Goal: Task Accomplishment & Management: Use online tool/utility

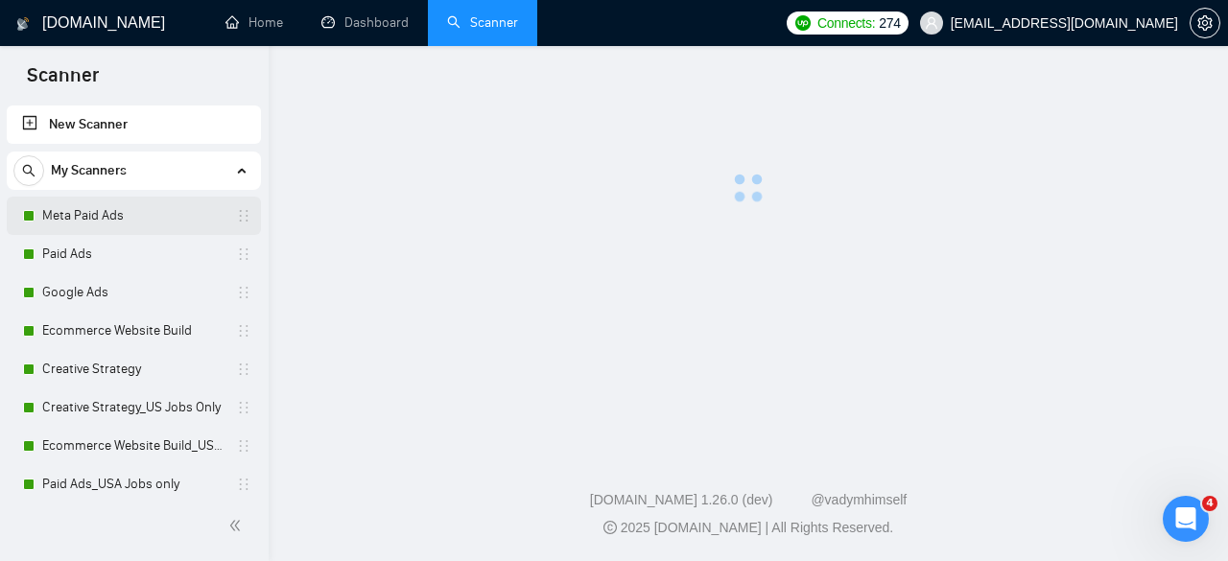
click at [136, 220] on link "Meta Paid Ads" at bounding box center [133, 216] width 182 height 38
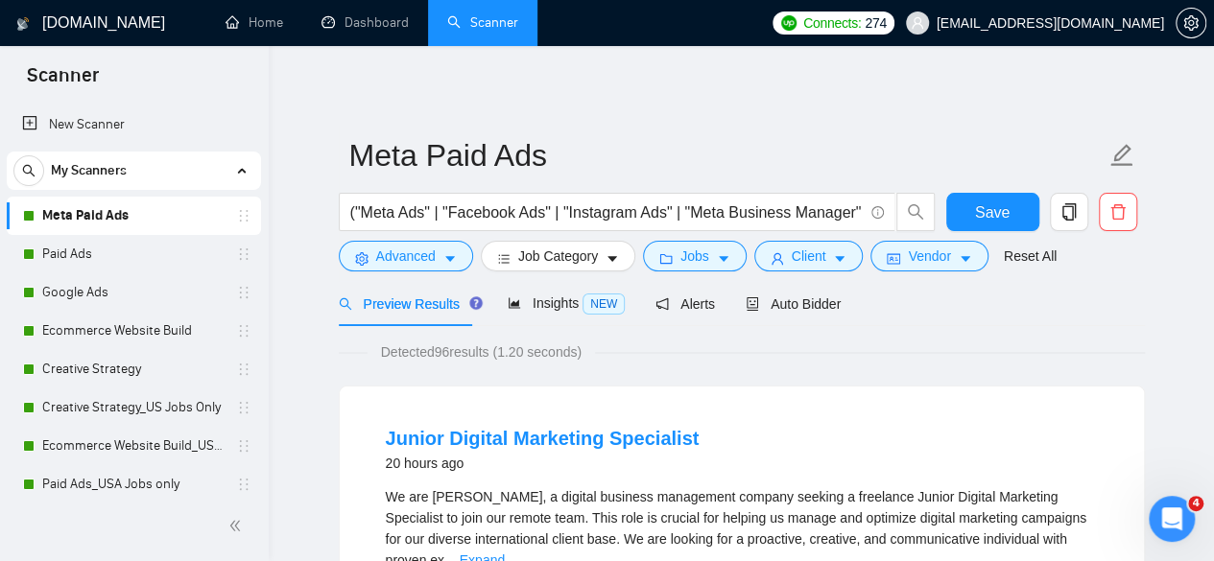
click at [140, 201] on link "Meta Paid Ads" at bounding box center [133, 216] width 182 height 38
click at [702, 256] on button "Jobs" at bounding box center [695, 256] width 104 height 31
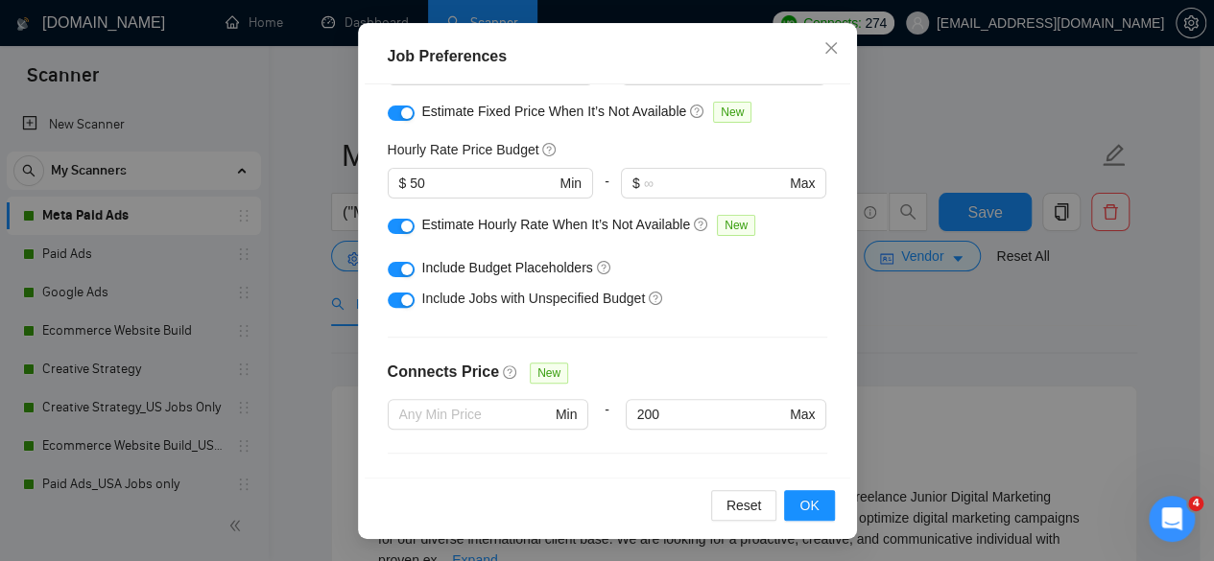
scroll to position [225, 0]
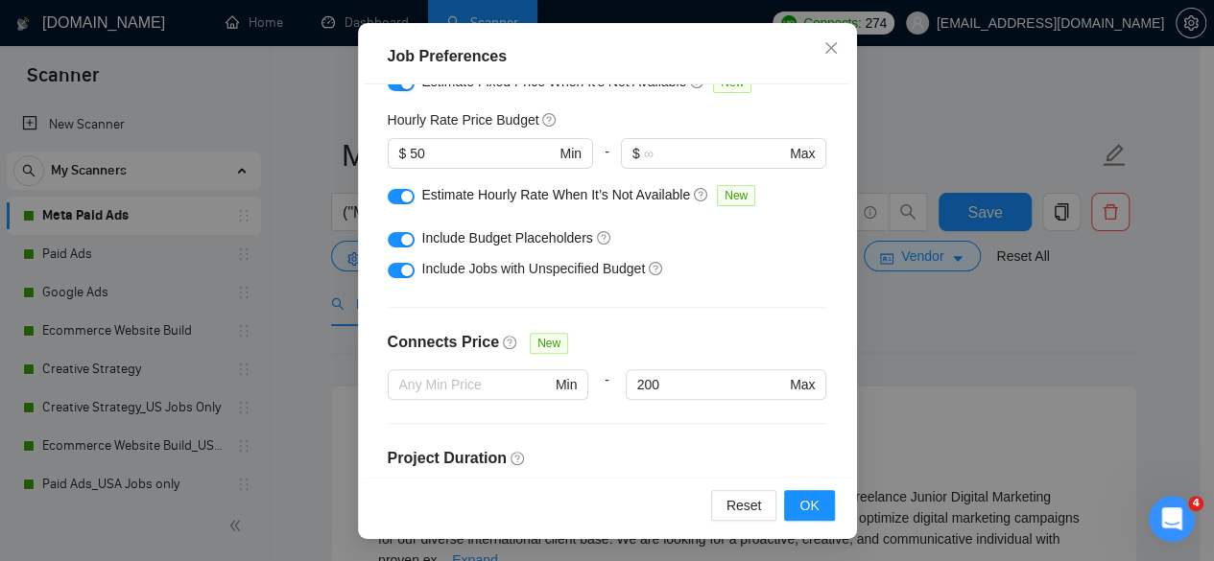
click at [493, 402] on div "Min" at bounding box center [488, 396] width 201 height 54
click at [496, 391] on input "text" at bounding box center [475, 384] width 152 height 21
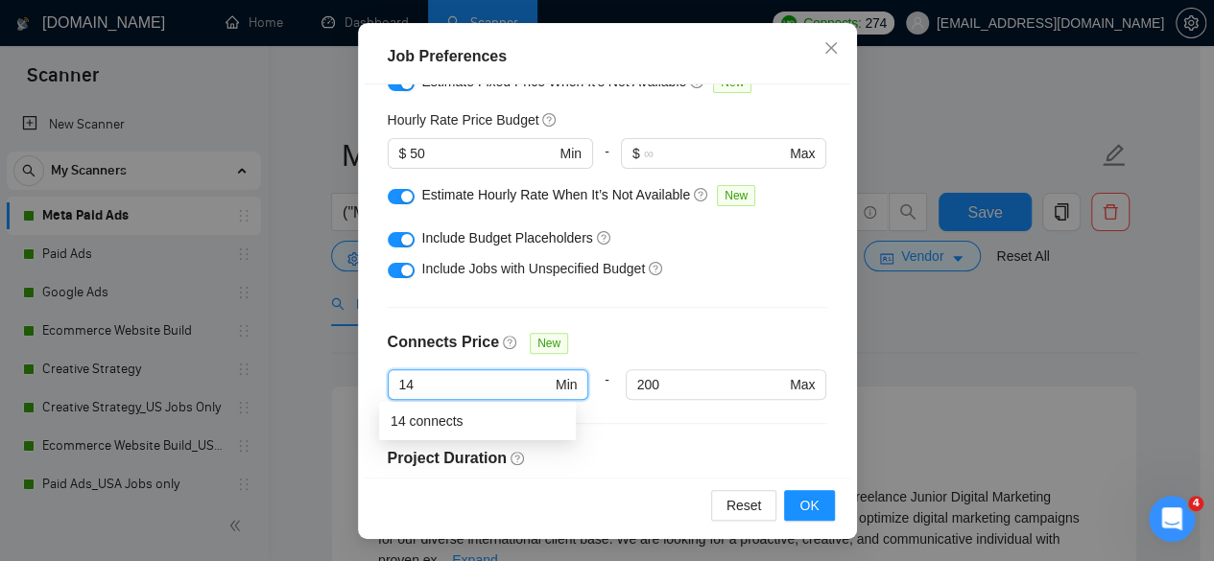
click at [489, 412] on div "14 connects" at bounding box center [477, 421] width 174 height 21
type input "14"
click at [817, 510] on button "OK" at bounding box center [809, 505] width 50 height 31
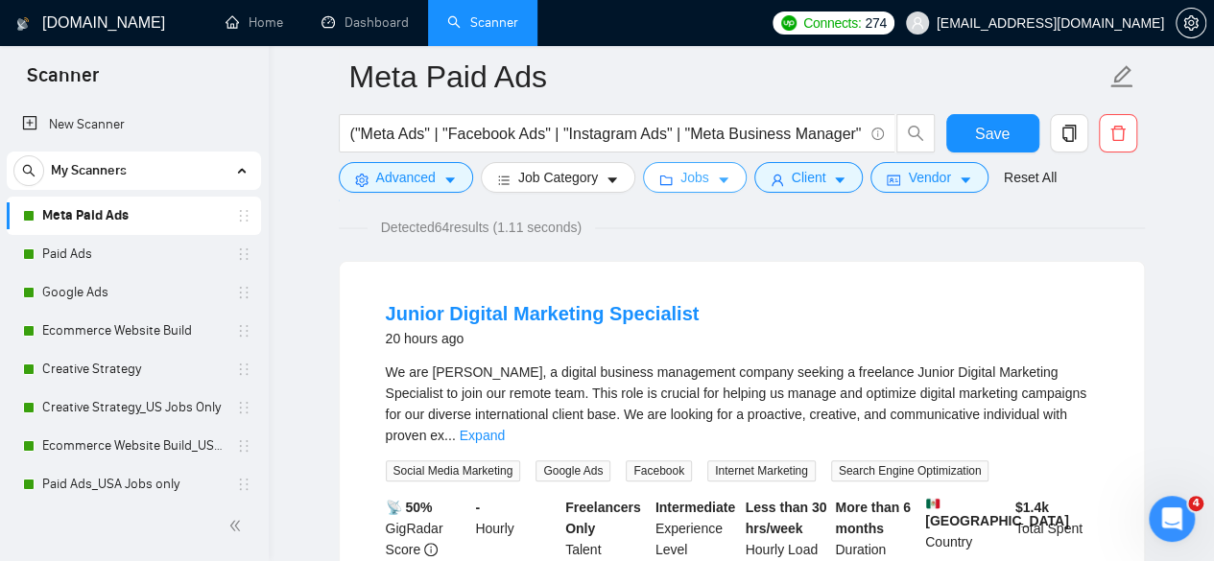
scroll to position [96, 0]
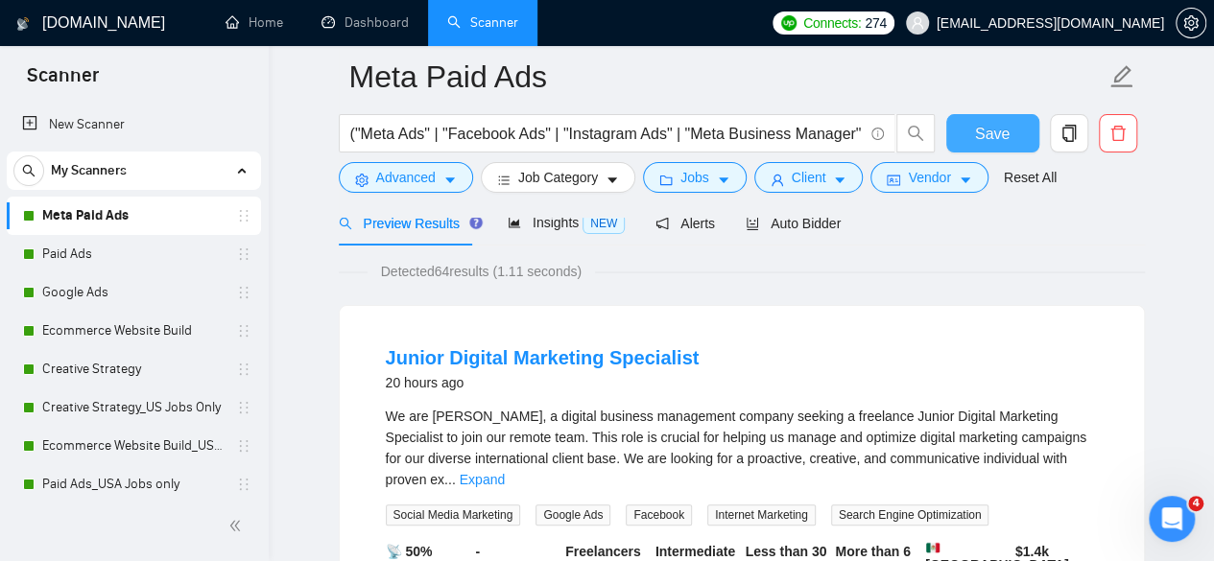
click at [989, 139] on span "Save" at bounding box center [992, 134] width 35 height 24
click at [127, 251] on link "Paid Ads" at bounding box center [133, 254] width 182 height 38
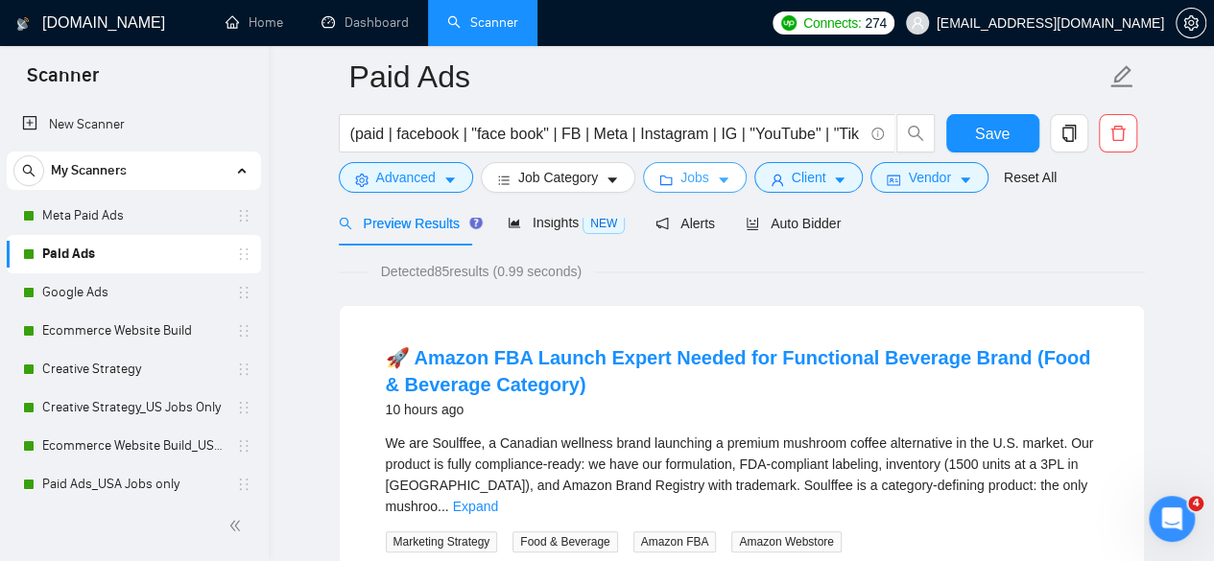
click at [700, 174] on span "Jobs" at bounding box center [694, 177] width 29 height 21
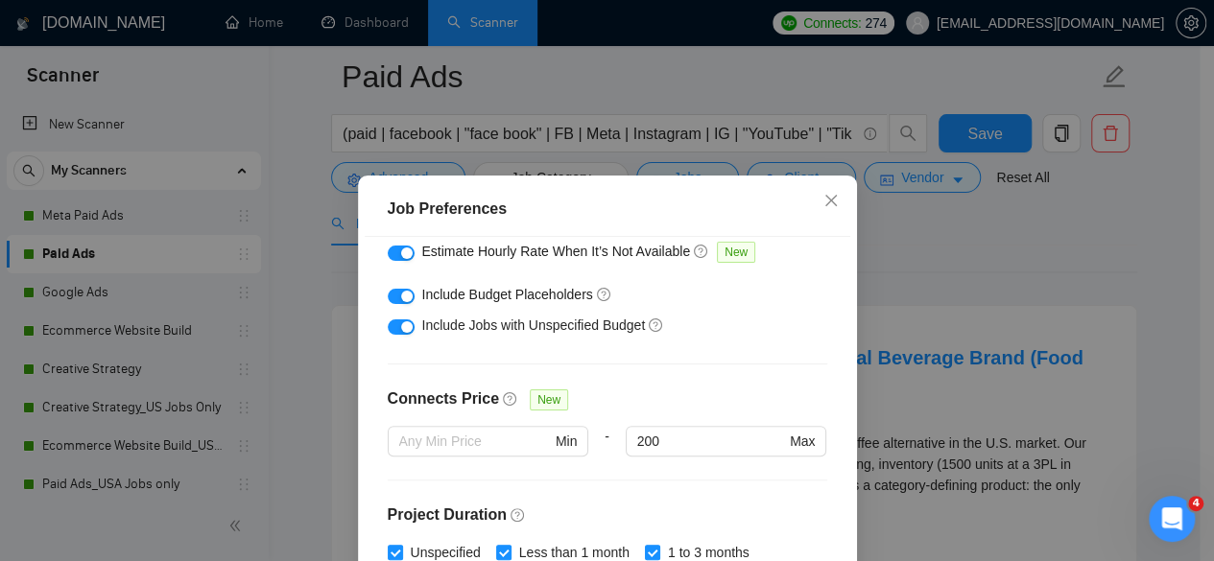
scroll to position [225, 0]
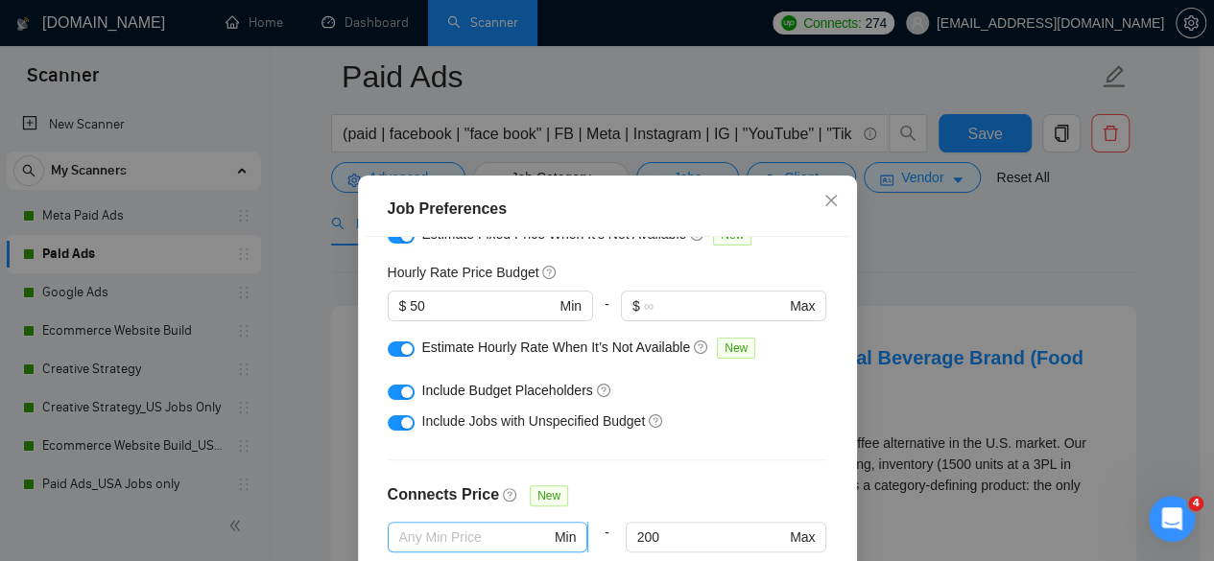
click at [463, 537] on input "text" at bounding box center [475, 537] width 152 height 21
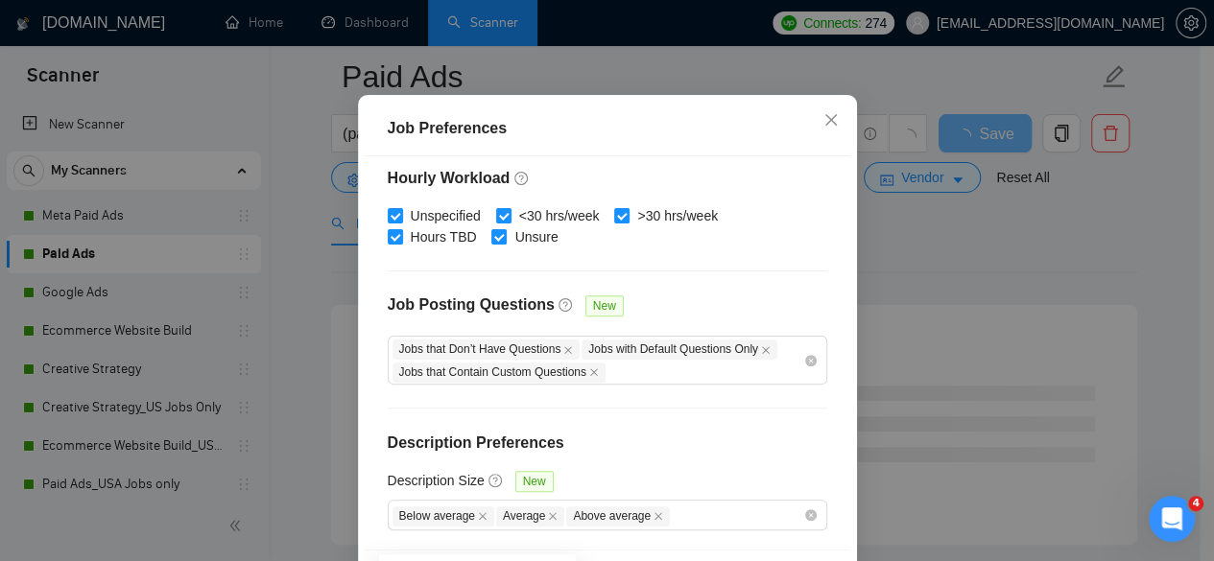
scroll to position [153, 0]
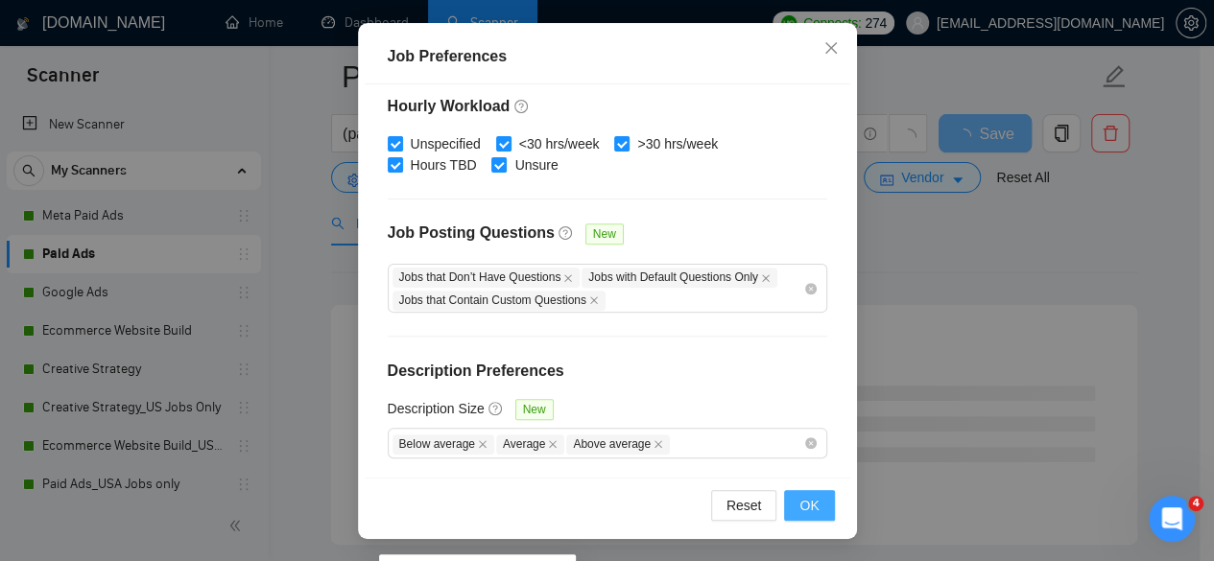
type input "14"
click at [799, 503] on span "OK" at bounding box center [808, 505] width 19 height 21
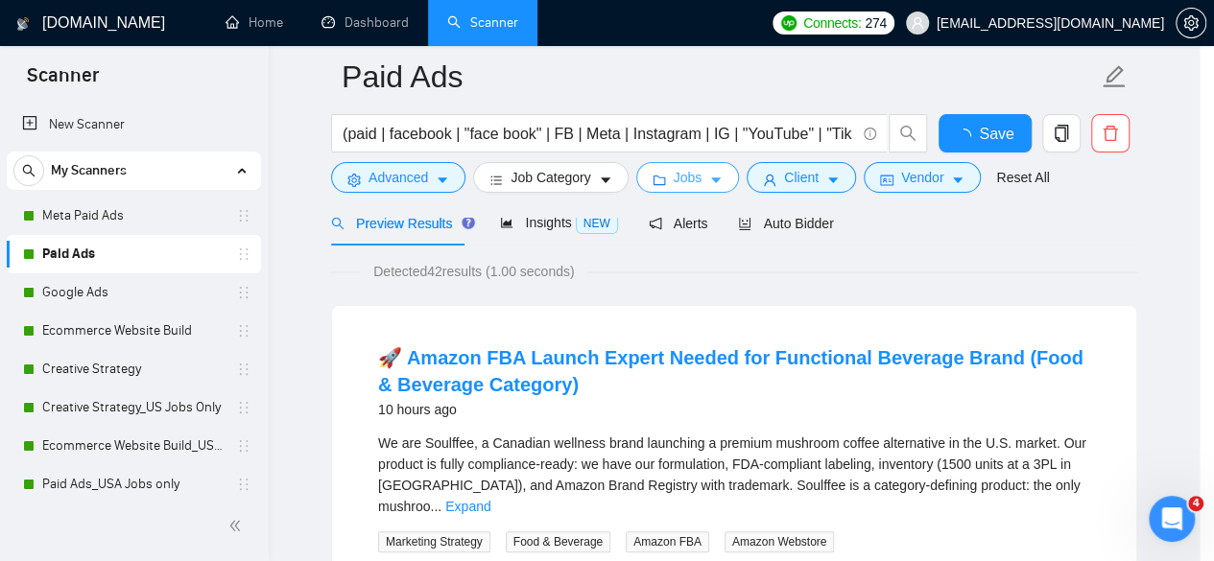
scroll to position [0, 0]
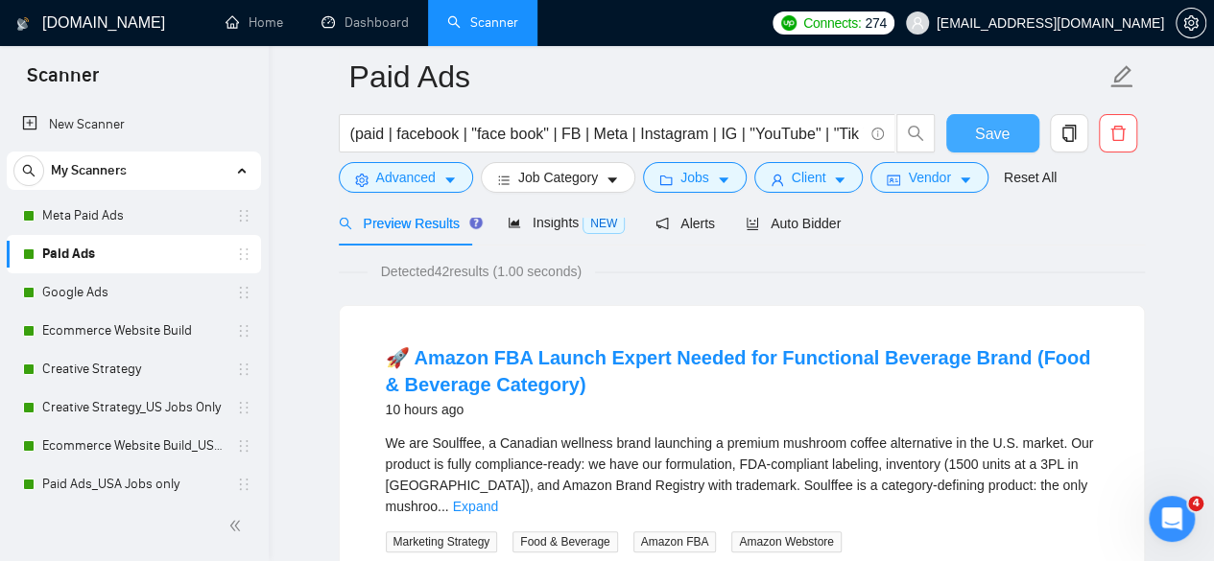
click at [985, 129] on span "Save" at bounding box center [992, 134] width 35 height 24
click at [119, 303] on link "Google Ads" at bounding box center [133, 292] width 182 height 38
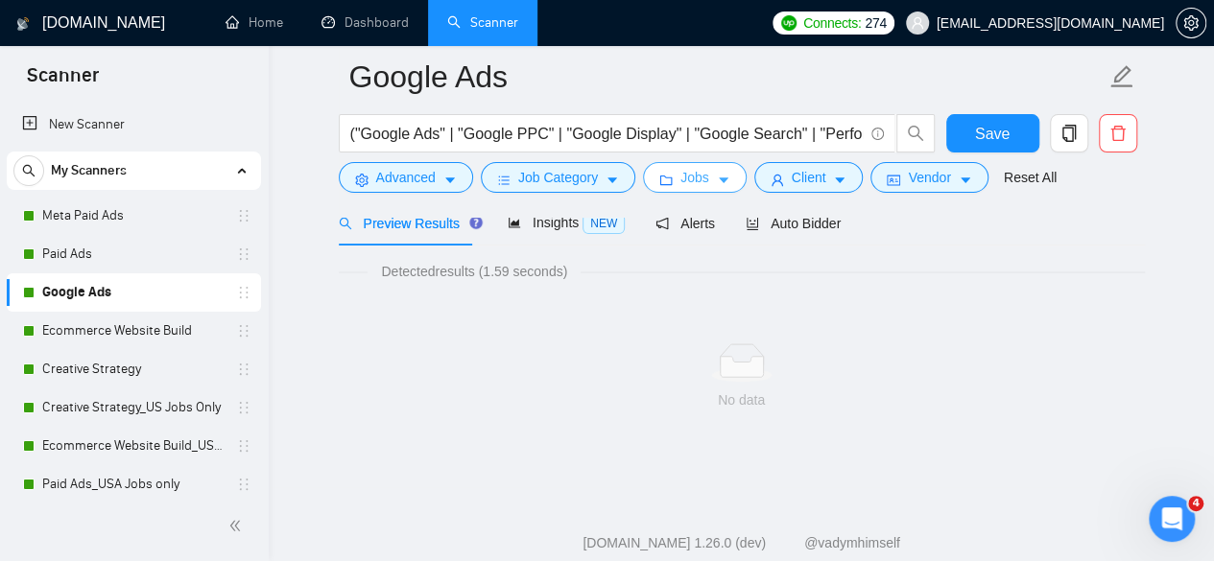
click at [689, 179] on span "Jobs" at bounding box center [694, 177] width 29 height 21
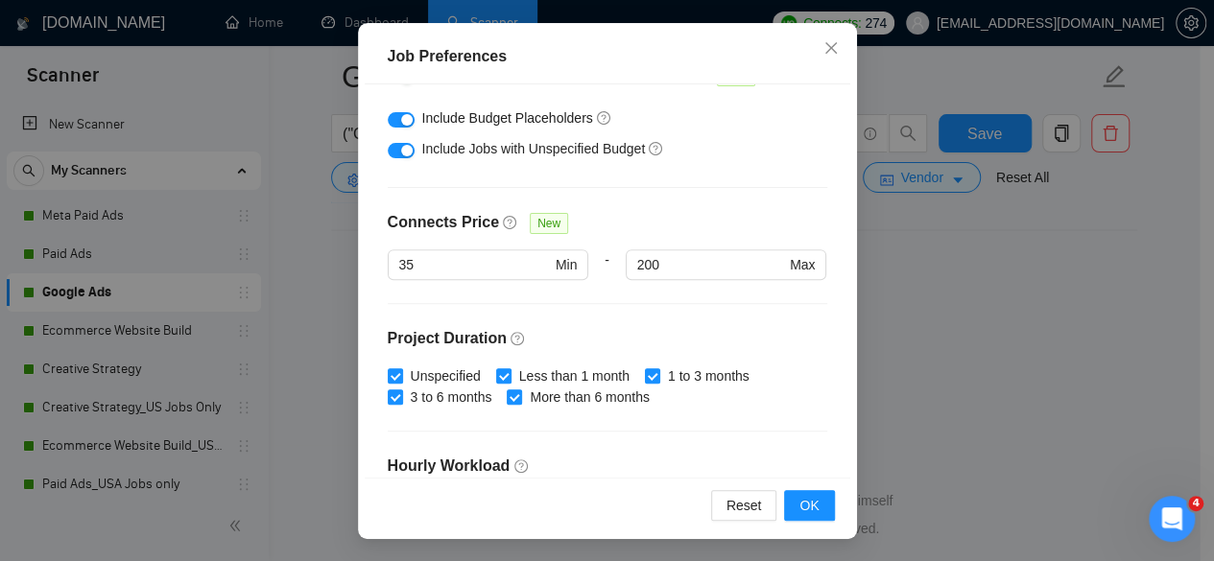
scroll to position [320, 0]
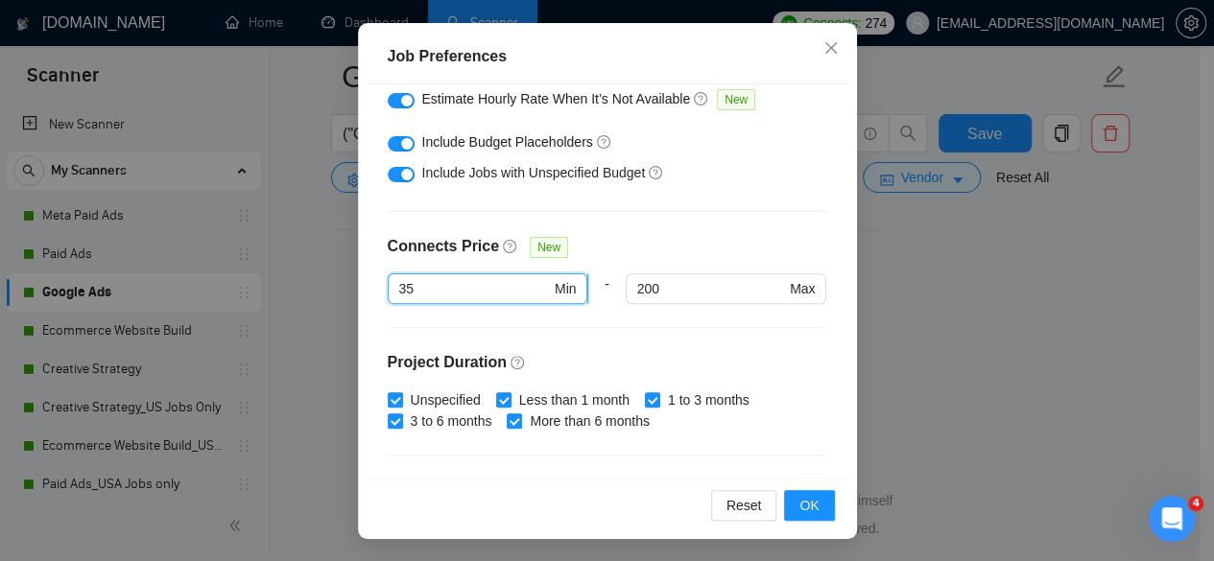
click at [451, 290] on input "35" at bounding box center [475, 288] width 152 height 21
type input "14"
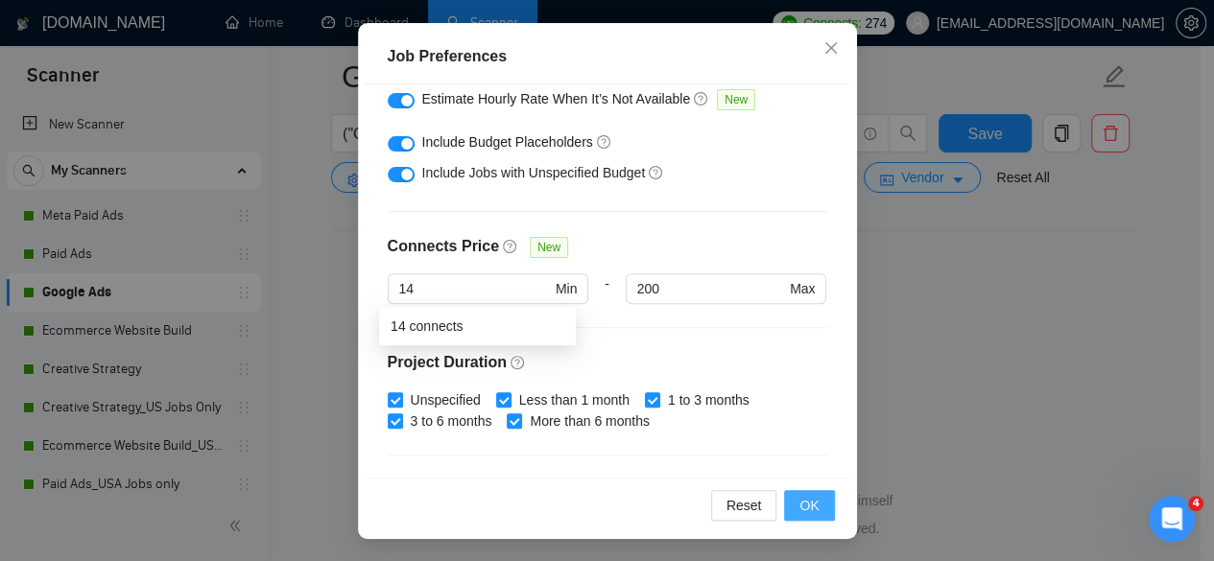
click at [802, 509] on span "OK" at bounding box center [808, 505] width 19 height 21
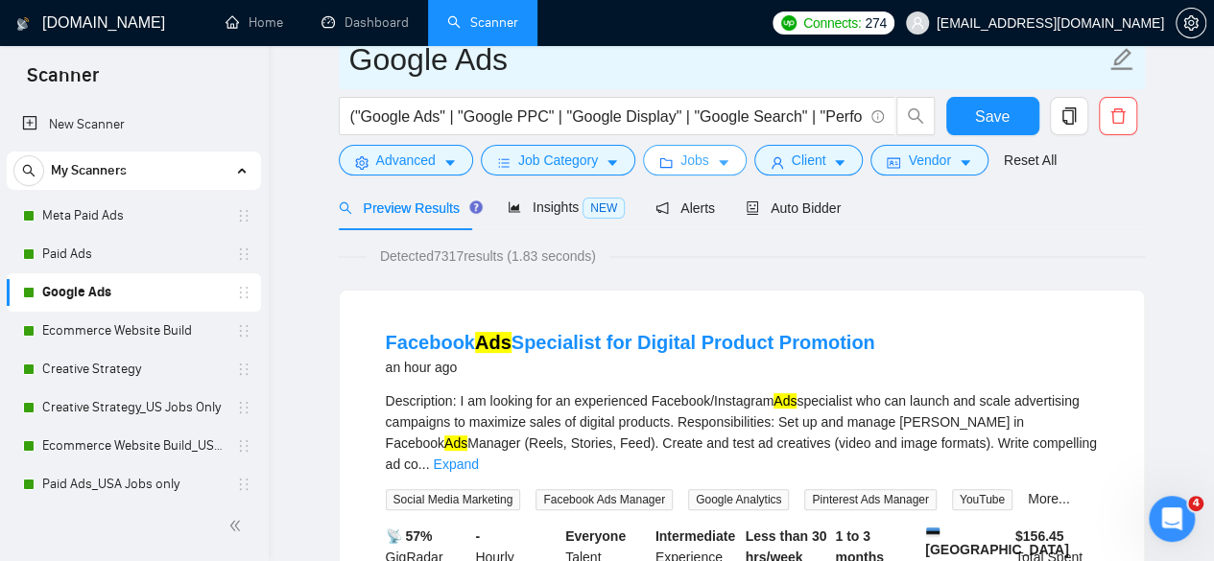
scroll to position [0, 0]
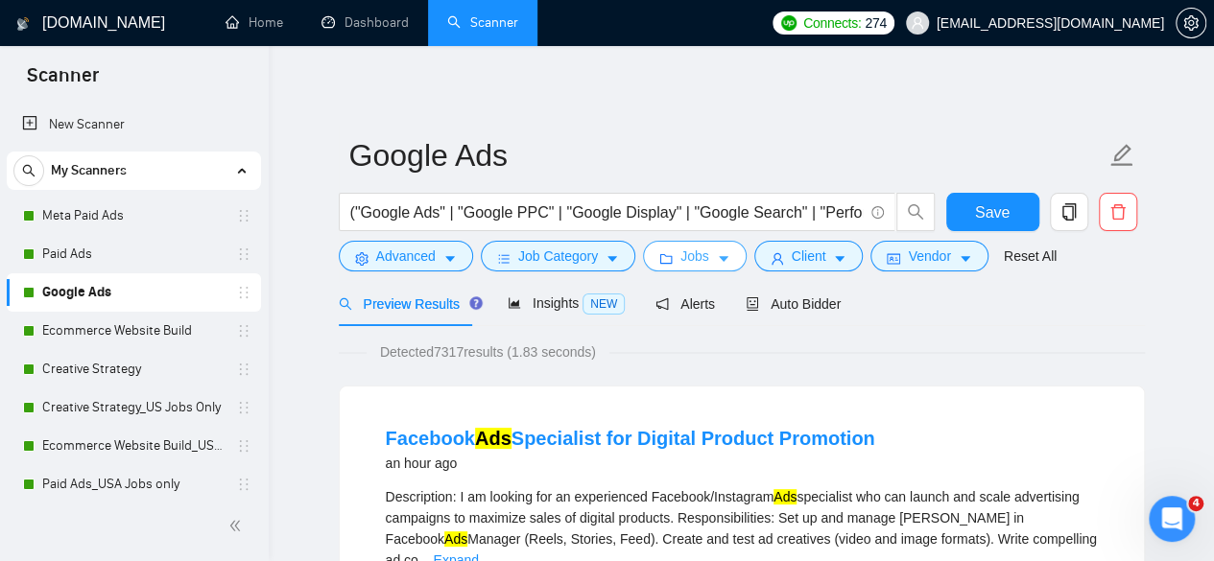
click at [707, 266] on button "Jobs" at bounding box center [695, 256] width 104 height 31
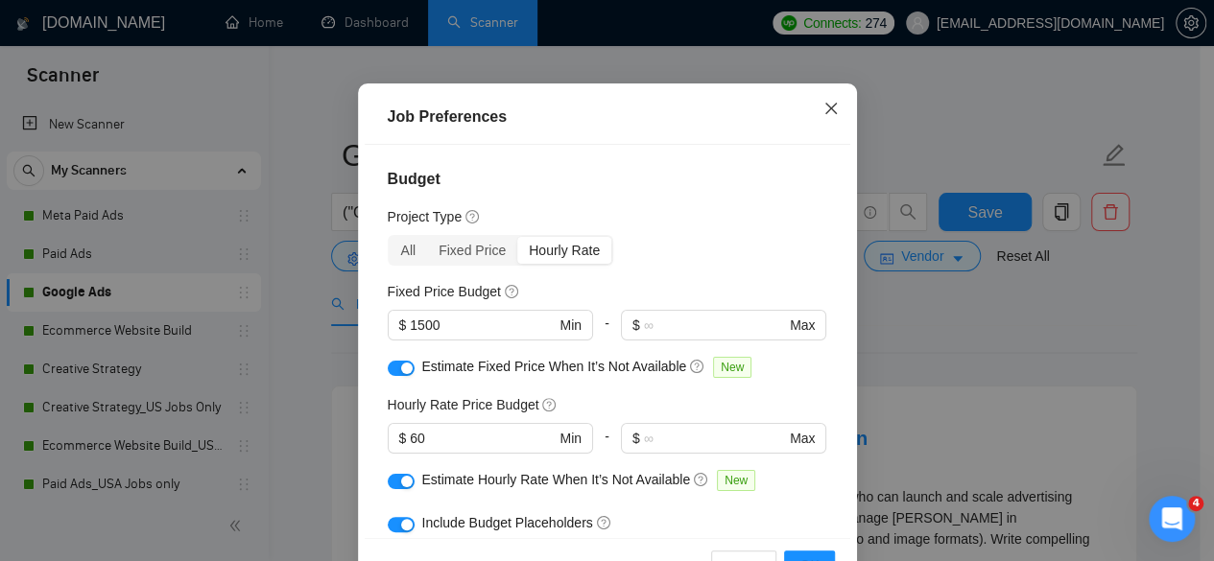
click at [835, 135] on span "Close" at bounding box center [831, 109] width 52 height 52
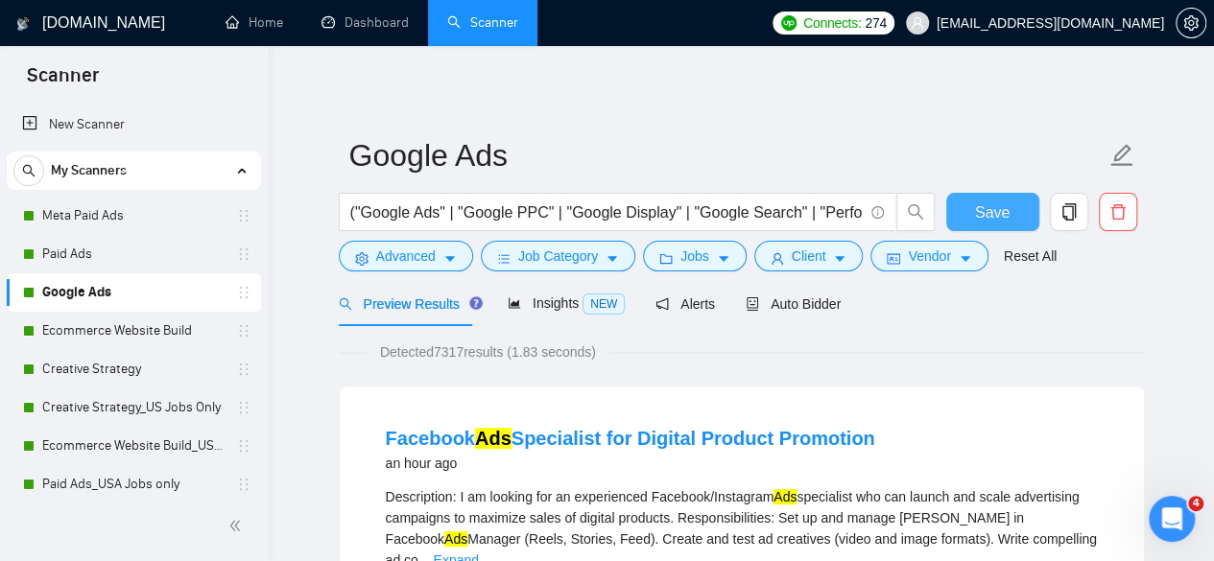
click at [981, 215] on span "Save" at bounding box center [992, 213] width 35 height 24
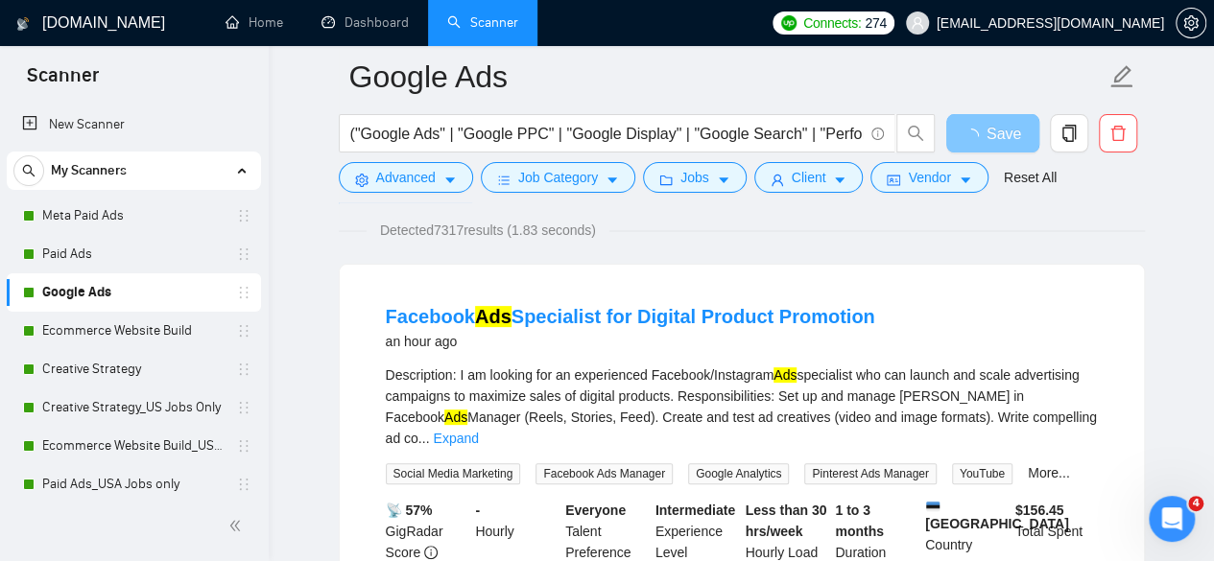
scroll to position [192, 0]
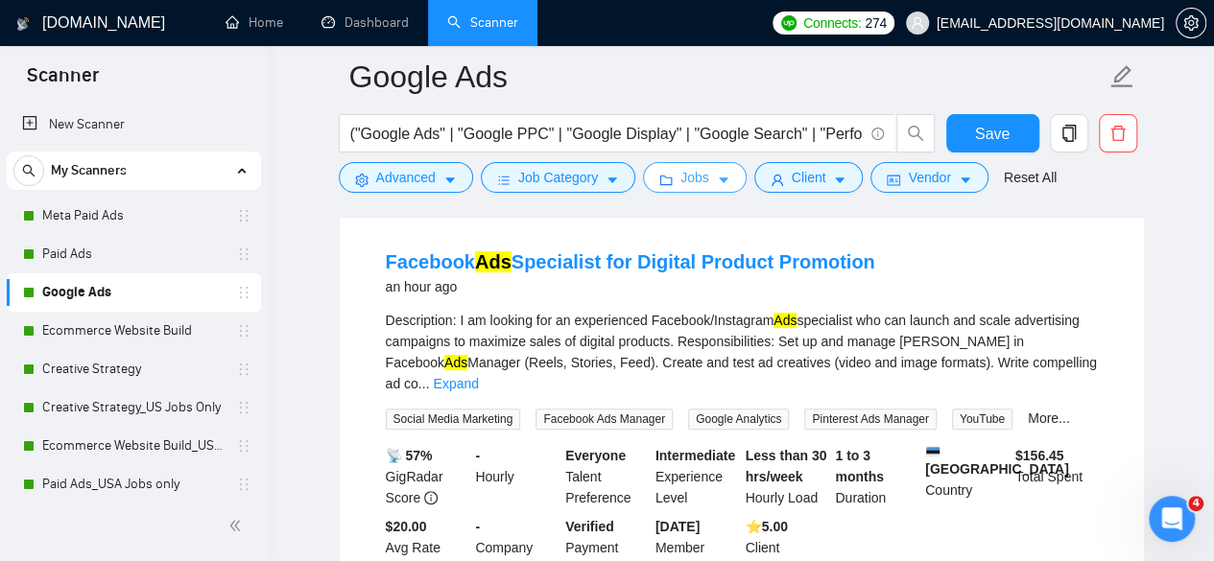
click at [684, 182] on span "Jobs" at bounding box center [694, 177] width 29 height 21
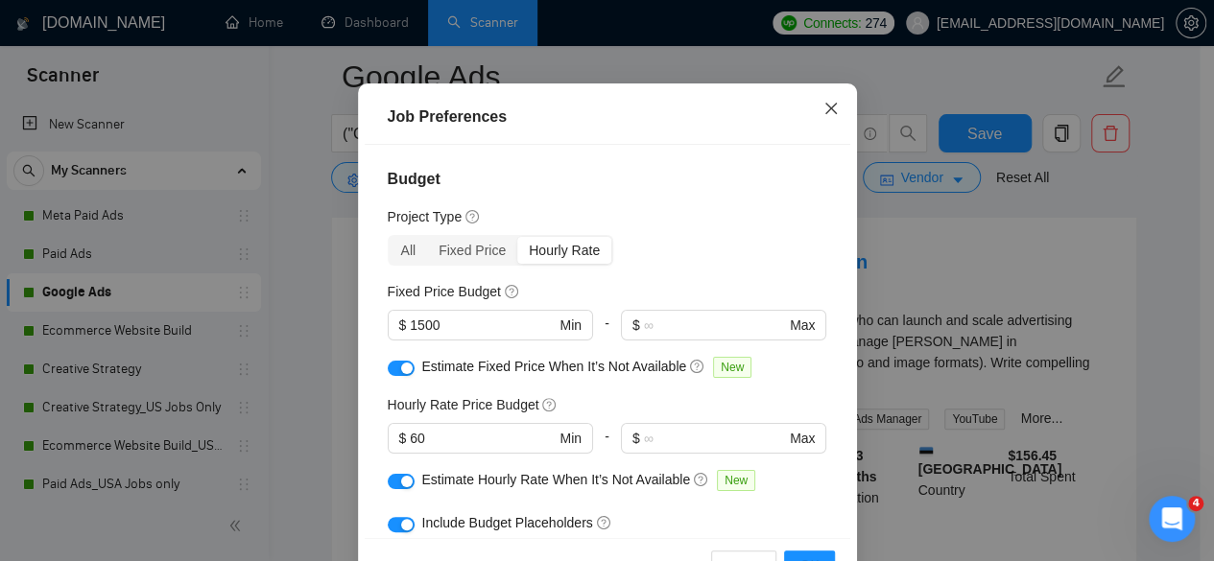
click at [833, 135] on span "Close" at bounding box center [831, 109] width 52 height 52
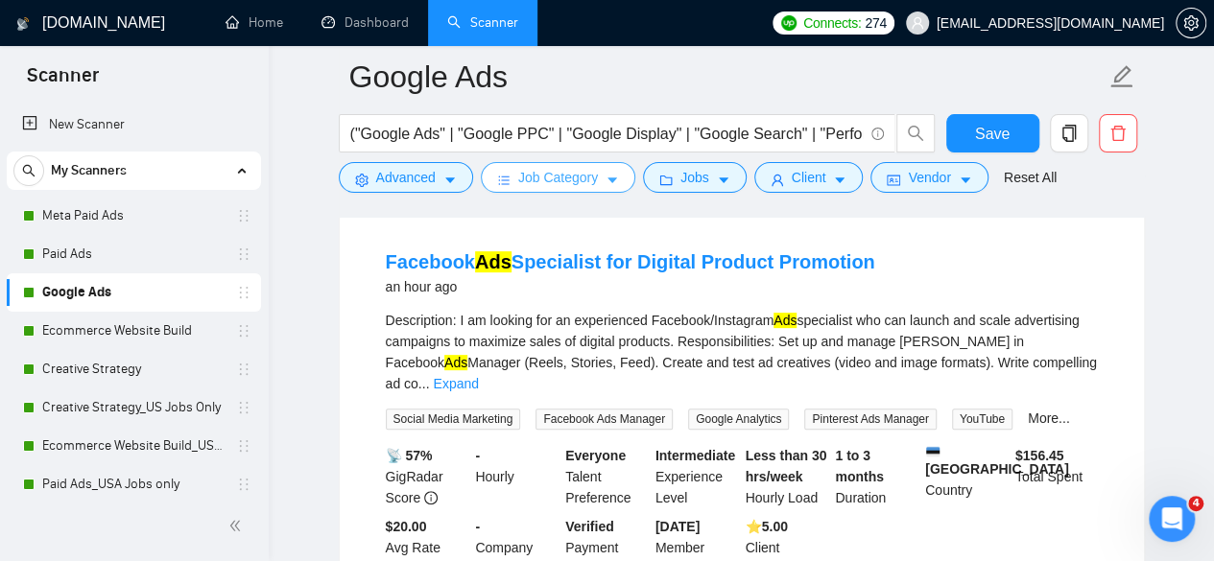
click at [541, 181] on span "Job Category" at bounding box center [558, 177] width 80 height 21
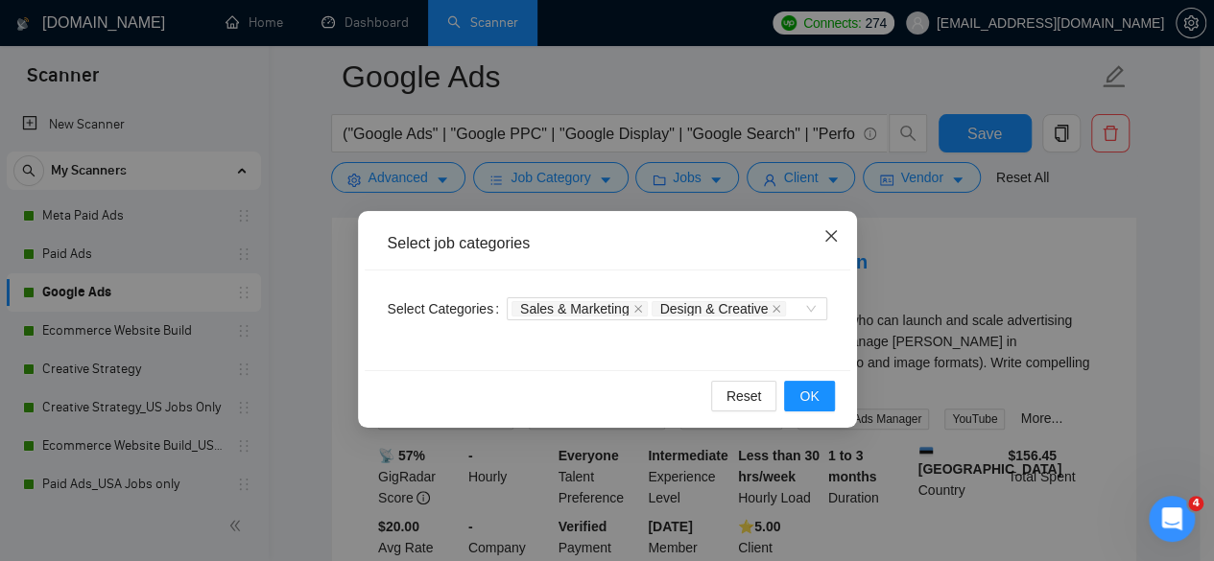
click at [826, 236] on icon "close" at bounding box center [830, 235] width 15 height 15
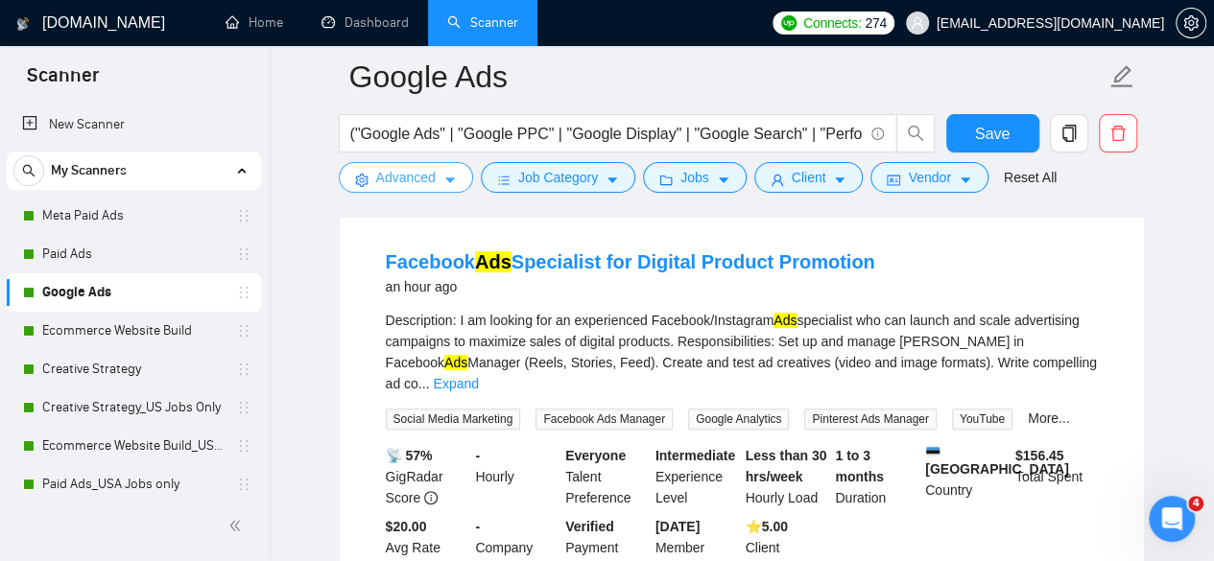
click at [436, 182] on button "Advanced" at bounding box center [406, 177] width 134 height 31
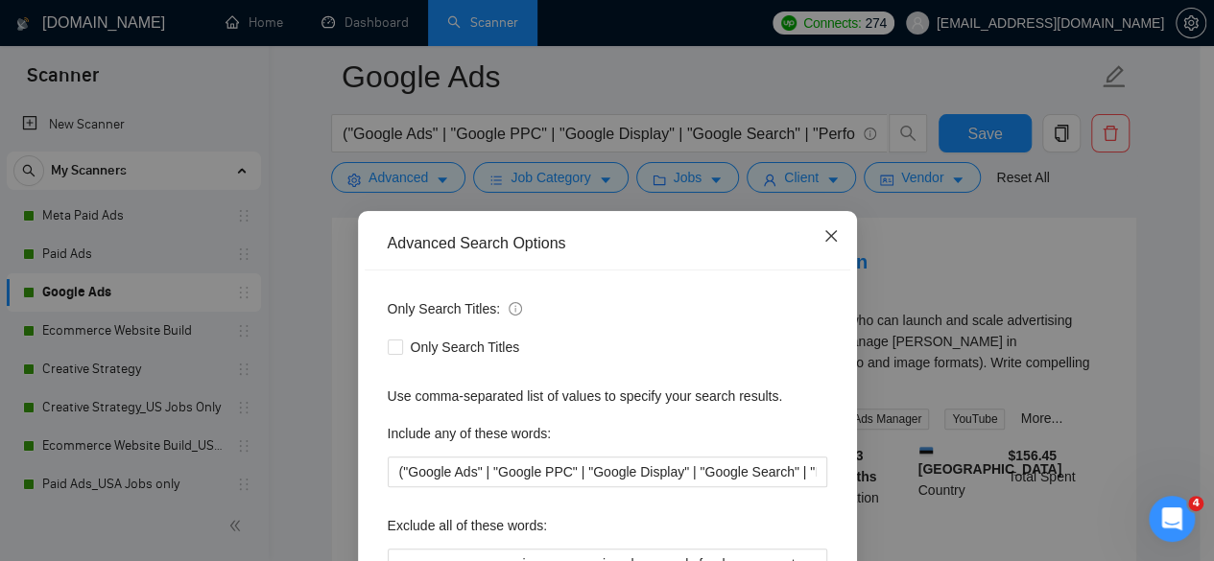
click at [829, 232] on icon "close" at bounding box center [830, 235] width 15 height 15
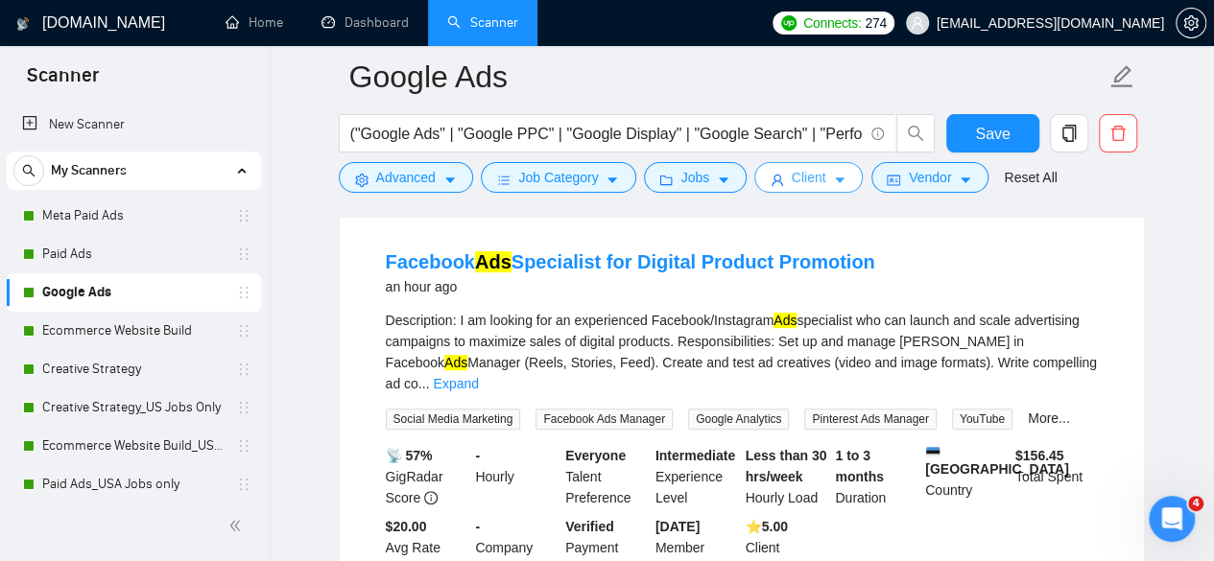
click at [814, 187] on span "Client" at bounding box center [809, 177] width 35 height 21
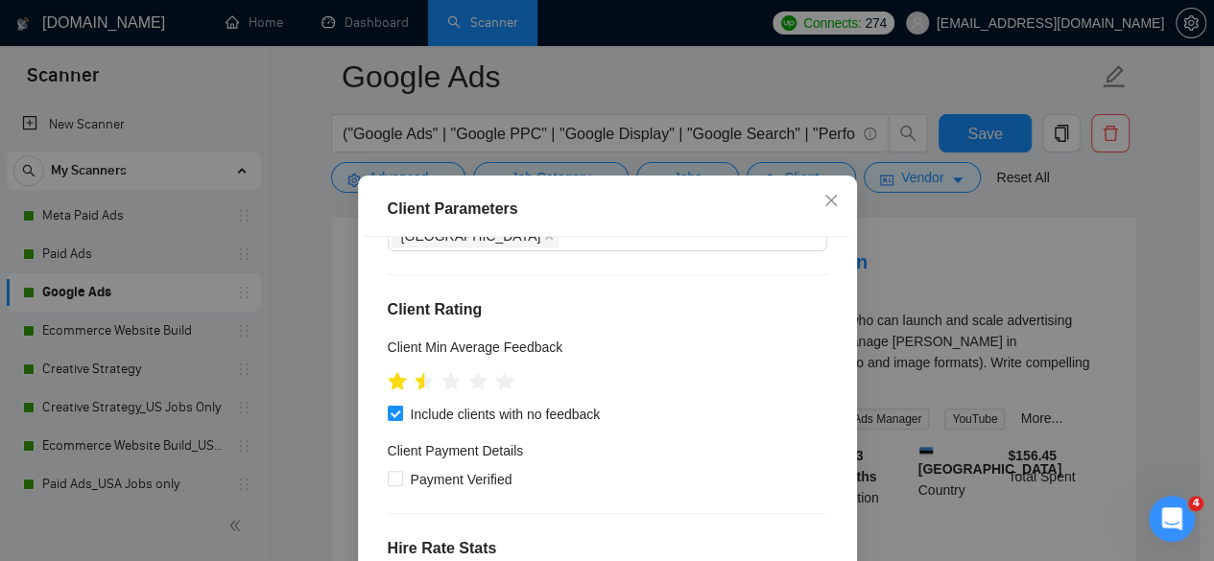
scroll to position [288, 0]
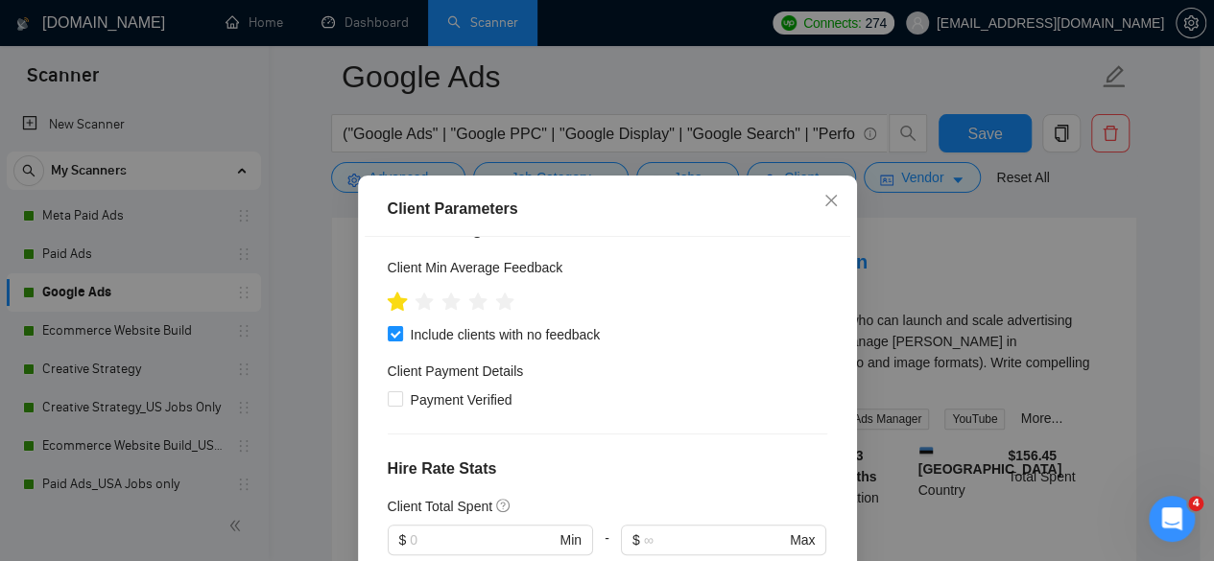
click at [391, 292] on icon "star" at bounding box center [397, 301] width 20 height 19
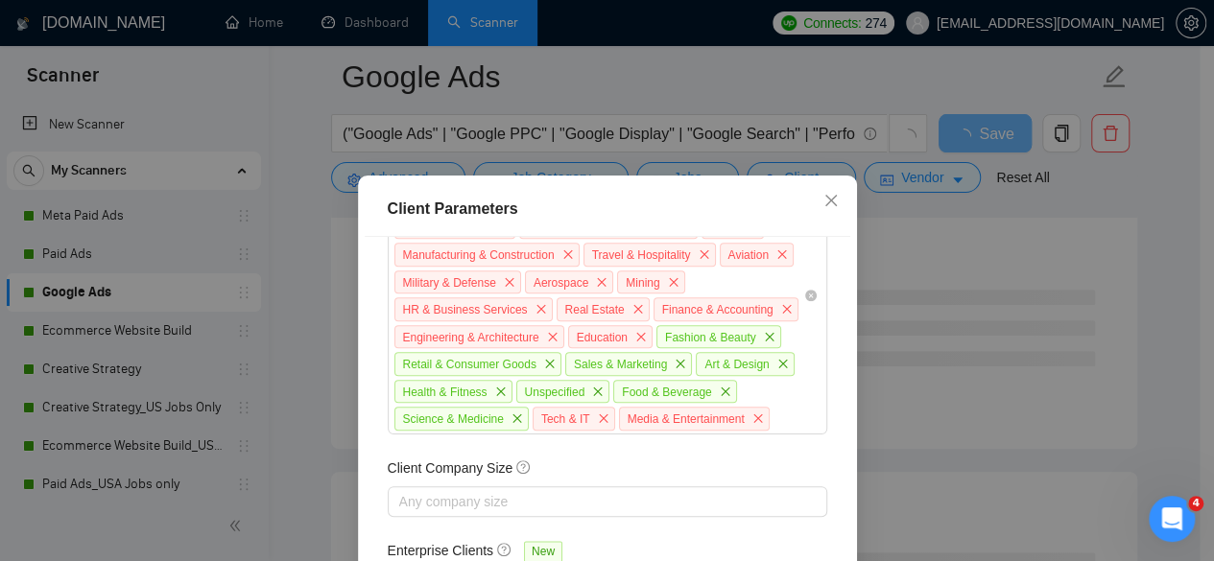
scroll to position [153, 0]
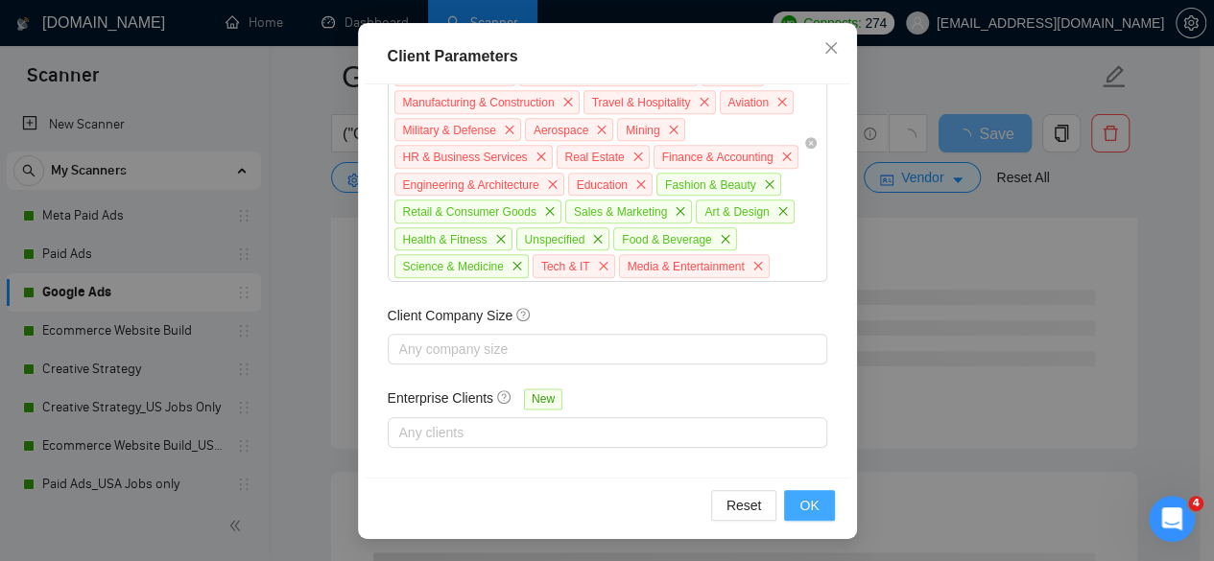
click at [817, 504] on button "OK" at bounding box center [809, 505] width 50 height 31
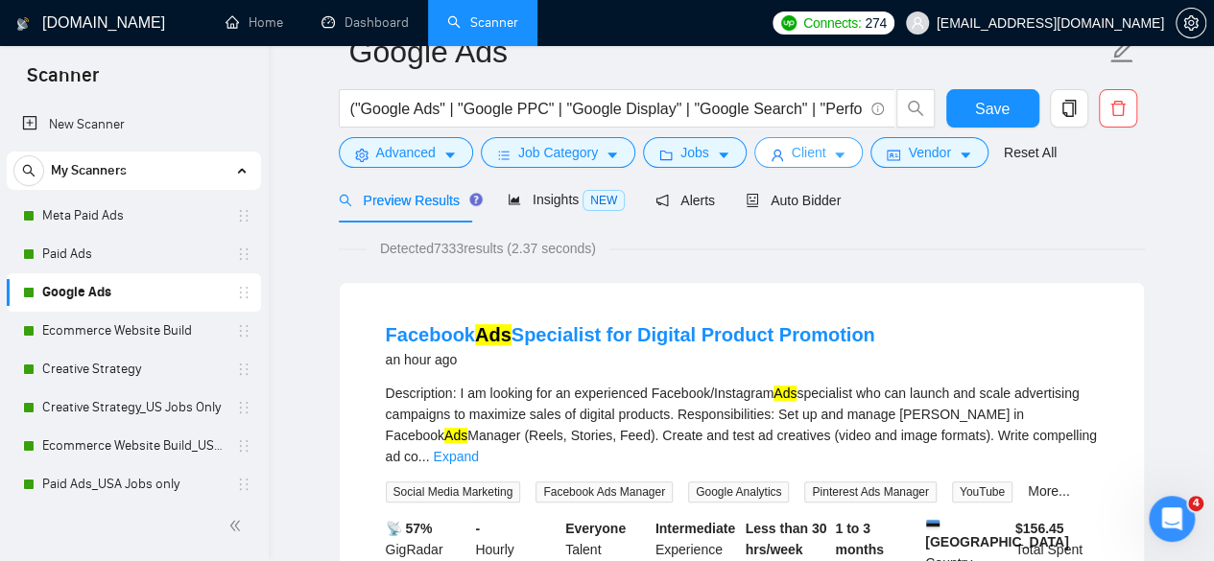
scroll to position [0, 0]
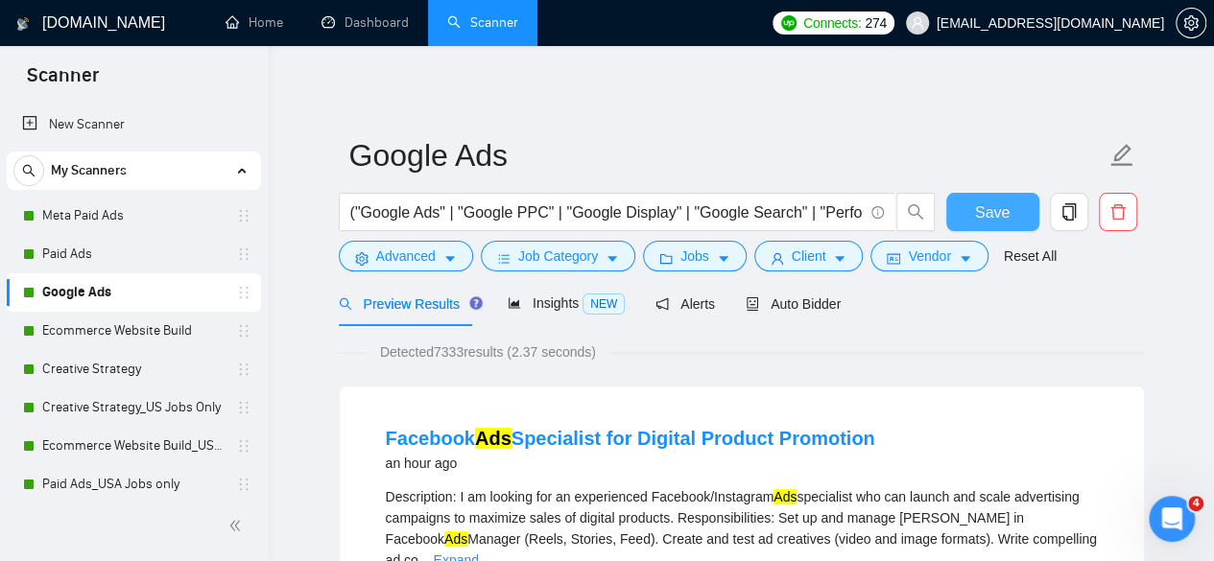
click at [955, 201] on button "Save" at bounding box center [992, 212] width 93 height 38
click at [144, 323] on link "Ecommerce Website Build" at bounding box center [133, 331] width 182 height 38
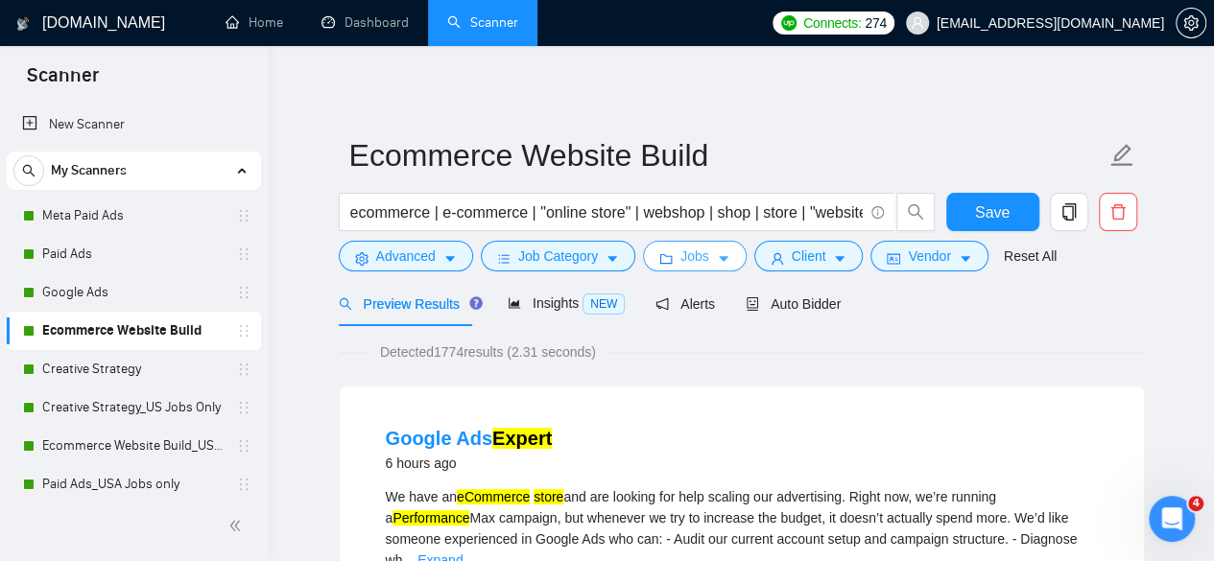
click at [671, 256] on button "Jobs" at bounding box center [695, 256] width 104 height 31
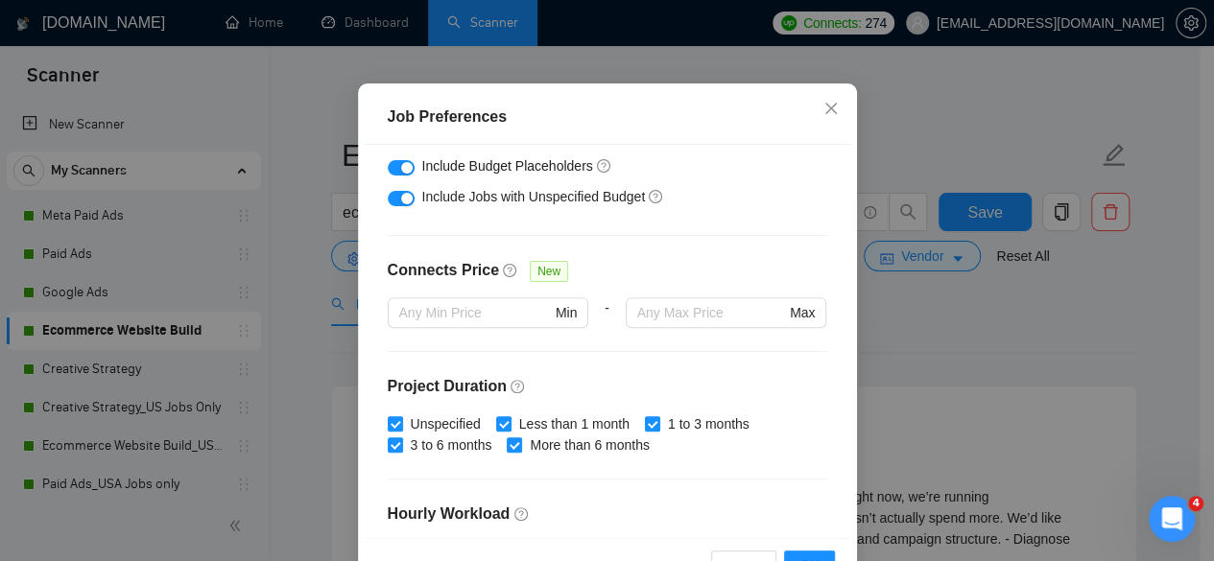
scroll to position [384, 0]
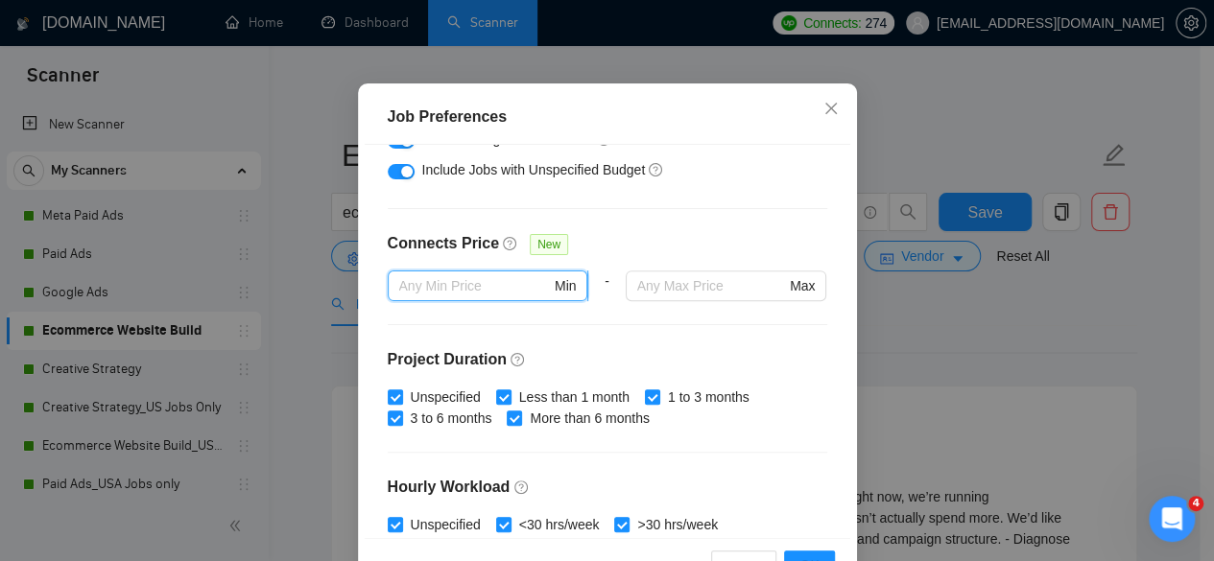
click at [503, 296] on input "text" at bounding box center [475, 285] width 152 height 21
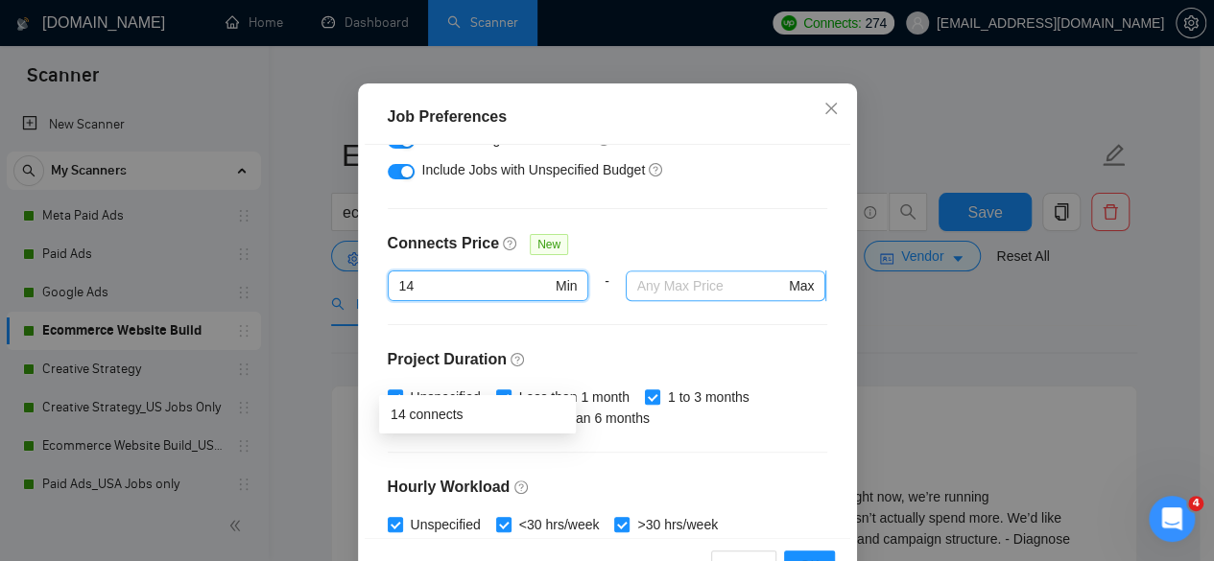
type input "14"
click at [697, 296] on input "text" at bounding box center [711, 285] width 148 height 21
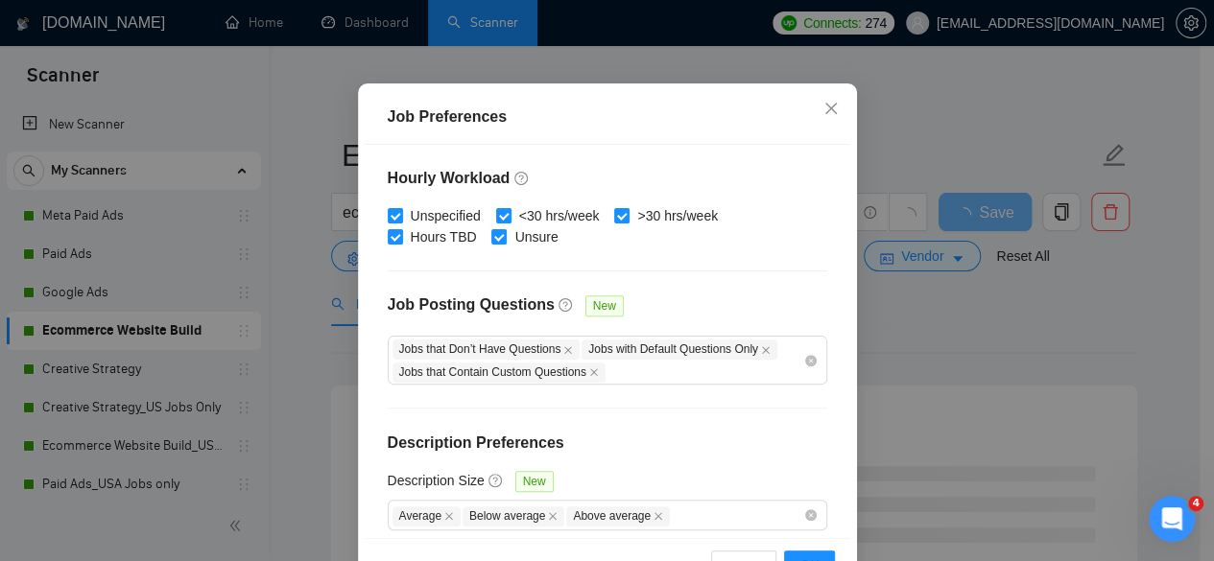
scroll to position [704, 0]
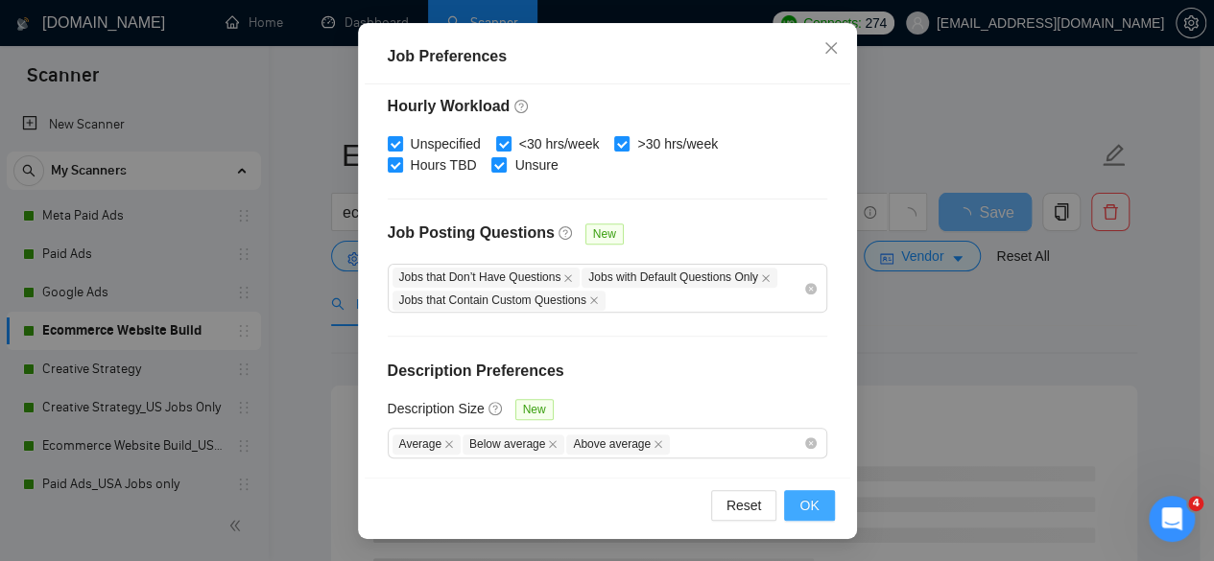
type input "200"
click at [812, 509] on button "OK" at bounding box center [809, 505] width 50 height 31
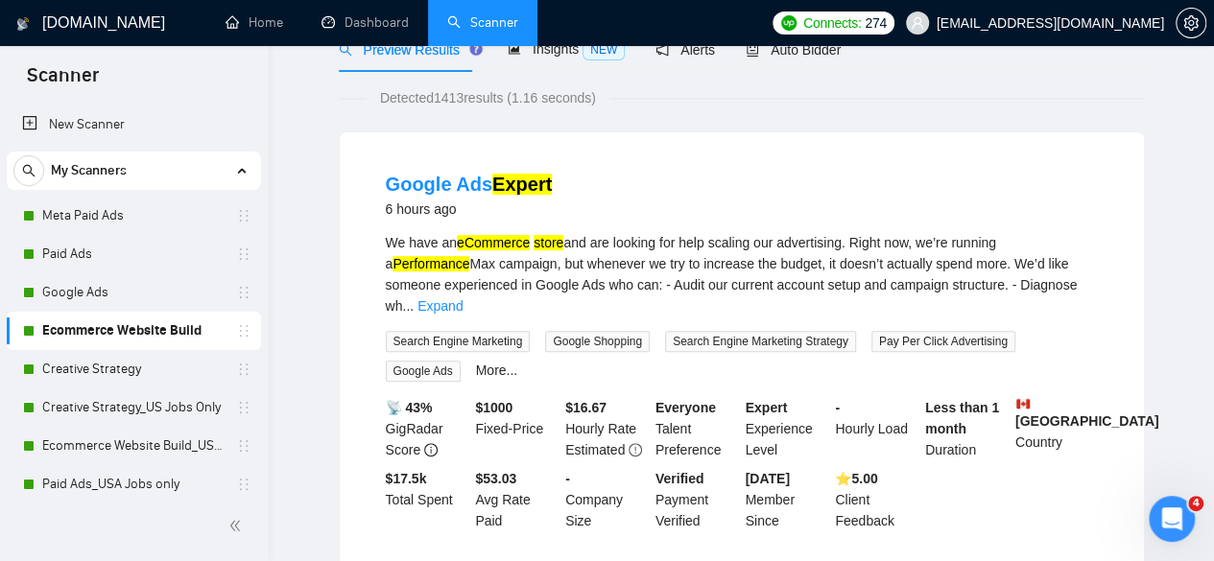
scroll to position [0, 0]
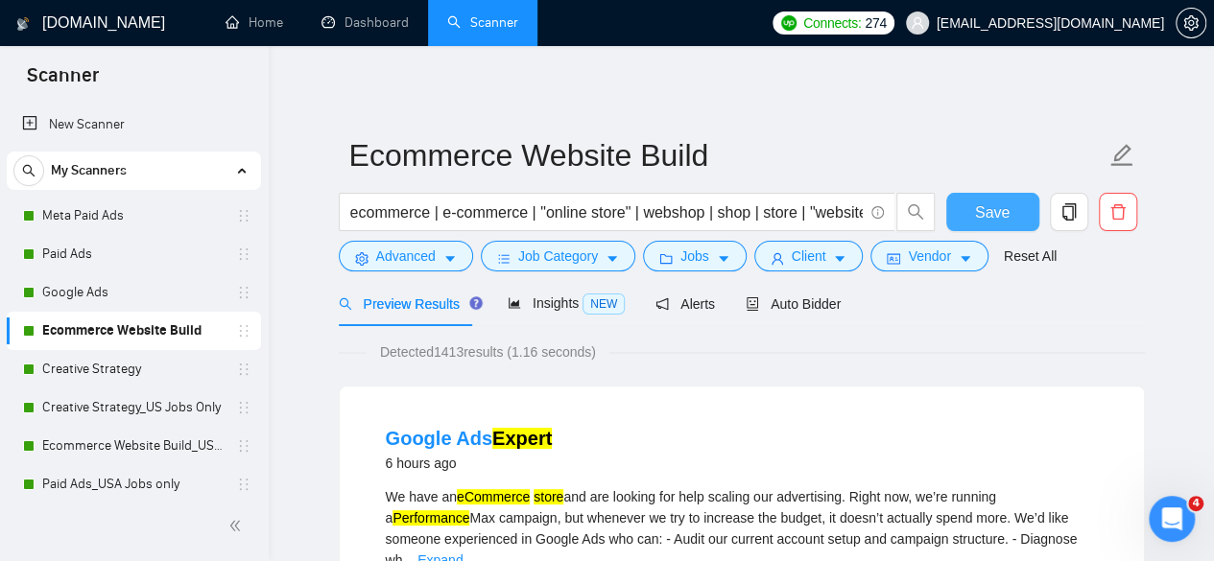
click at [997, 212] on span "Save" at bounding box center [992, 213] width 35 height 24
click at [138, 360] on link "Creative Strategy" at bounding box center [133, 369] width 182 height 38
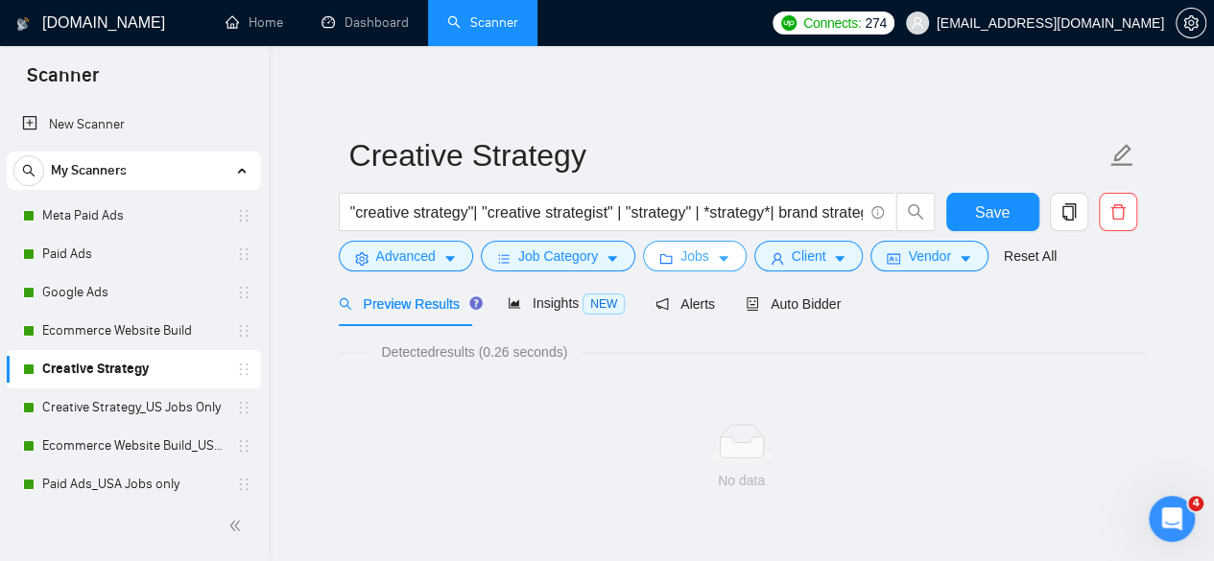
click at [704, 265] on button "Jobs" at bounding box center [695, 256] width 104 height 31
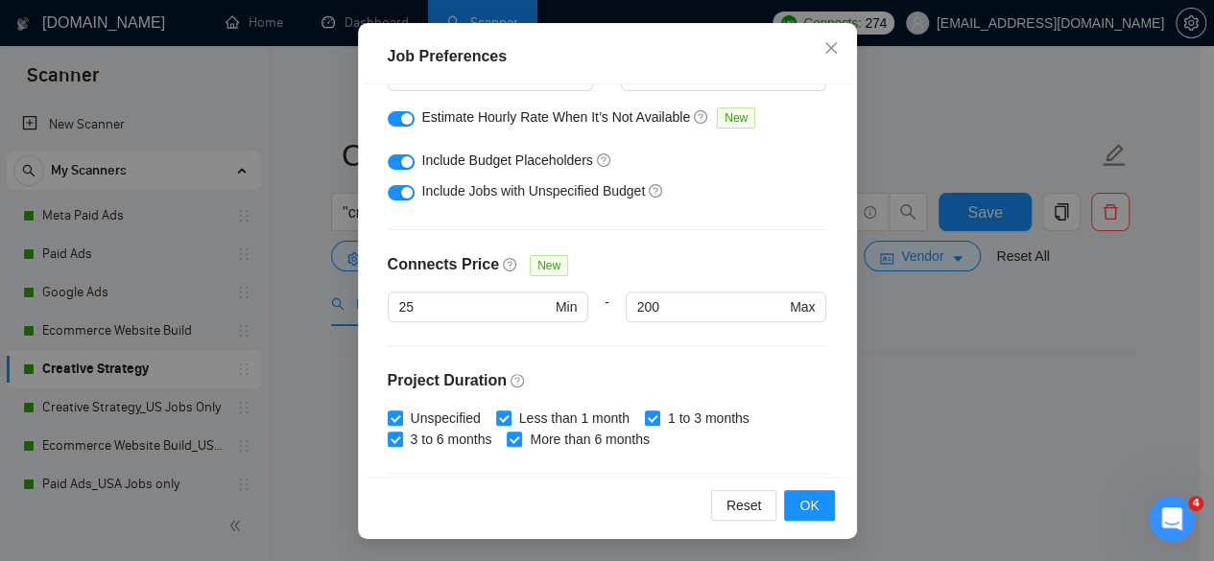
scroll to position [320, 0]
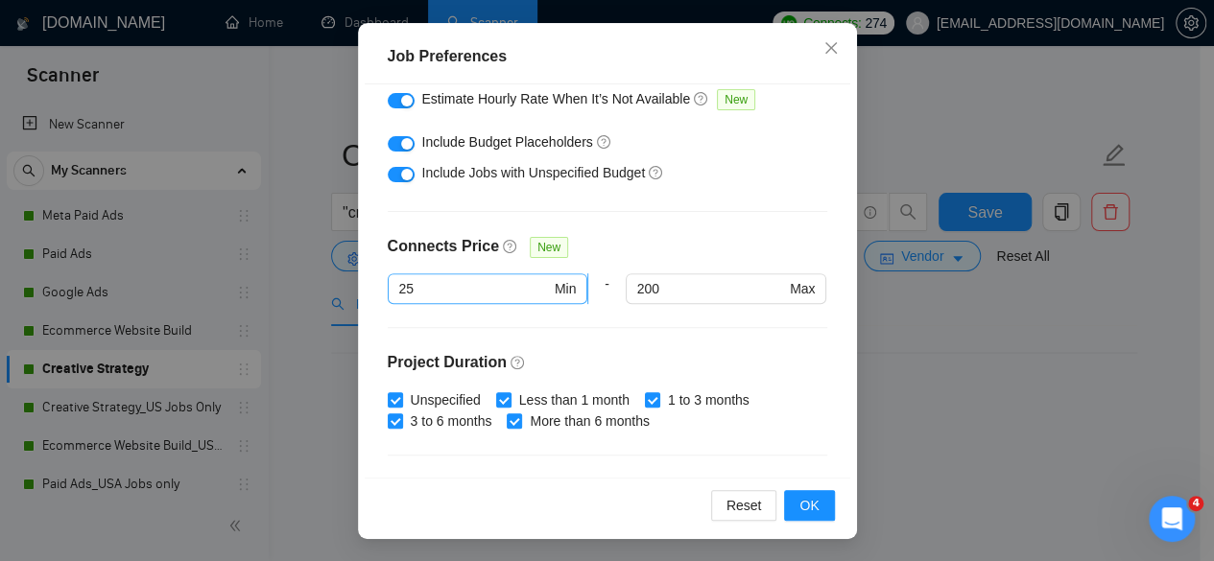
click at [430, 281] on input "25" at bounding box center [475, 288] width 152 height 21
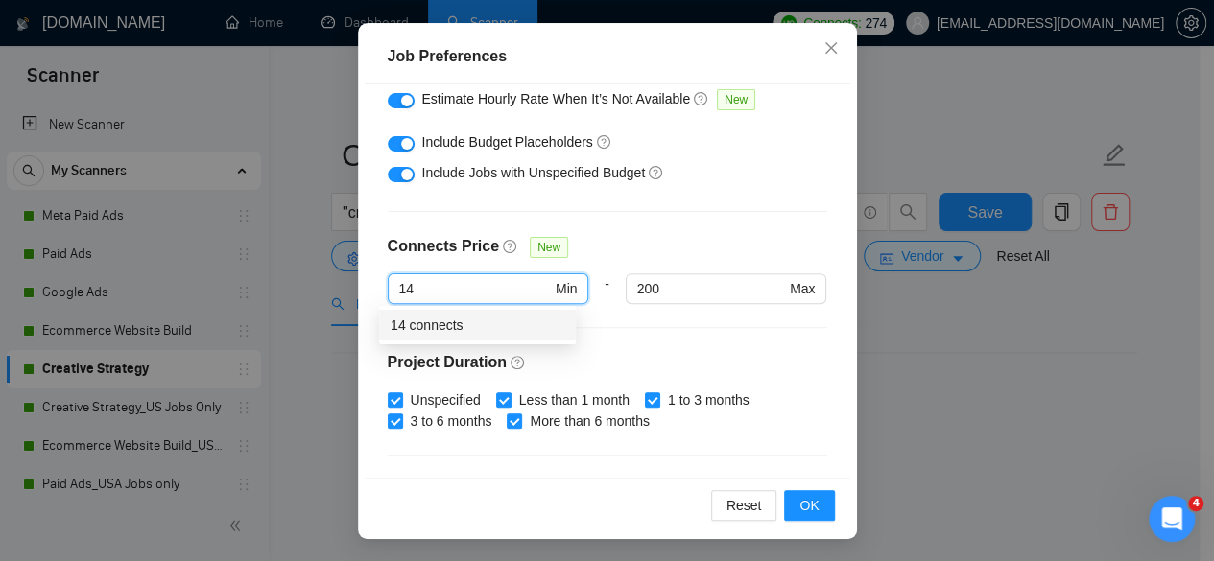
type input "14"
click at [666, 351] on h4 "Project Duration" at bounding box center [607, 362] width 439 height 23
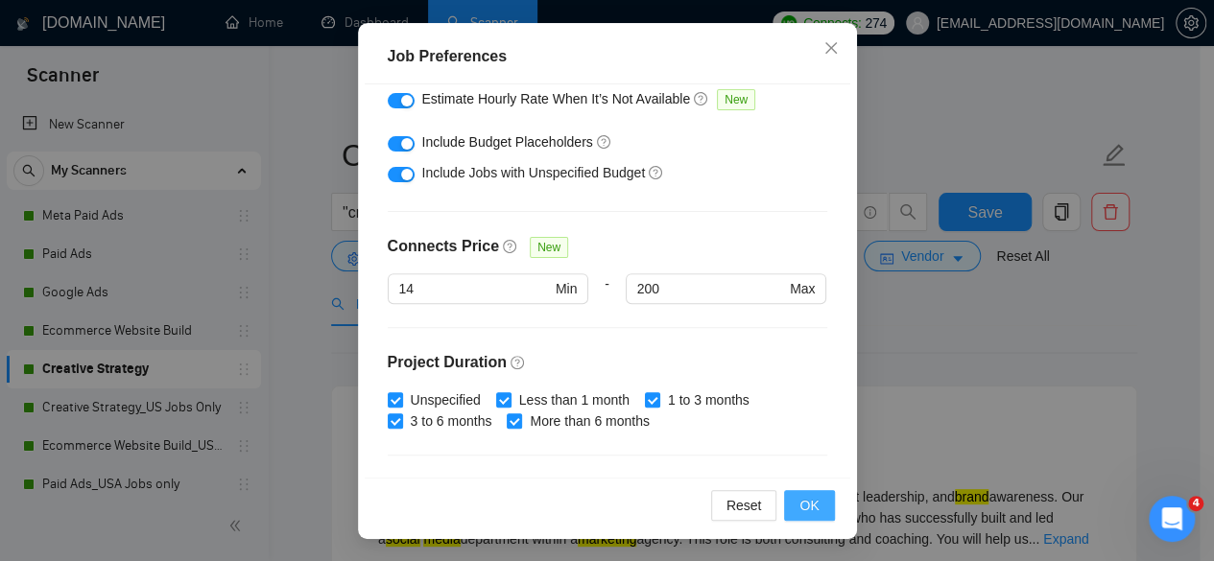
click at [812, 501] on button "OK" at bounding box center [809, 505] width 50 height 31
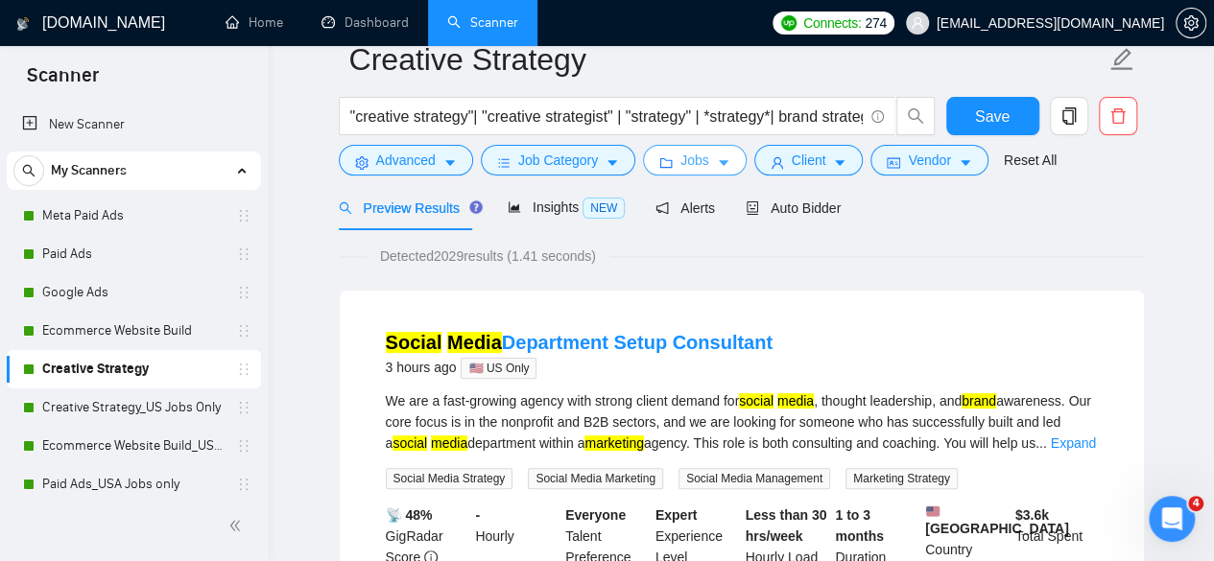
scroll to position [0, 0]
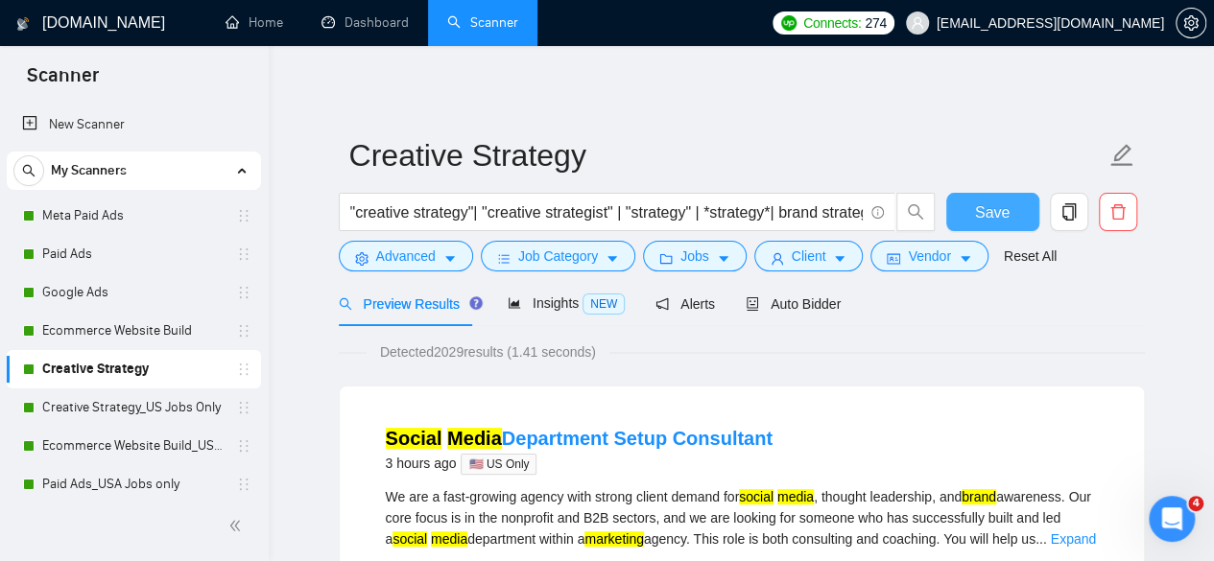
click at [971, 213] on button "Save" at bounding box center [992, 212] width 93 height 38
click at [111, 402] on link "Creative Strategy_US Jobs Only" at bounding box center [133, 408] width 182 height 38
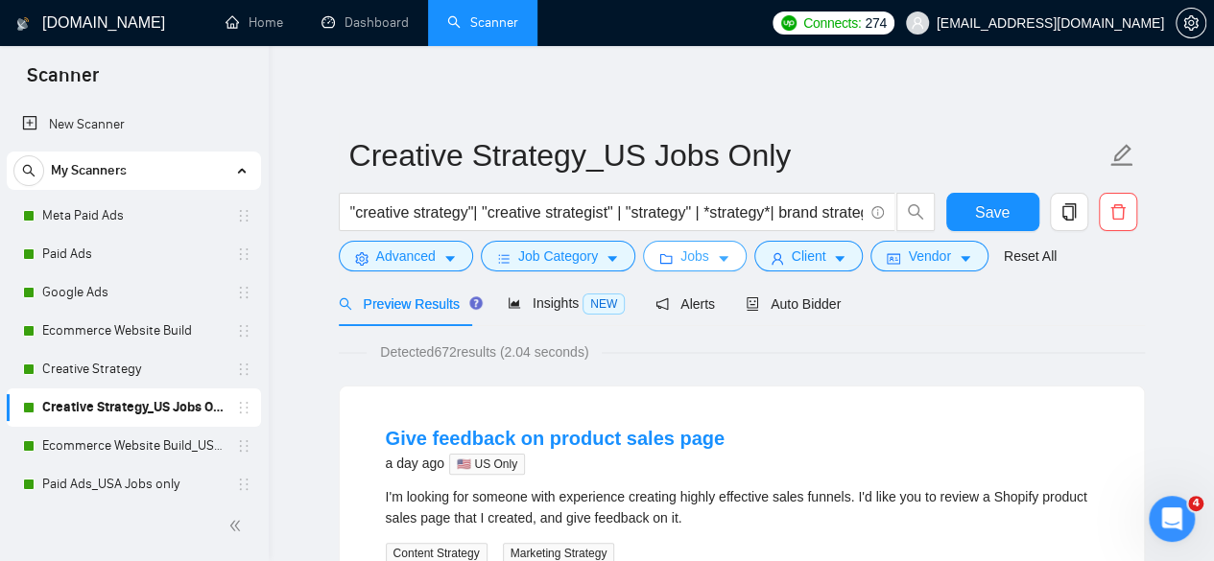
click at [699, 241] on button "Jobs" at bounding box center [695, 256] width 104 height 31
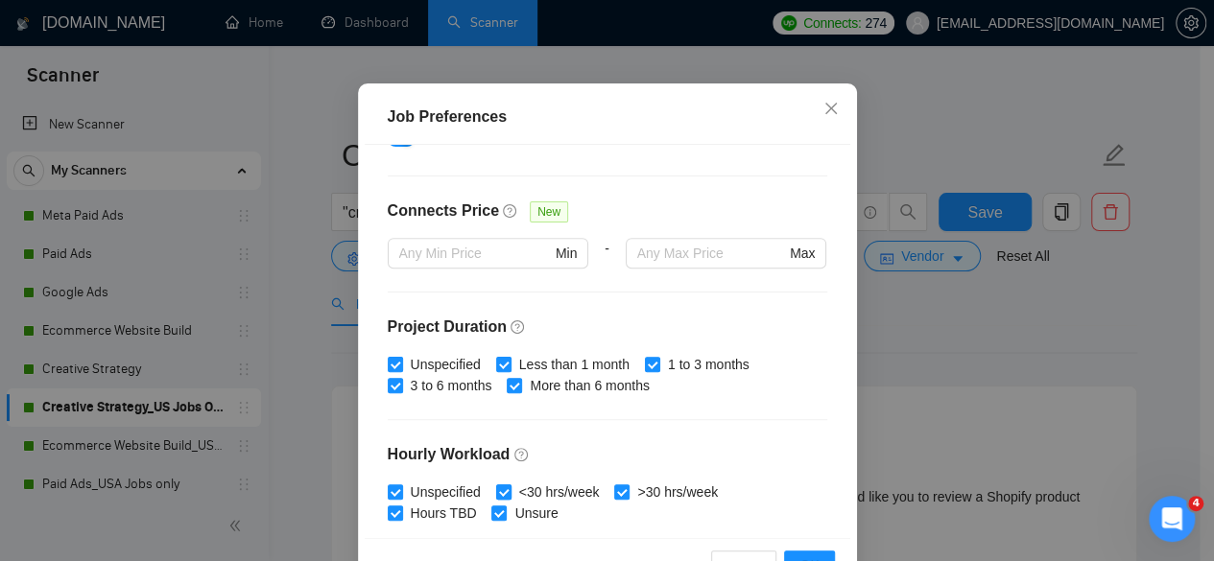
scroll to position [416, 0]
click at [505, 264] on input "text" at bounding box center [475, 253] width 152 height 21
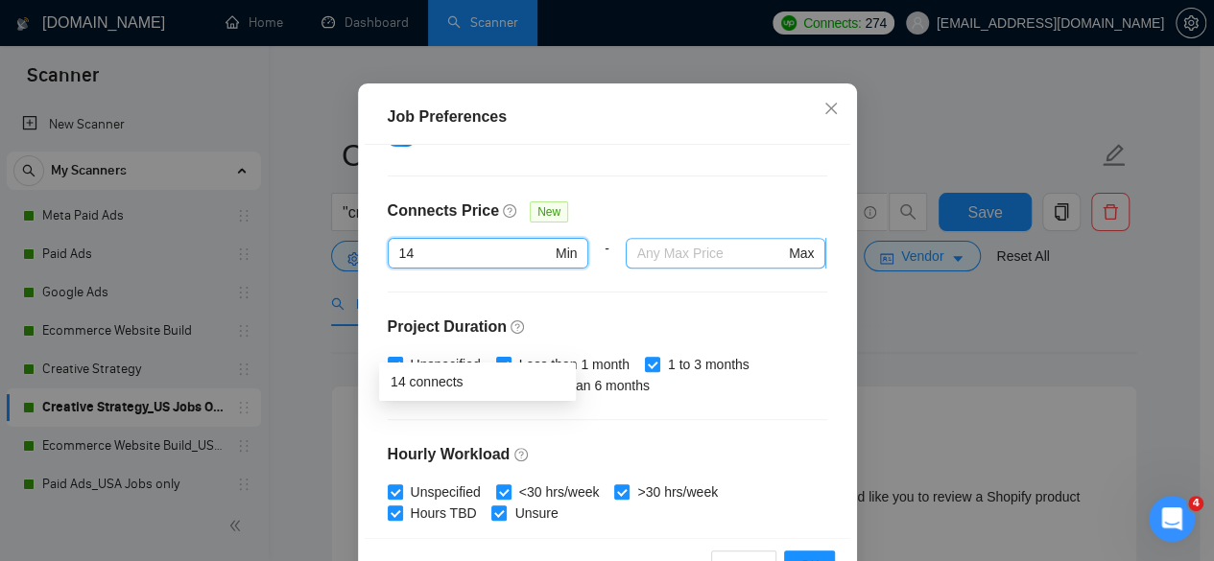
type input "14"
click at [651, 264] on input "text" at bounding box center [711, 253] width 148 height 21
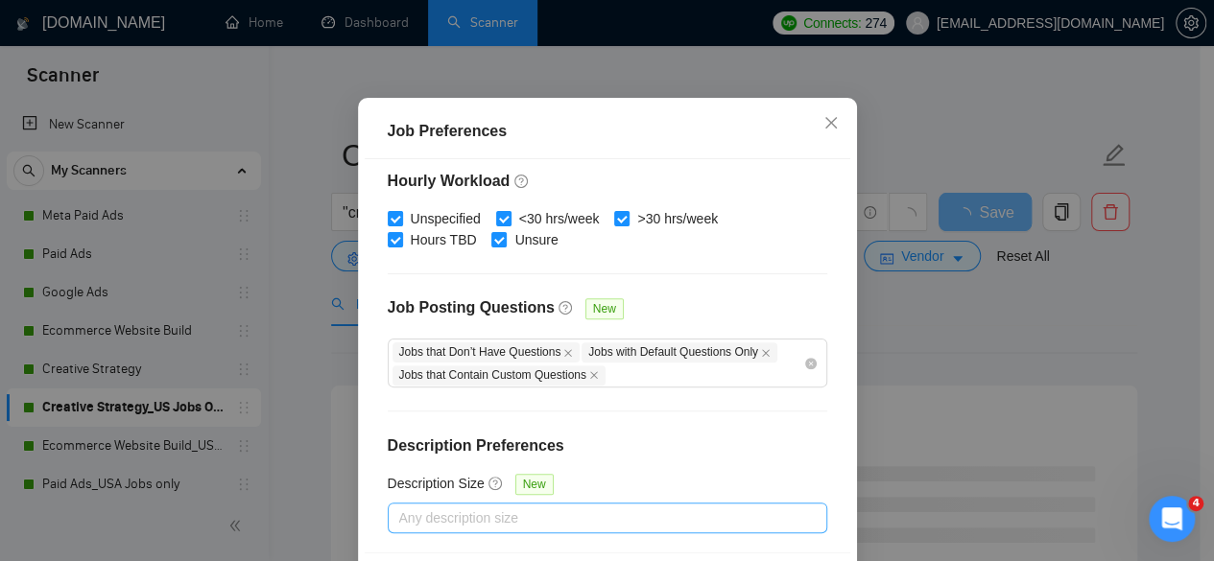
scroll to position [153, 0]
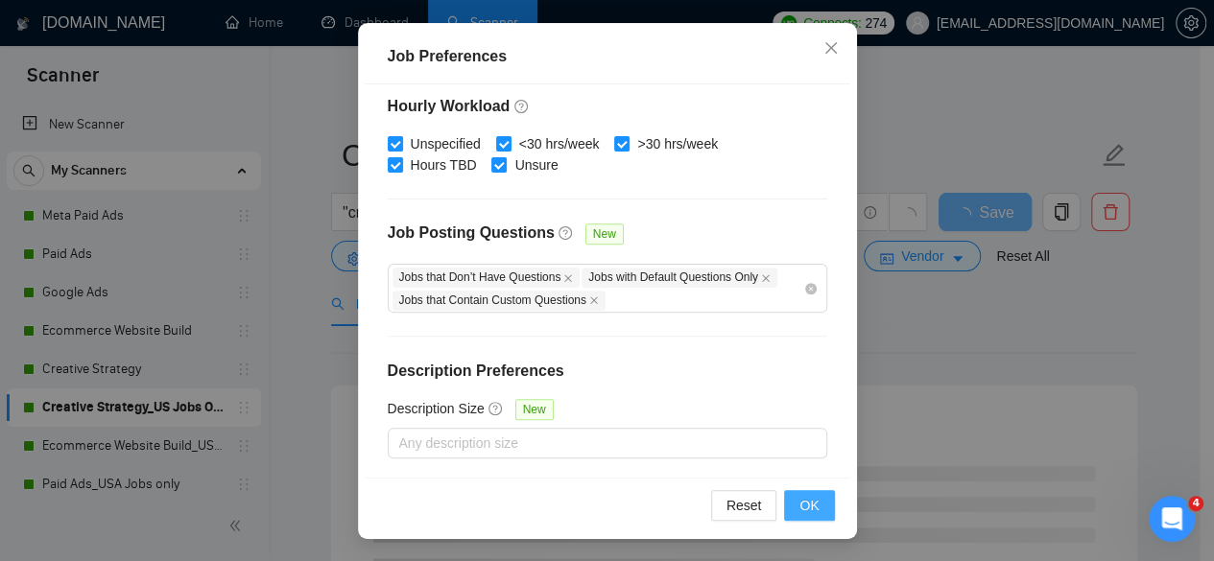
type input "200"
click at [818, 503] on button "OK" at bounding box center [809, 505] width 50 height 31
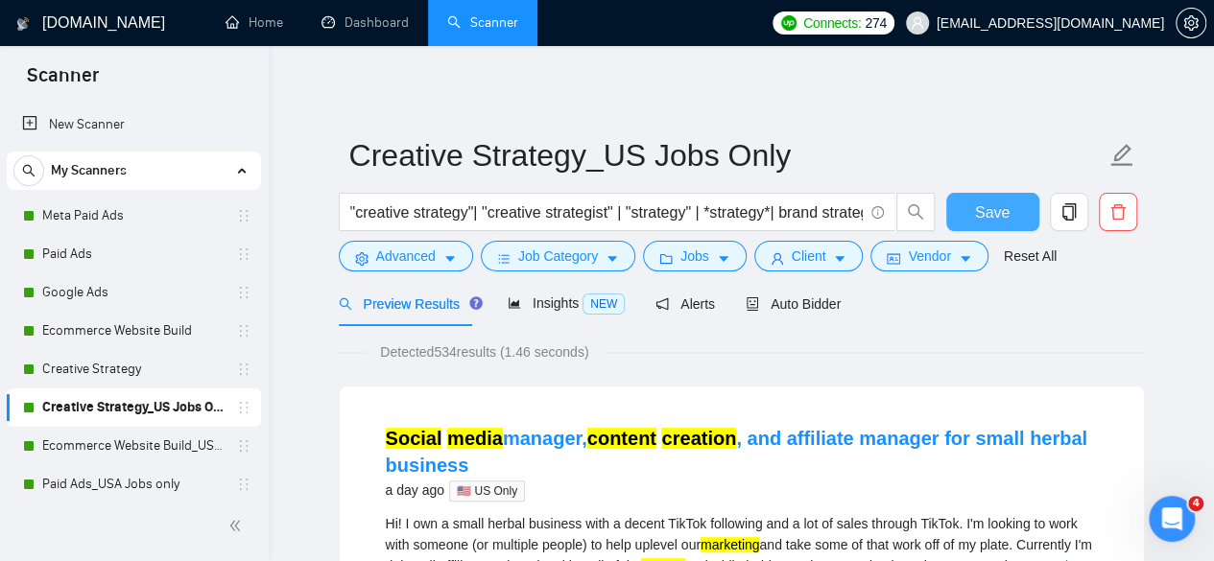
click at [999, 208] on span "Save" at bounding box center [992, 213] width 35 height 24
click at [169, 436] on link "Ecommerce Website Build_US Jobs only" at bounding box center [133, 446] width 182 height 38
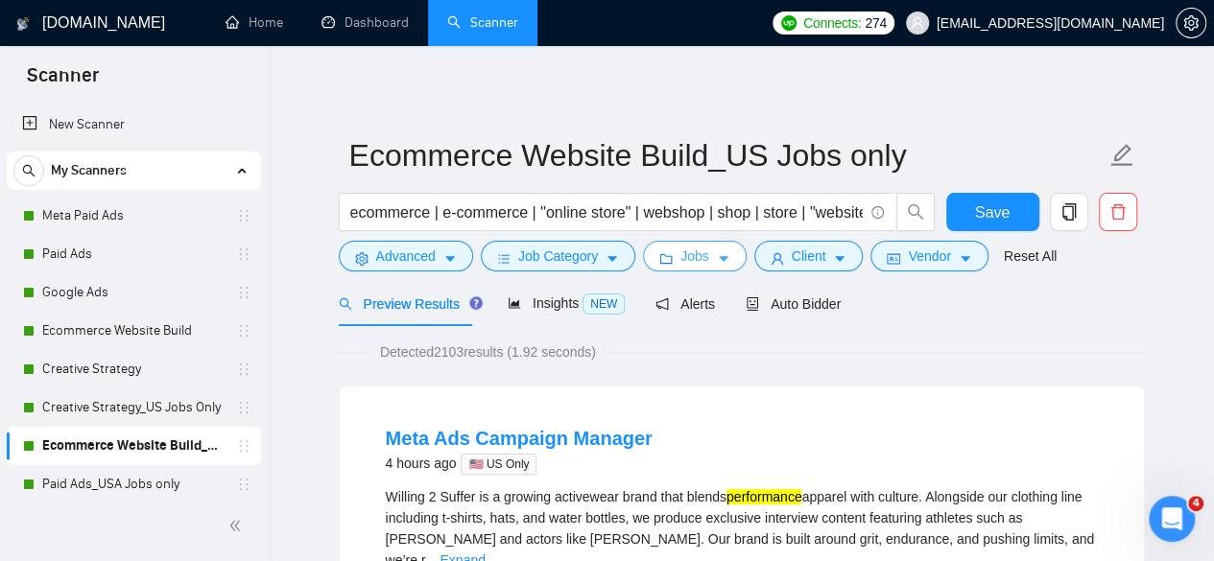
click at [685, 258] on span "Jobs" at bounding box center [694, 256] width 29 height 21
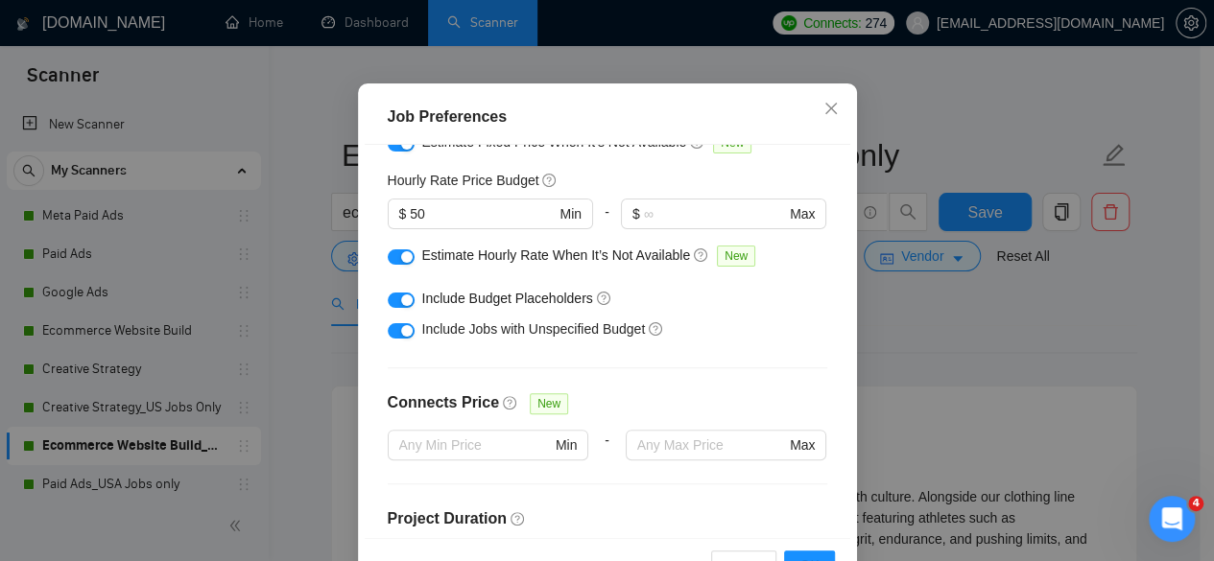
scroll to position [320, 0]
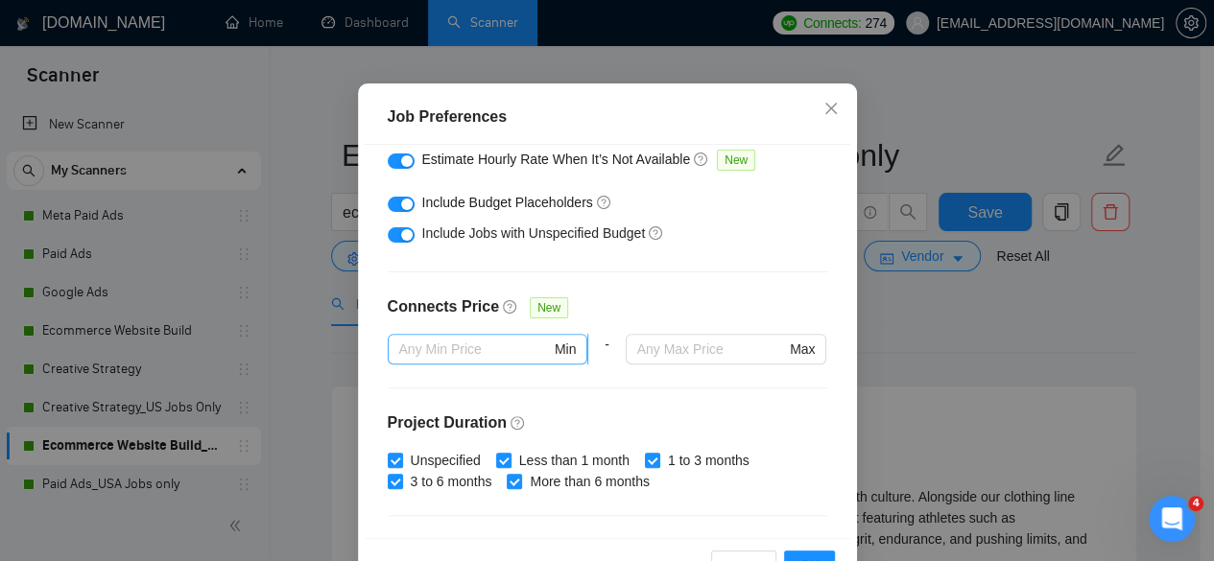
click at [512, 360] on input "text" at bounding box center [475, 349] width 152 height 21
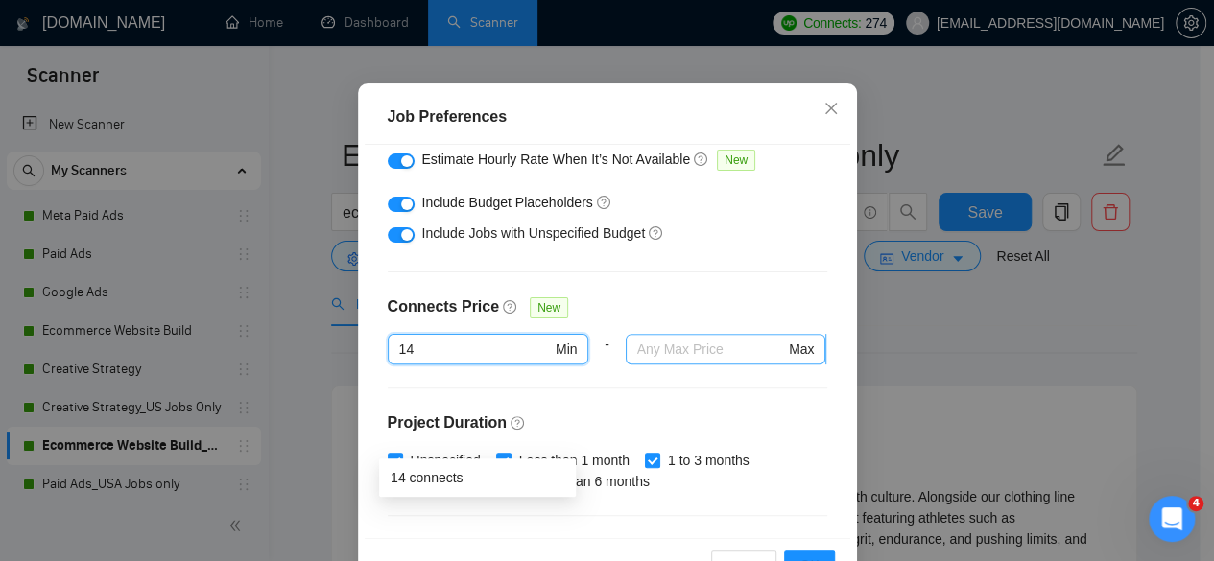
type input "14"
click at [689, 360] on input "text" at bounding box center [711, 349] width 148 height 21
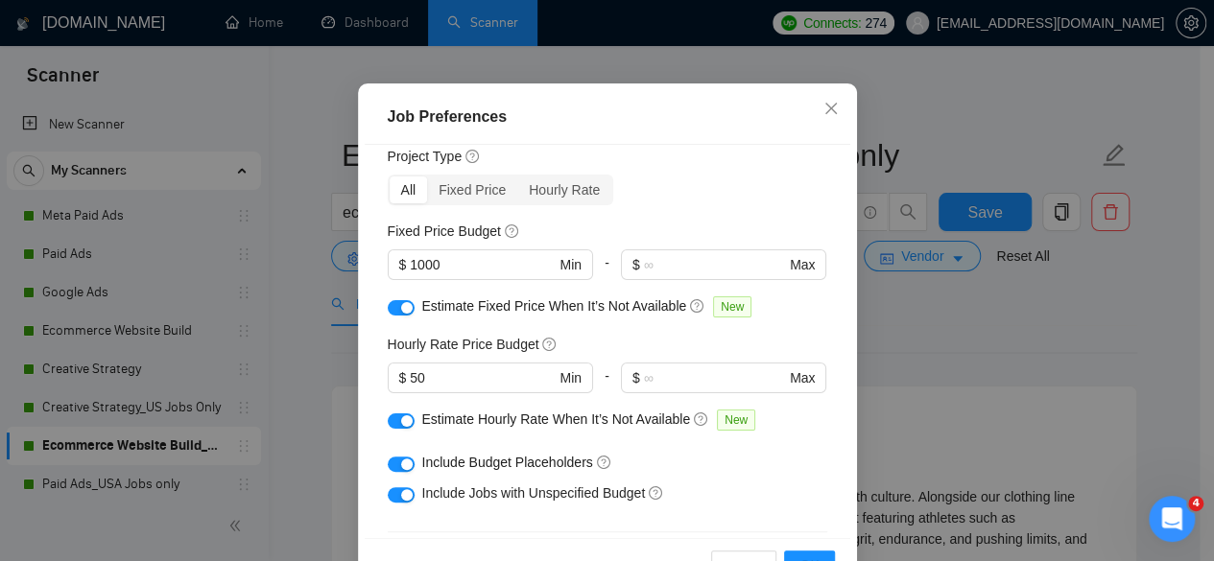
scroll to position [0, 0]
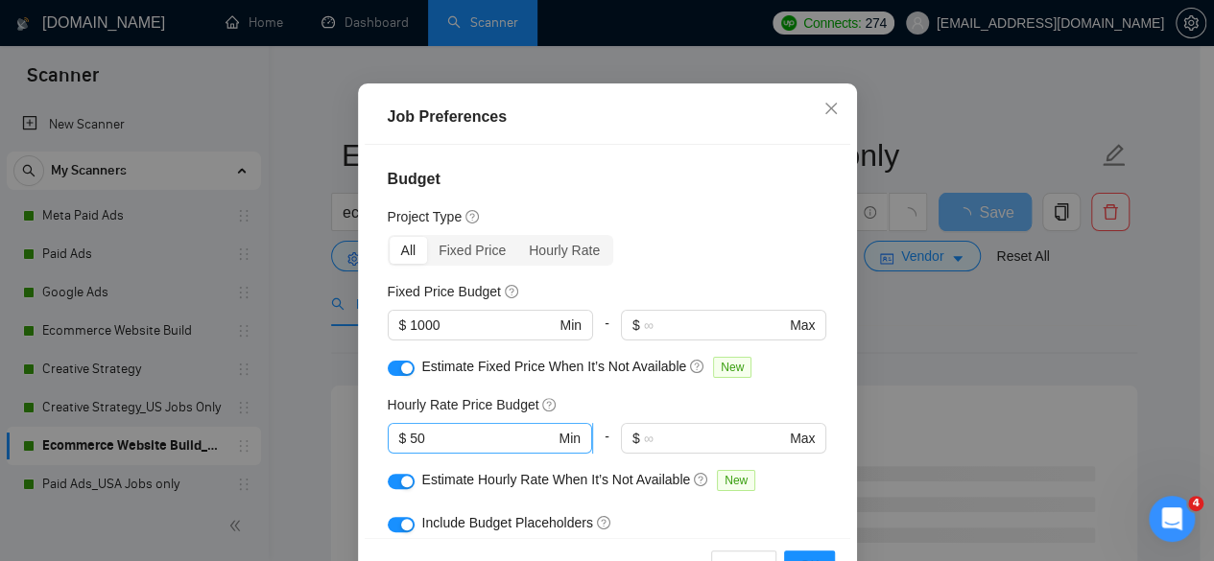
type input "200"
click at [453, 449] on input "50" at bounding box center [482, 438] width 145 height 21
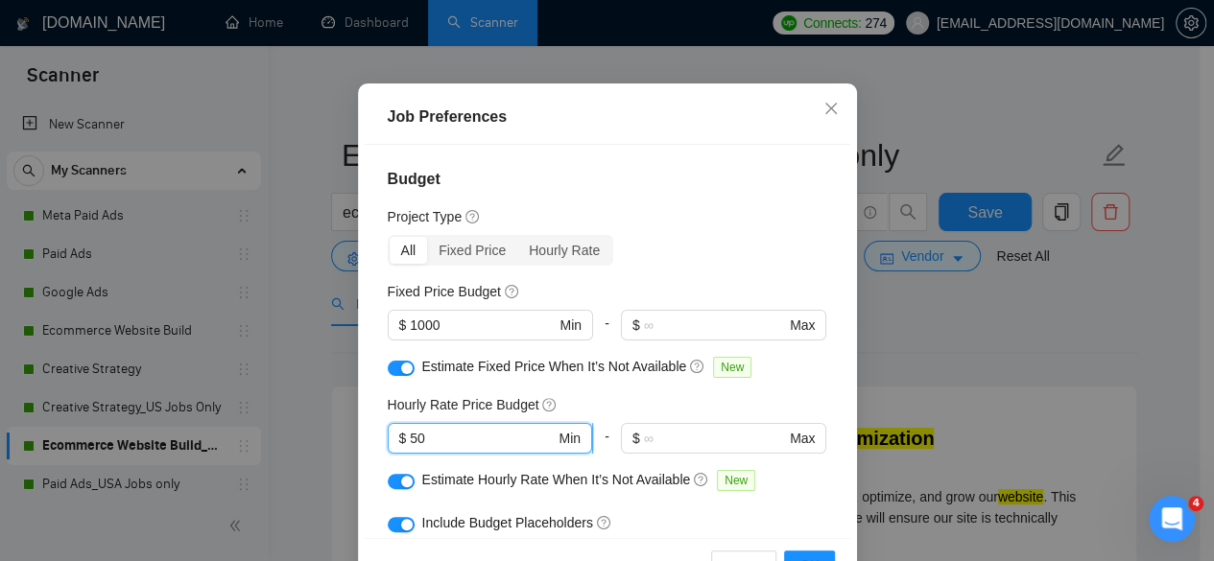
click at [410, 449] on input "50" at bounding box center [482, 438] width 145 height 21
click at [462, 449] on input "75" at bounding box center [482, 438] width 145 height 21
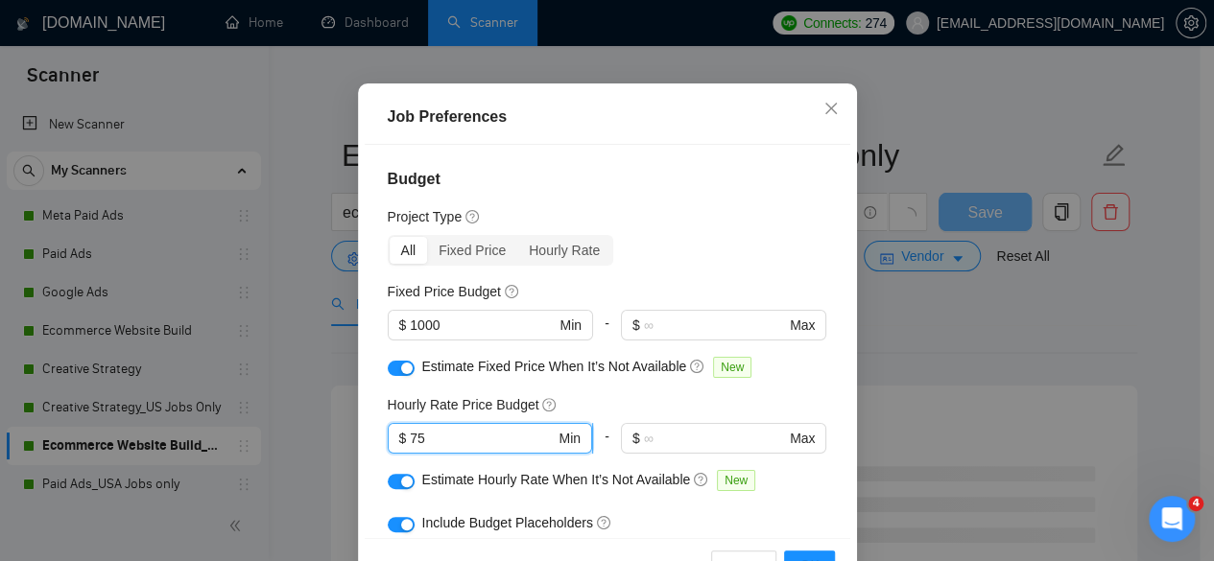
click at [462, 449] on input "75" at bounding box center [482, 438] width 145 height 21
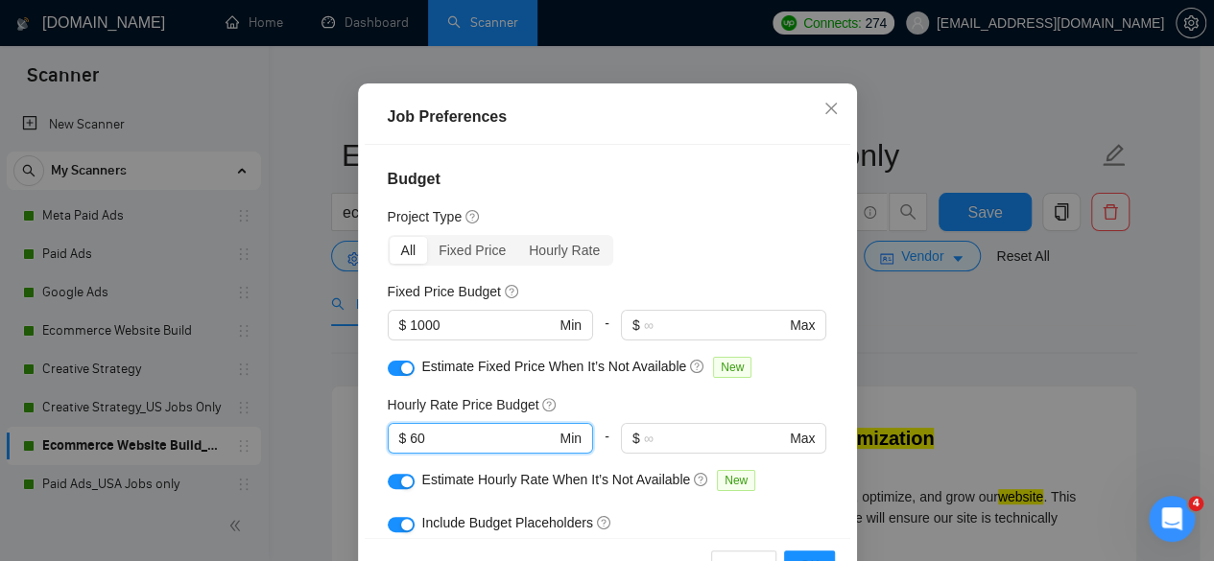
click at [683, 243] on div "Budget Project Type All Fixed Price Hourly Rate Fixed Price Budget $ 1000 Min -…" at bounding box center [607, 341] width 485 height 393
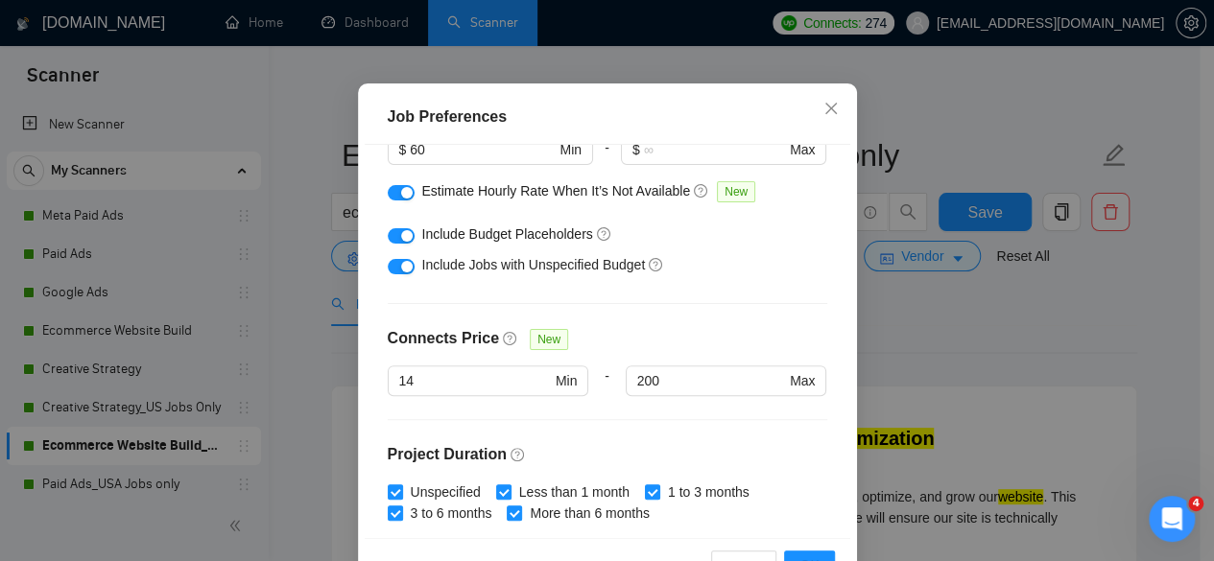
scroll to position [192, 0]
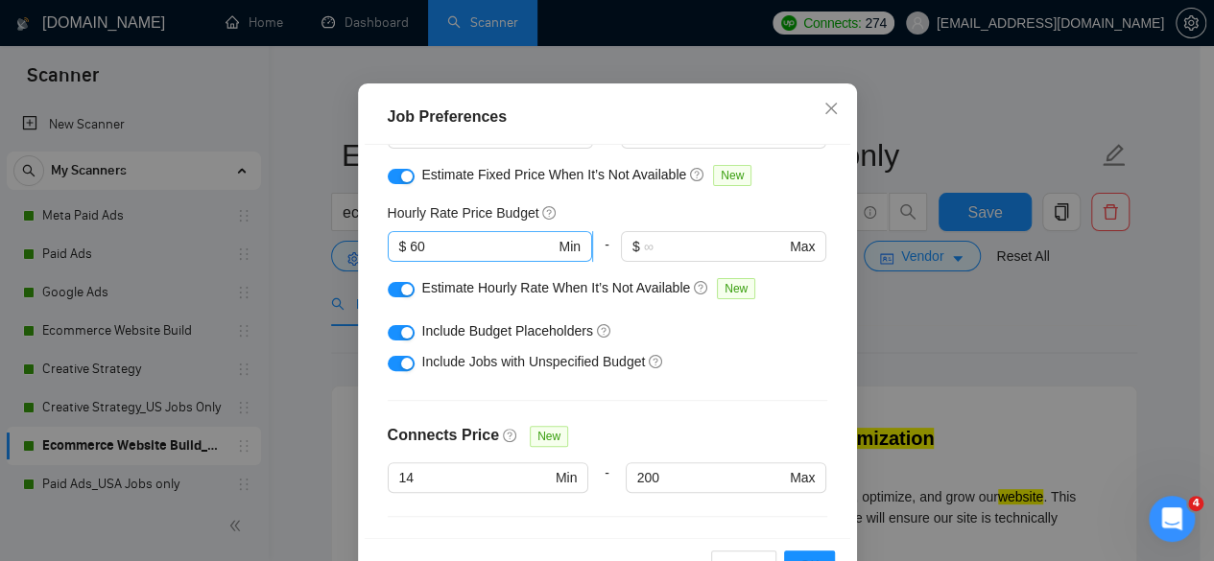
click at [434, 257] on input "60" at bounding box center [482, 246] width 145 height 21
type input "55"
click at [796, 164] on div at bounding box center [723, 156] width 205 height 15
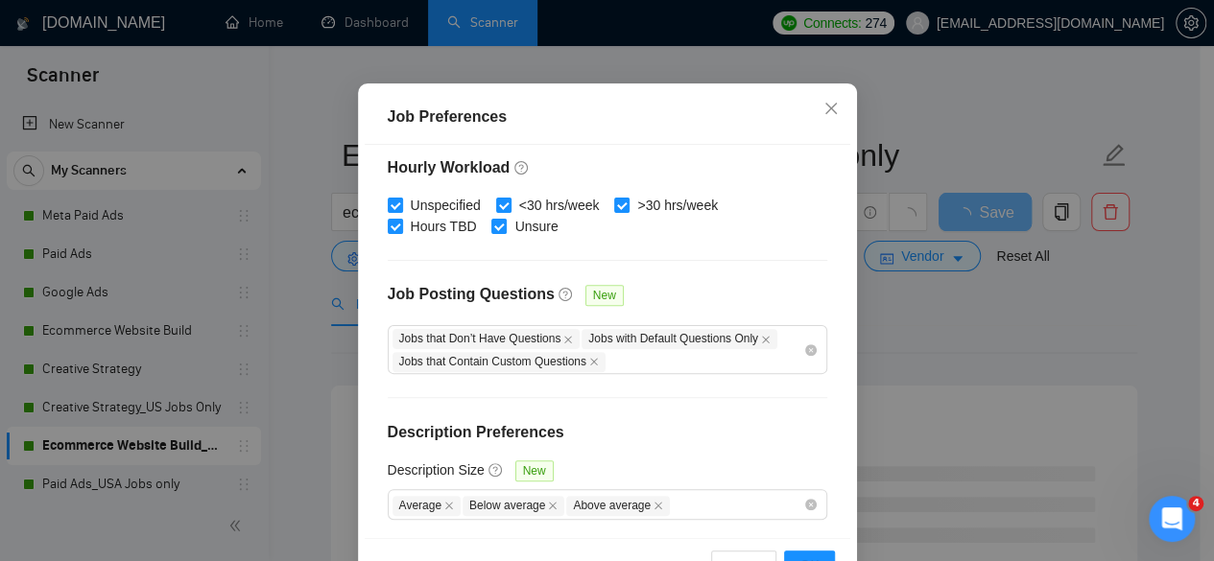
scroll to position [704, 0]
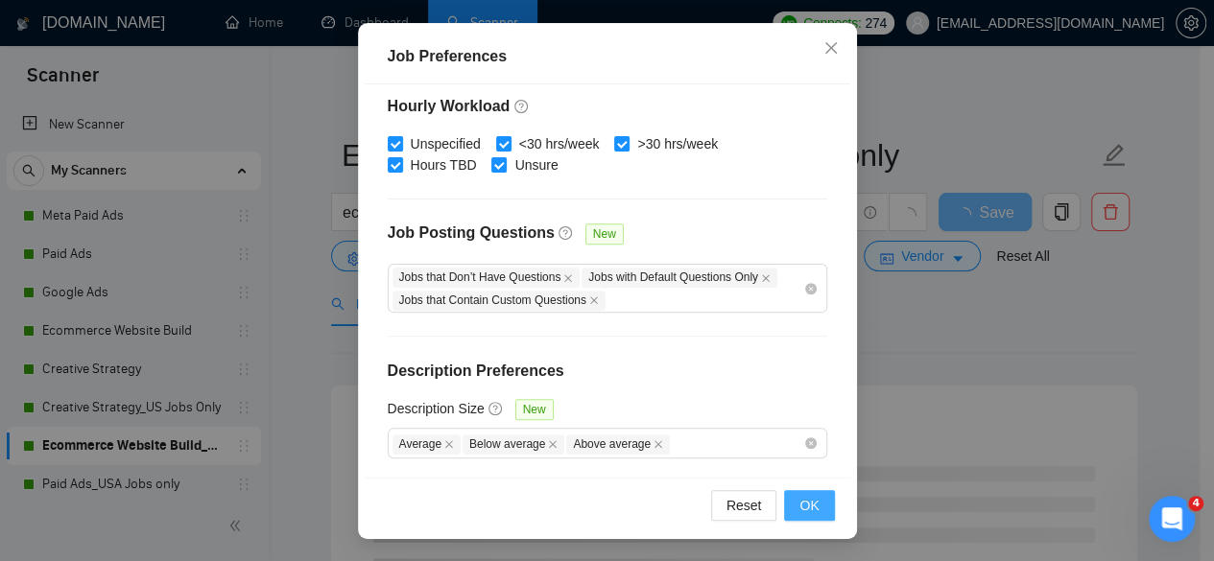
click at [823, 499] on button "OK" at bounding box center [809, 505] width 50 height 31
click at [823, 499] on div "Reset OK" at bounding box center [607, 505] width 485 height 55
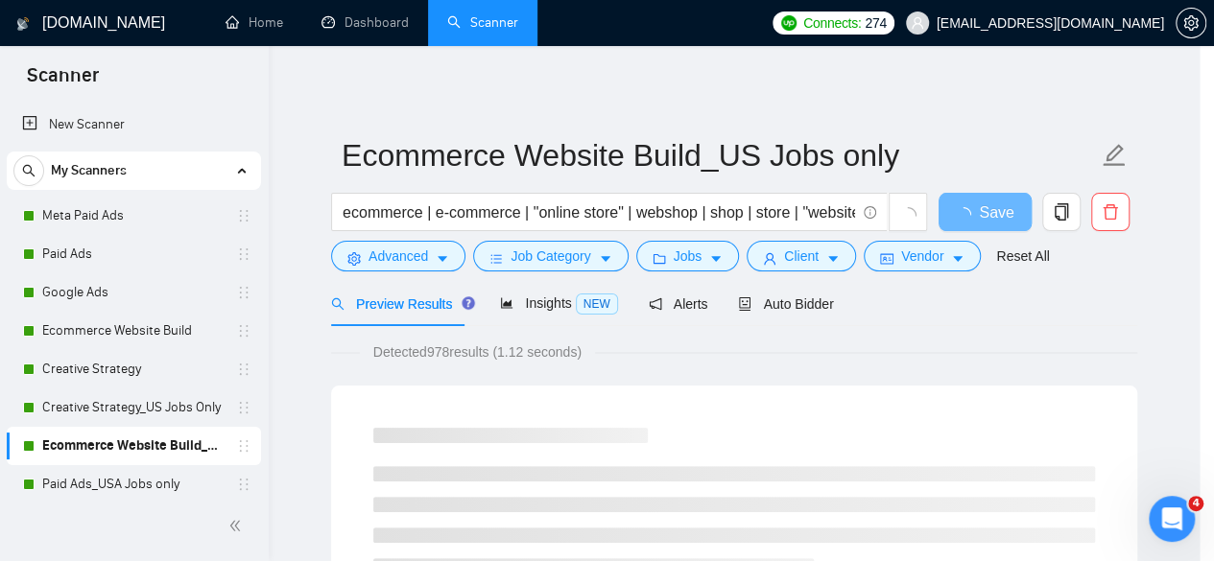
scroll to position [92, 0]
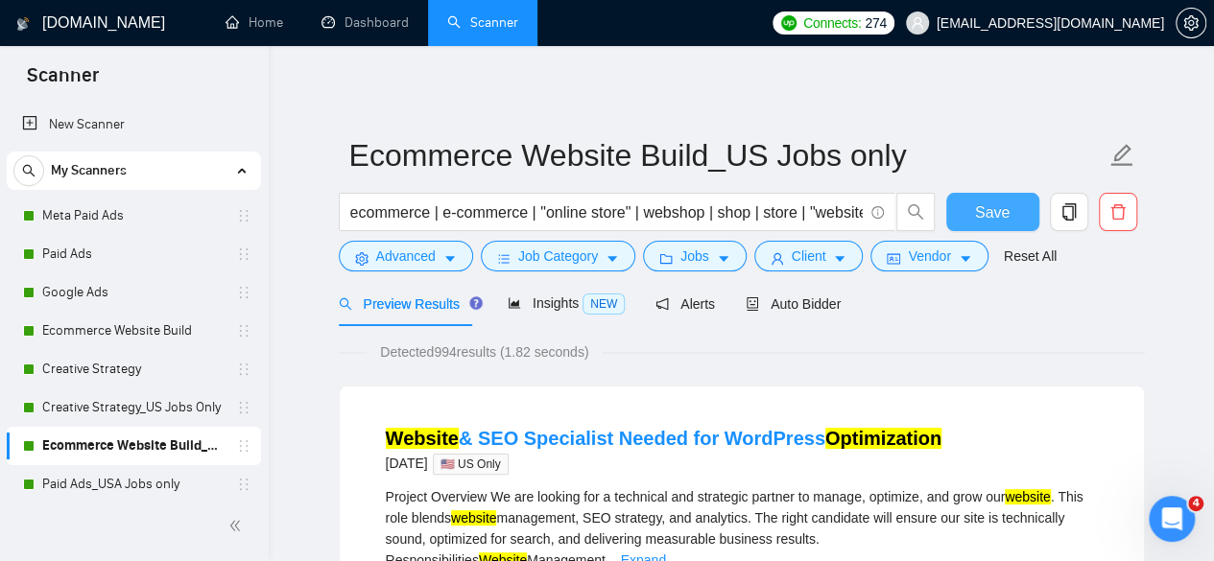
click at [967, 214] on button "Save" at bounding box center [992, 212] width 93 height 38
click at [152, 483] on link "Paid Ads_USA Jobs only" at bounding box center [133, 484] width 182 height 38
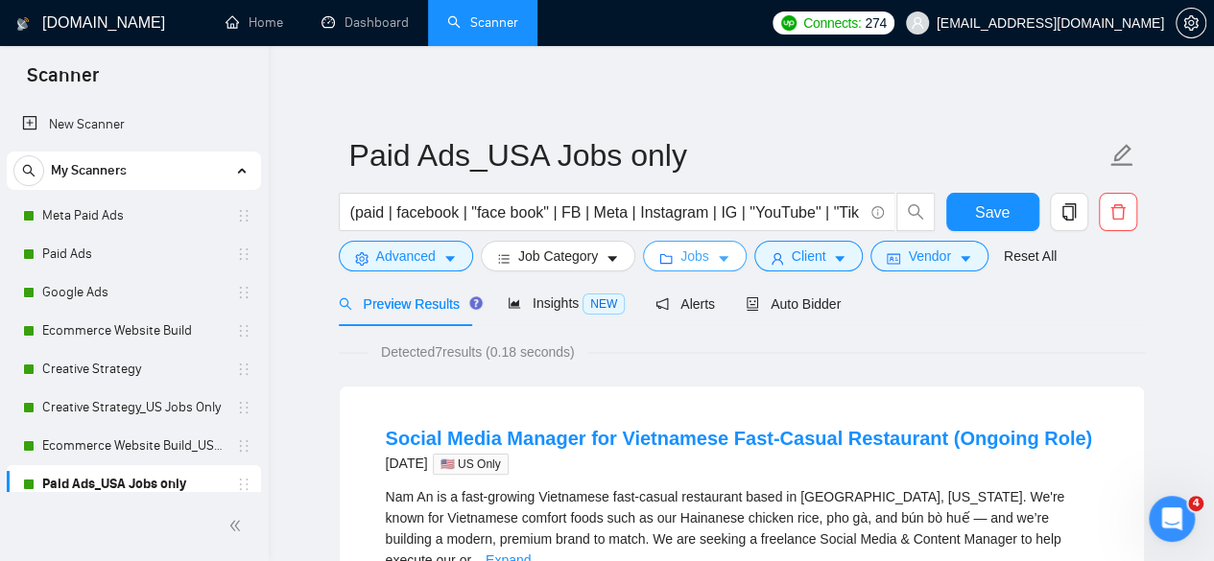
click at [682, 268] on button "Jobs" at bounding box center [695, 256] width 104 height 31
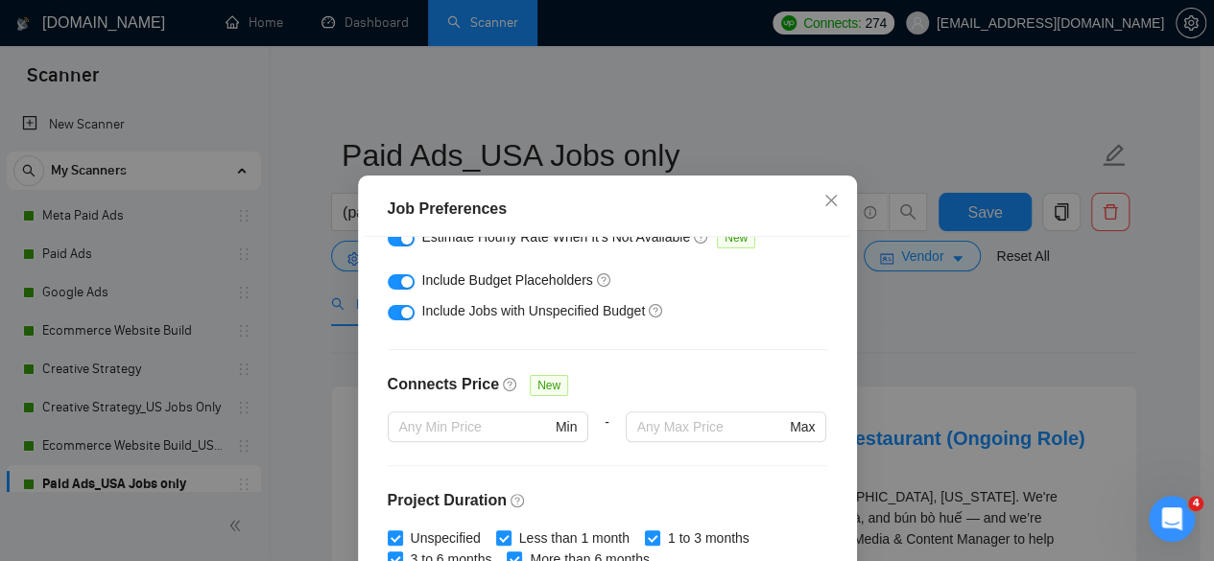
scroll to position [320, 0]
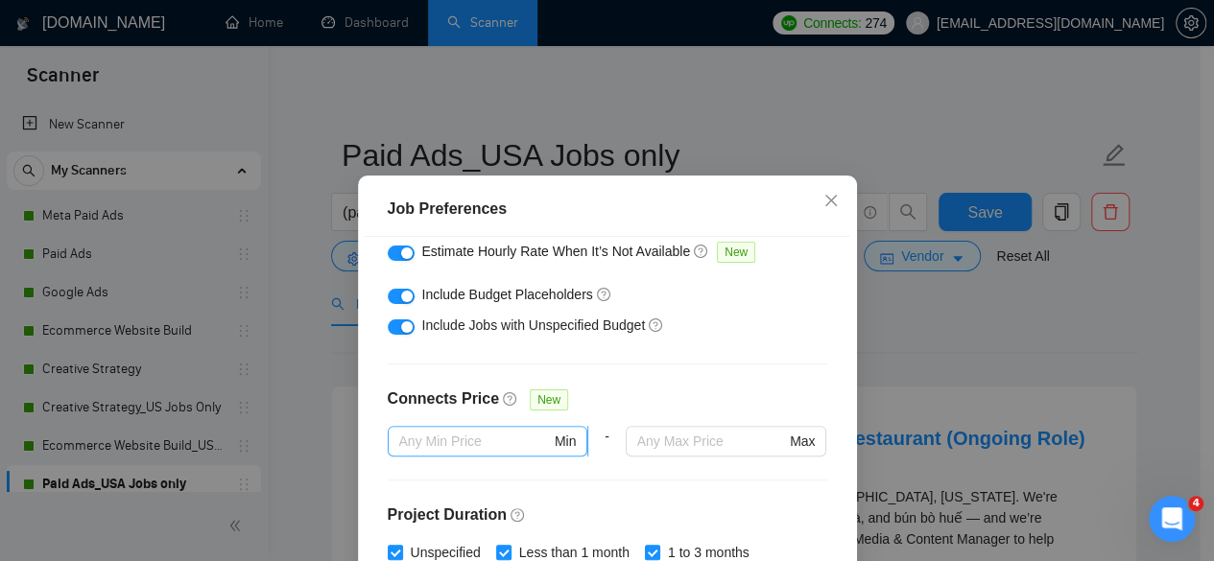
click at [470, 445] on input "text" at bounding box center [475, 441] width 152 height 21
type input "14"
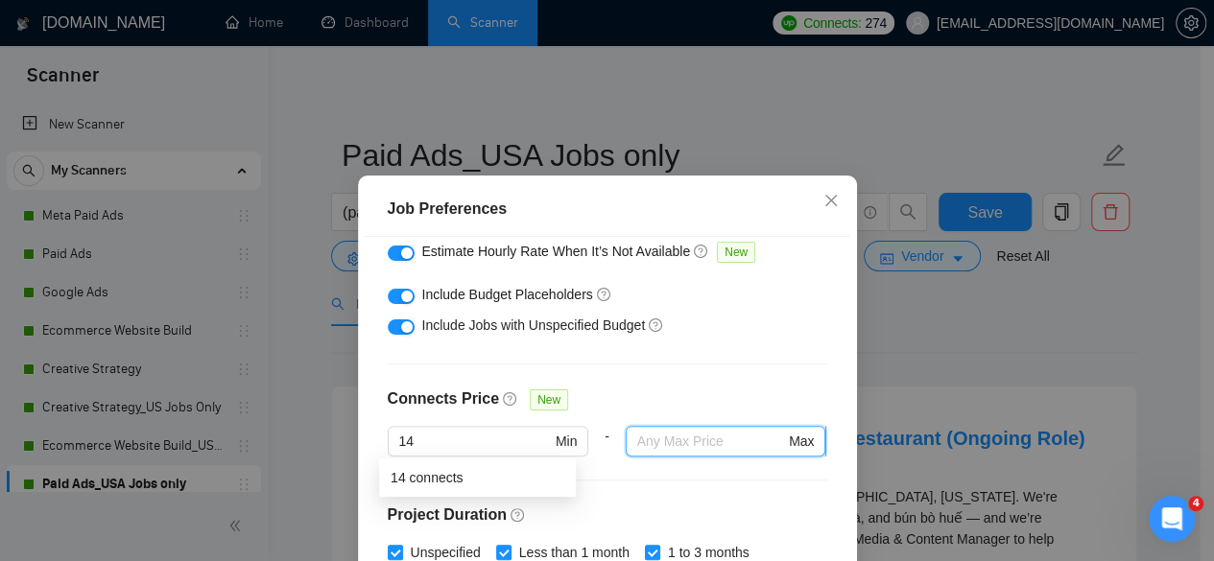
click at [656, 442] on input "text" at bounding box center [711, 441] width 148 height 21
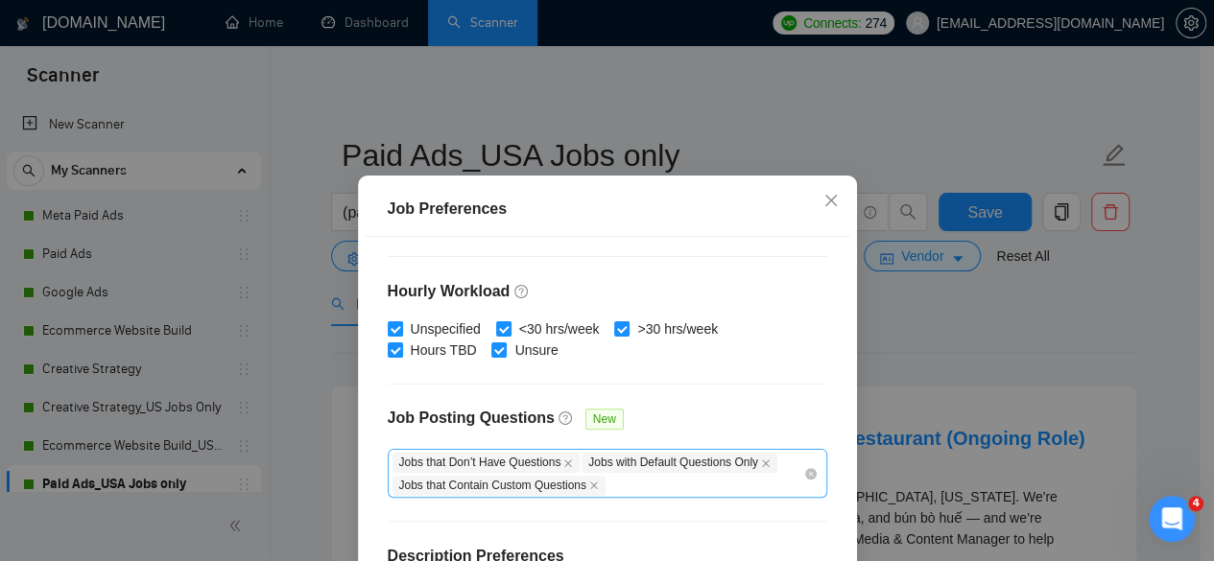
scroll to position [704, 0]
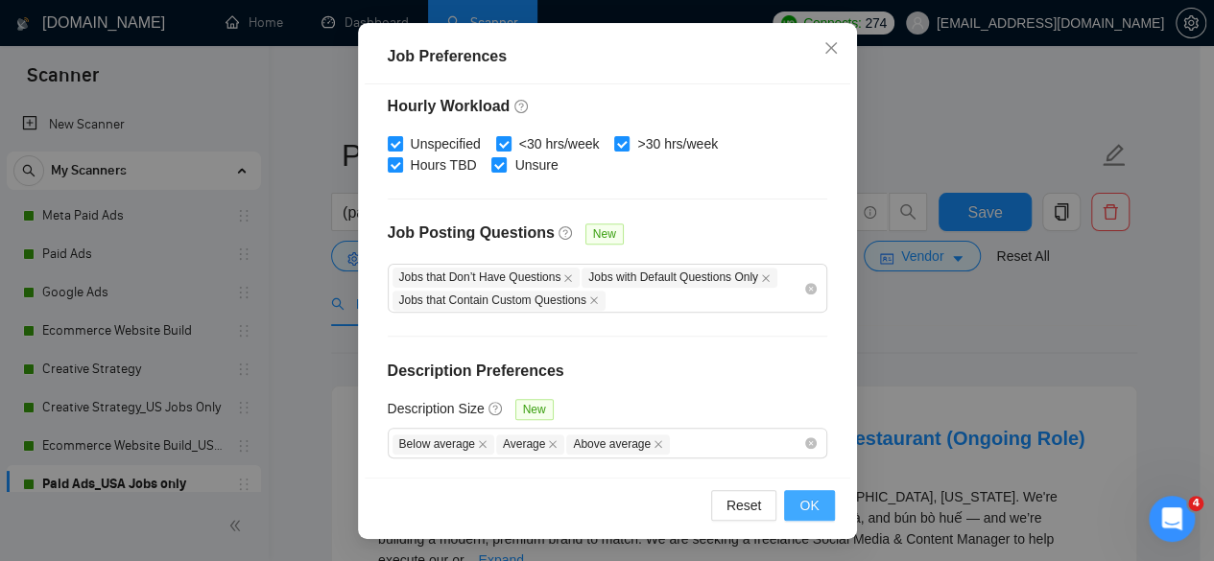
type input "200"
click at [791, 512] on button "OK" at bounding box center [809, 505] width 50 height 31
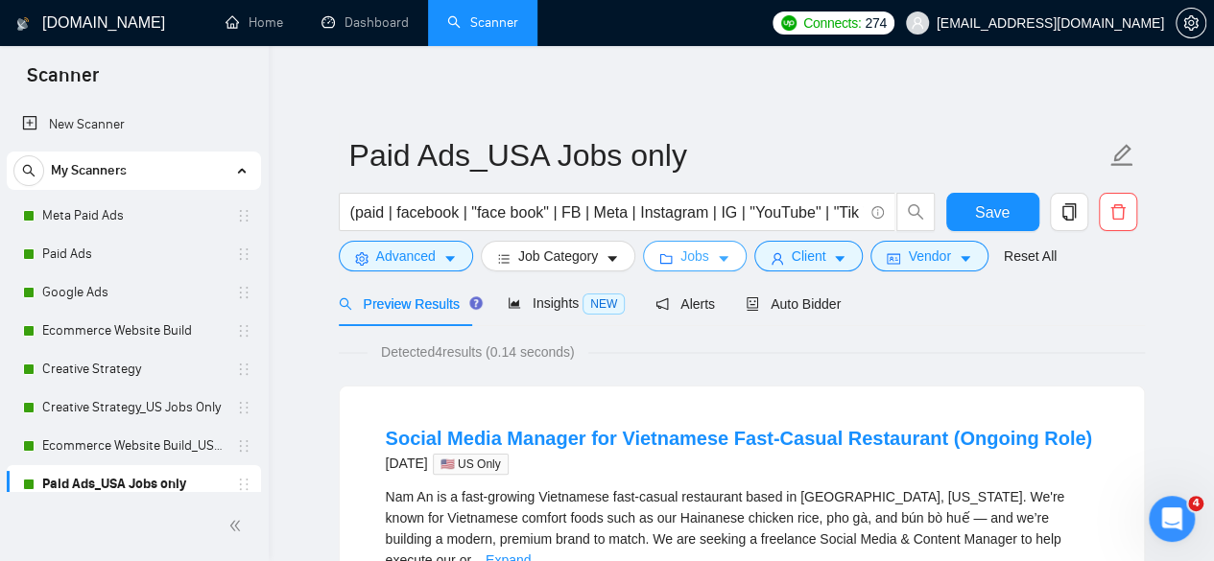
click at [666, 246] on button "Jobs" at bounding box center [695, 256] width 104 height 31
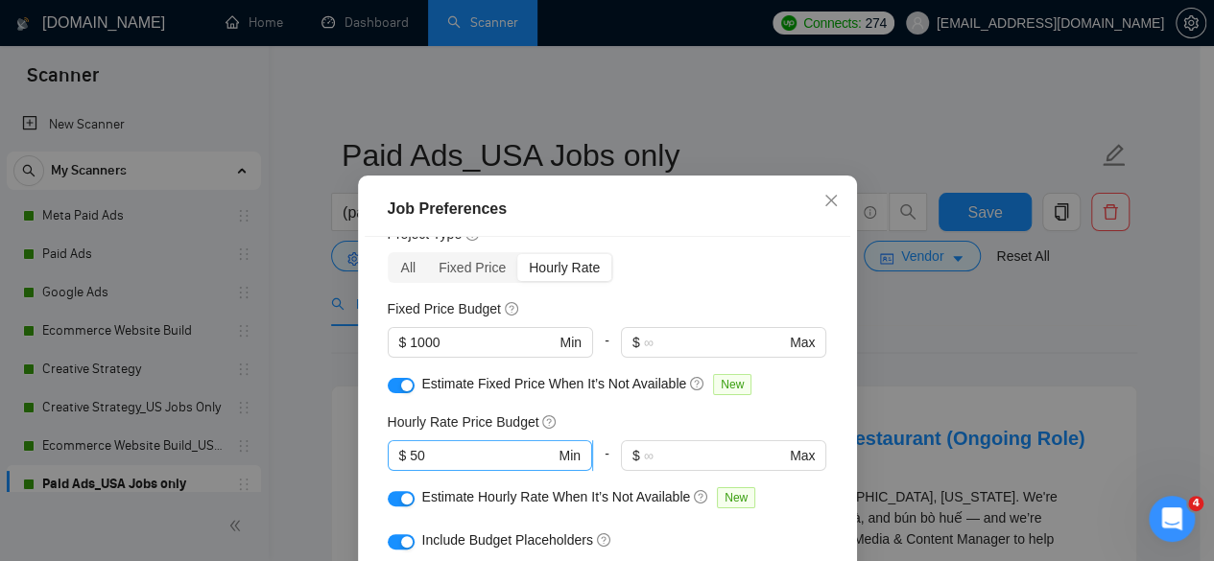
scroll to position [33, 0]
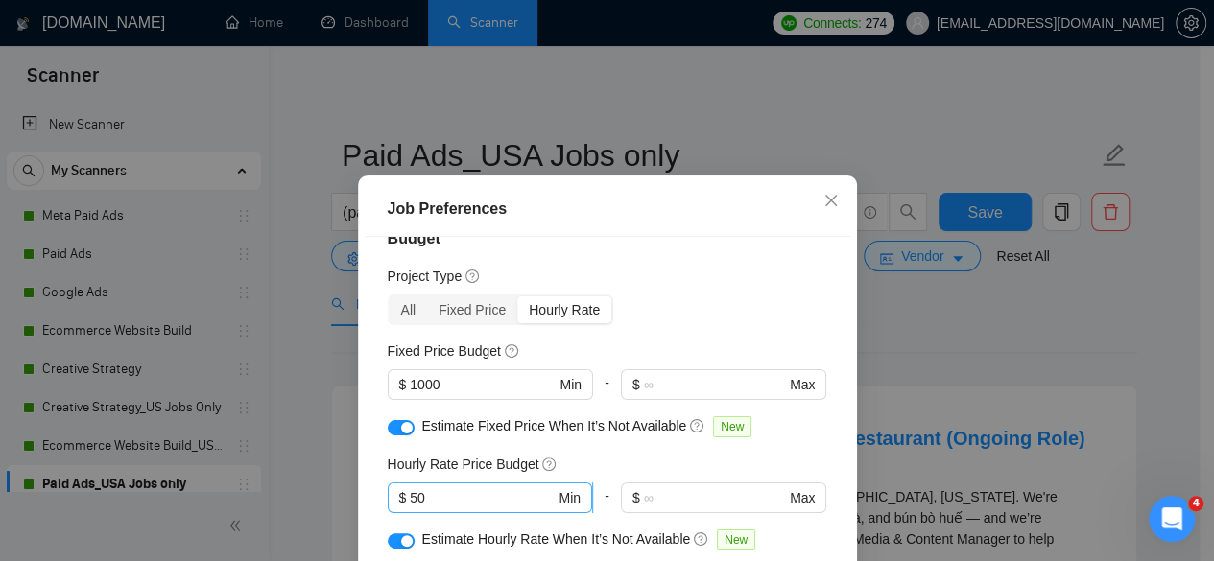
click at [410, 502] on input "50" at bounding box center [482, 497] width 145 height 21
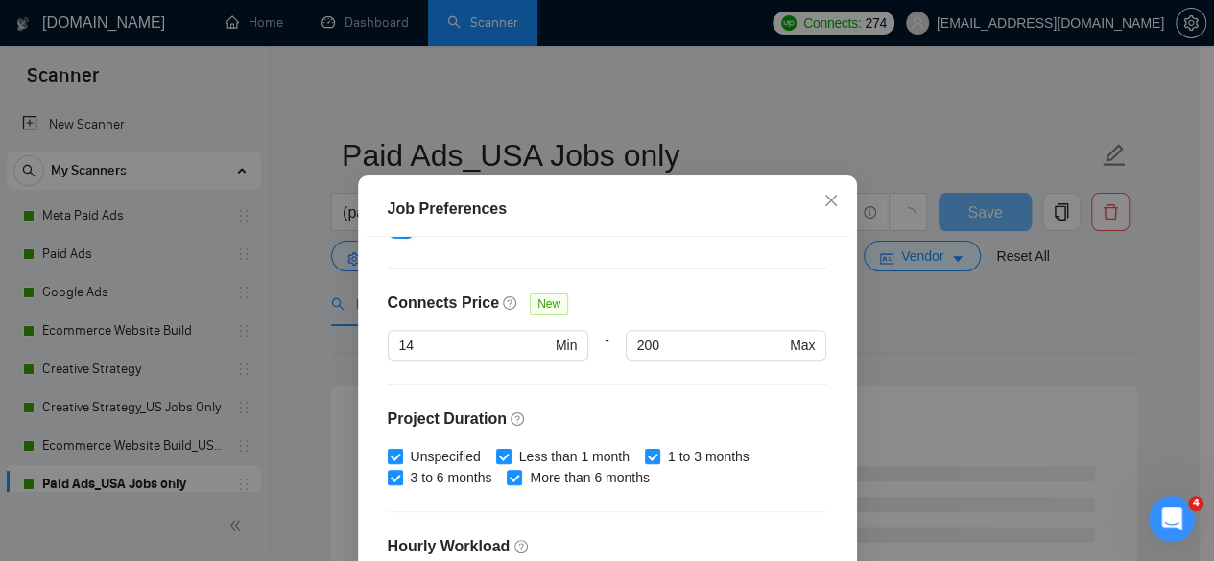
scroll to position [704, 0]
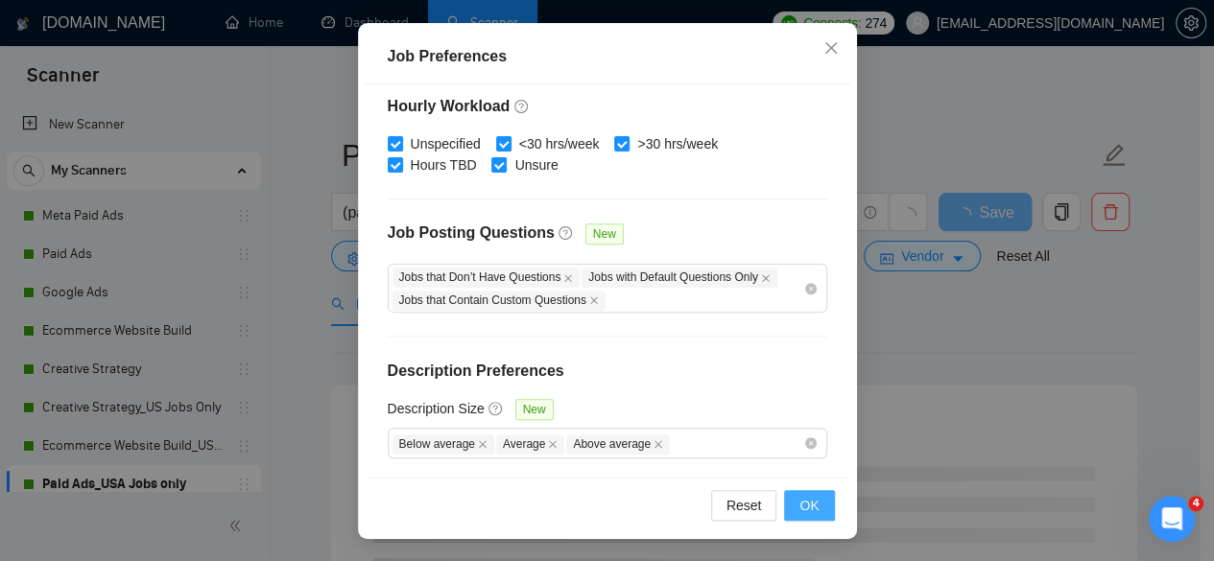
type input "35"
click at [812, 498] on button "OK" at bounding box center [809, 505] width 50 height 31
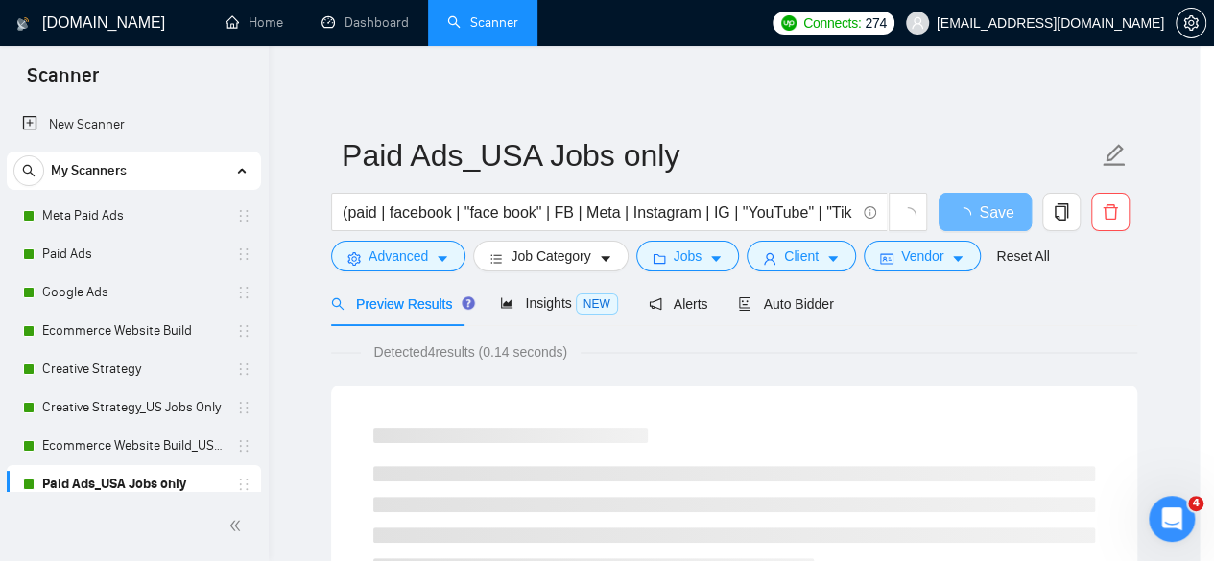
scroll to position [92, 0]
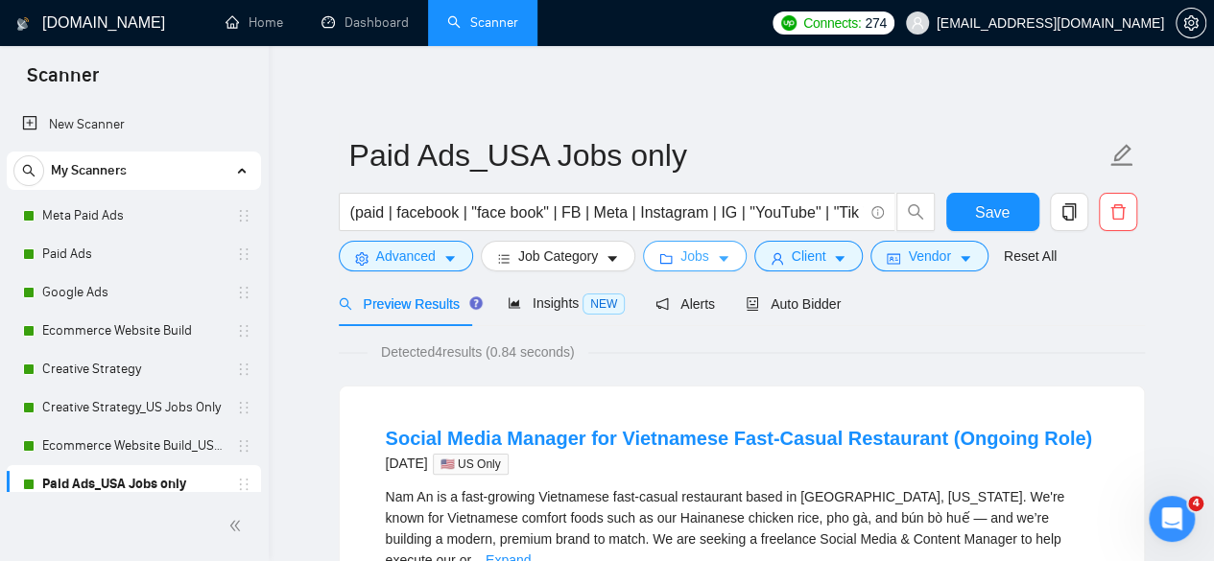
click at [695, 247] on span "Jobs" at bounding box center [694, 256] width 29 height 21
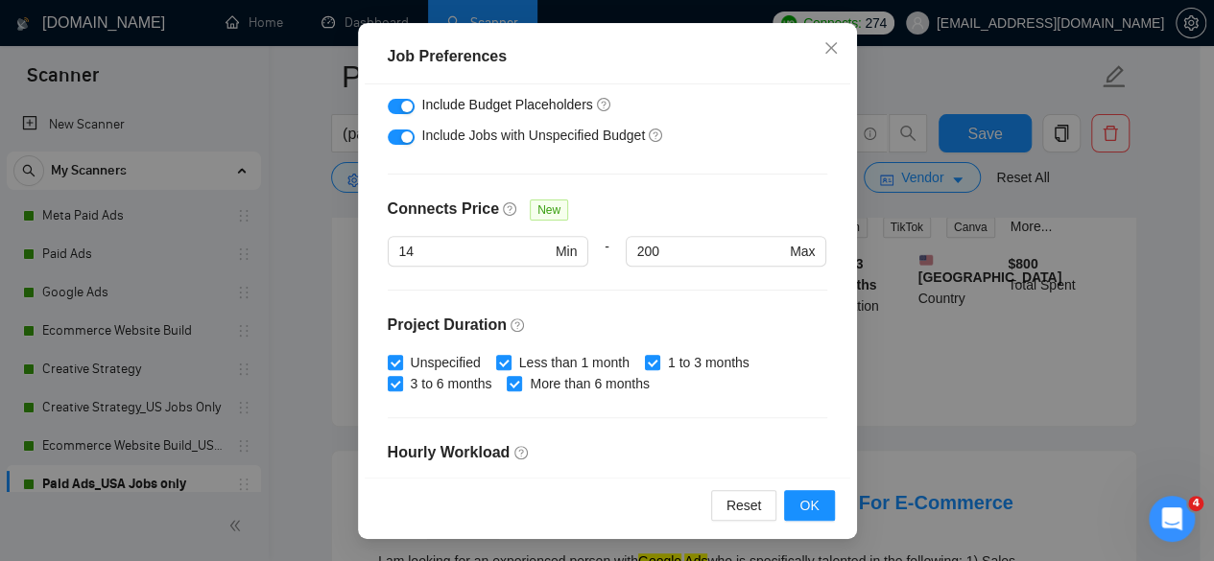
scroll to position [320, 0]
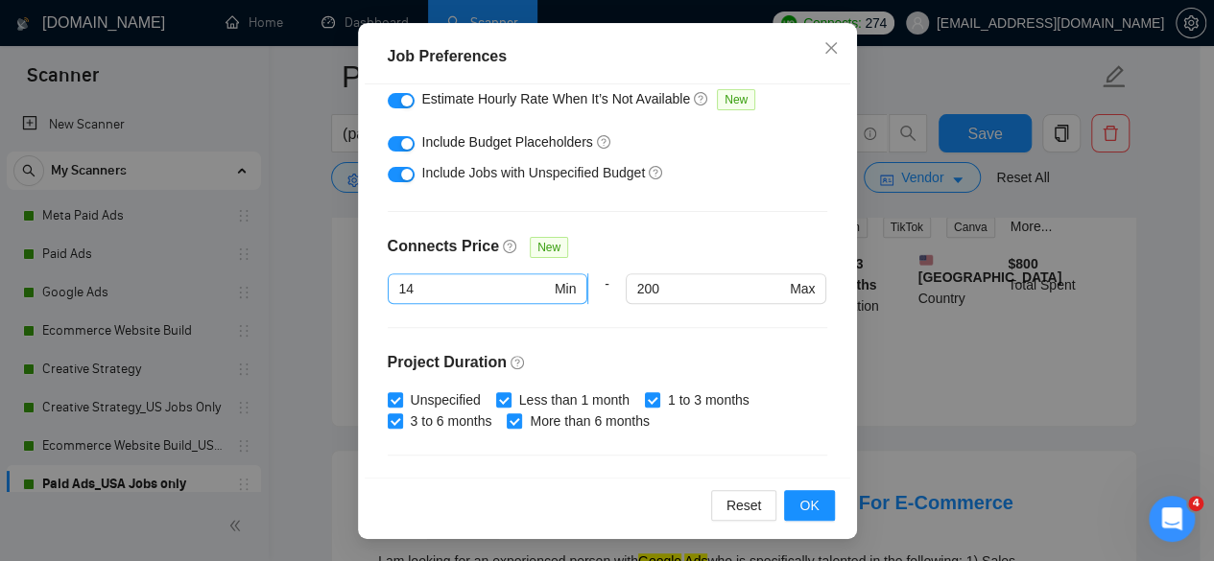
click at [509, 296] on input "14" at bounding box center [475, 288] width 152 height 21
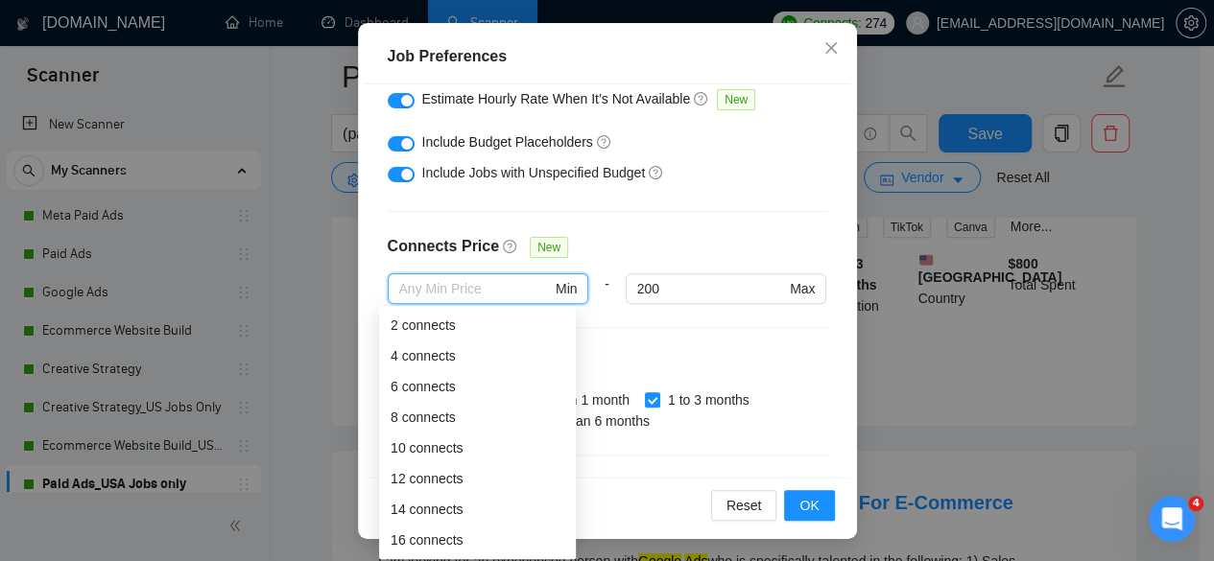
click at [669, 226] on div "Budget Project Type All Fixed Price Hourly Rate Fixed Price Budget $ 1000 Min -…" at bounding box center [607, 280] width 485 height 393
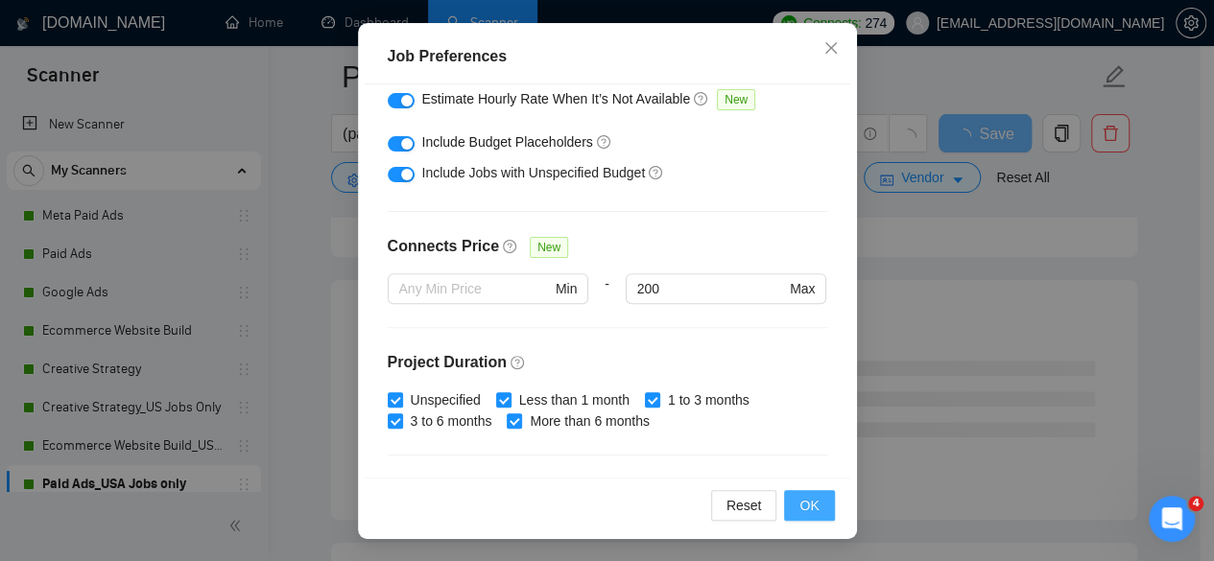
click at [804, 490] on button "OK" at bounding box center [809, 505] width 50 height 31
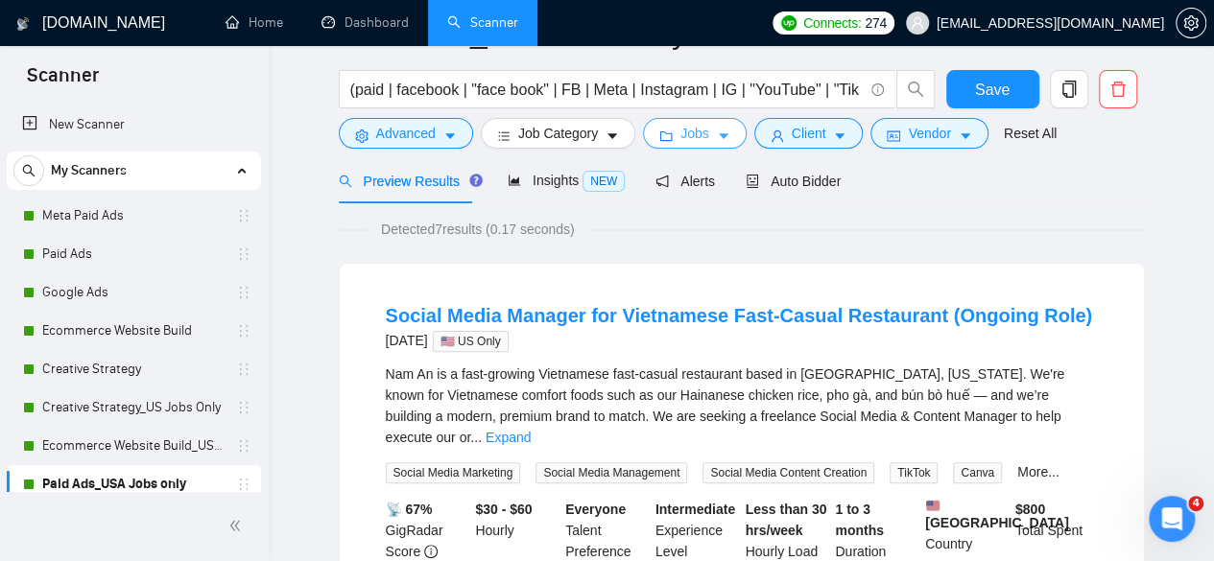
scroll to position [0, 0]
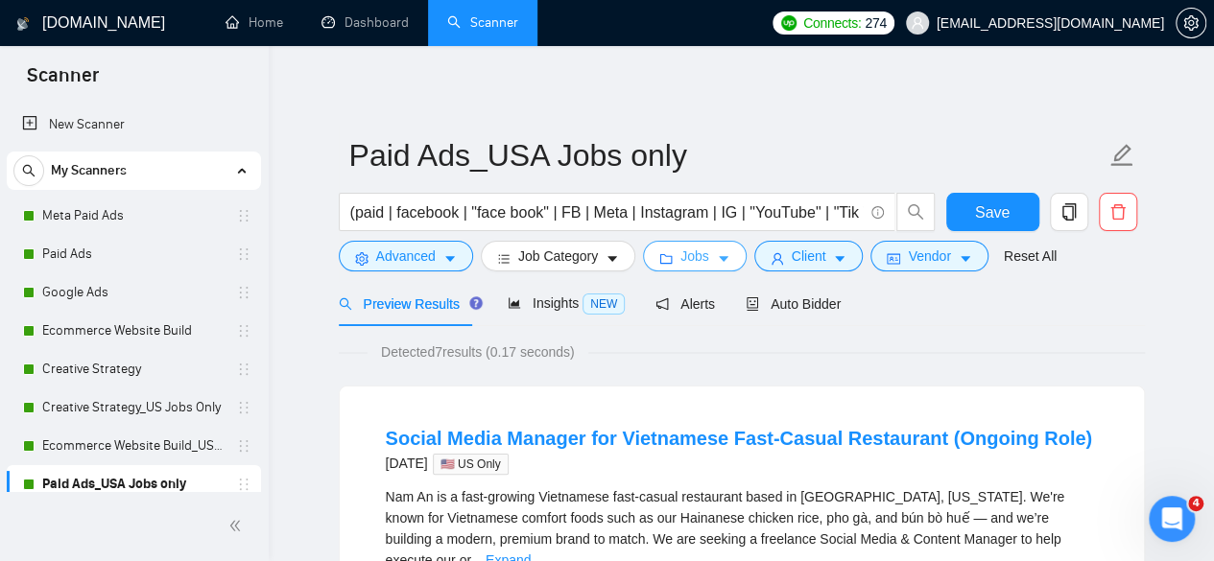
click at [680, 257] on span "Jobs" at bounding box center [694, 256] width 29 height 21
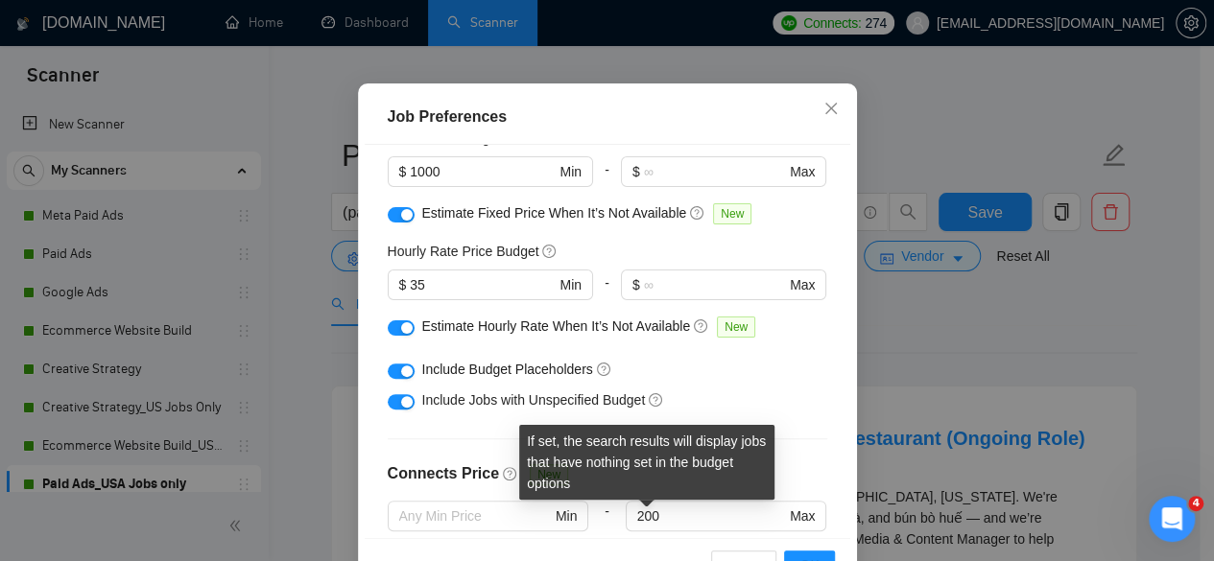
scroll to position [129, 0]
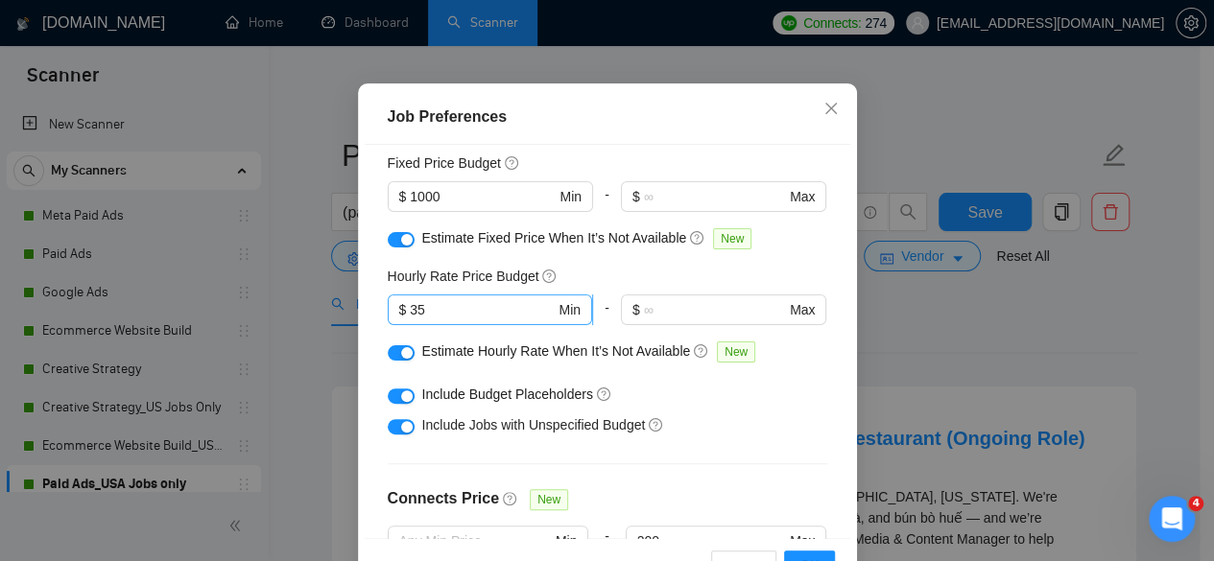
click at [457, 320] on input "35" at bounding box center [482, 309] width 145 height 21
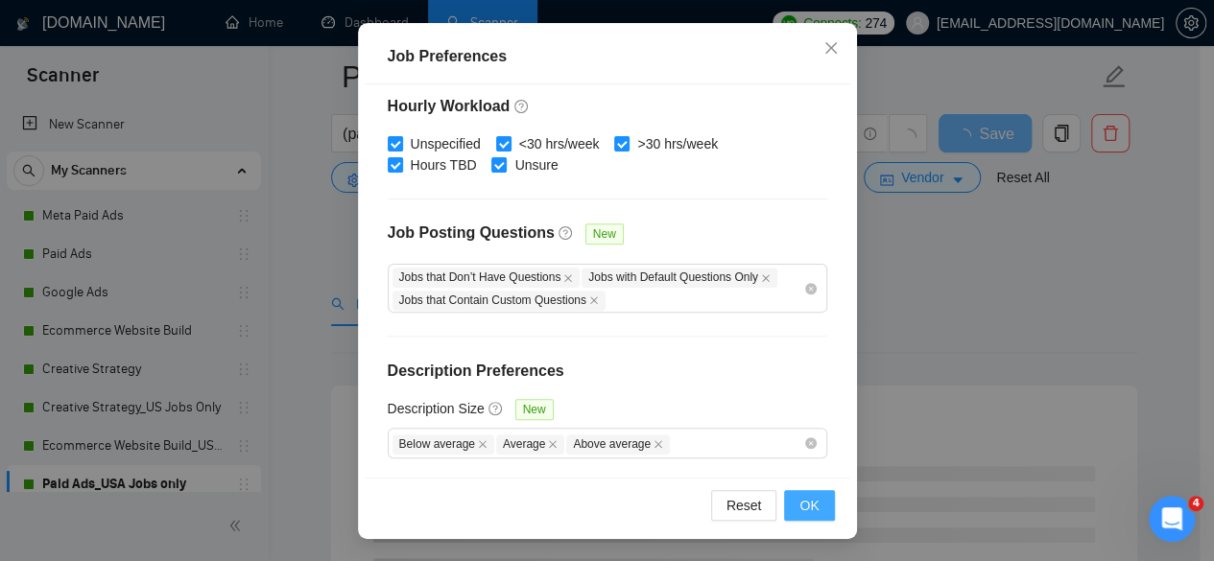
scroll to position [192, 0]
type input "55"
click at [799, 498] on span "OK" at bounding box center [808, 505] width 19 height 21
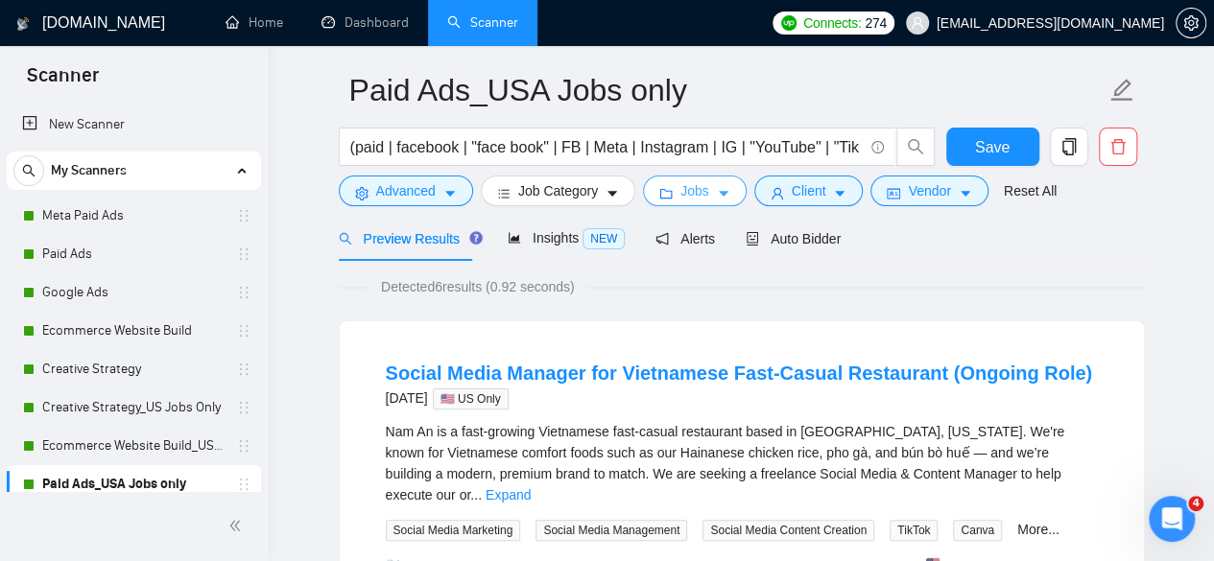
scroll to position [0, 0]
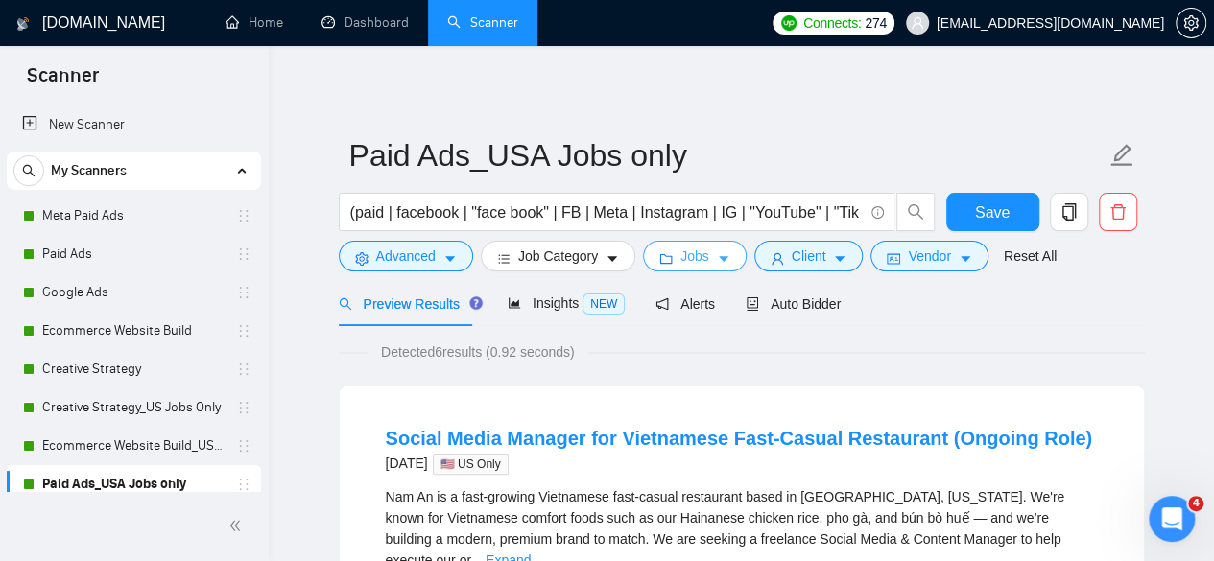
click at [657, 243] on button "Jobs" at bounding box center [695, 256] width 104 height 31
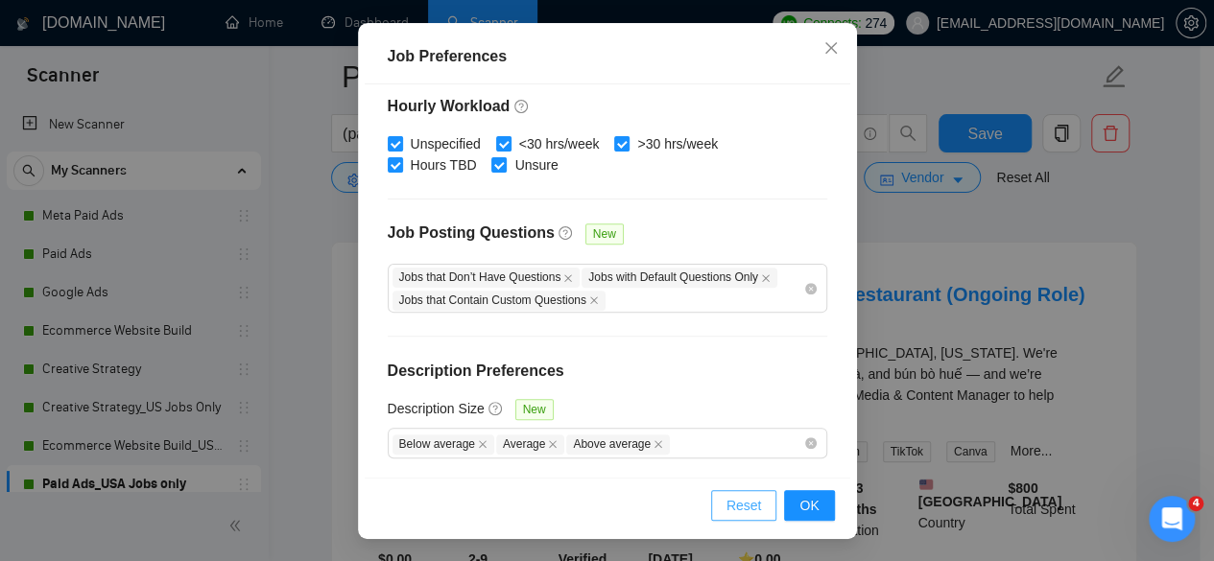
scroll to position [288, 0]
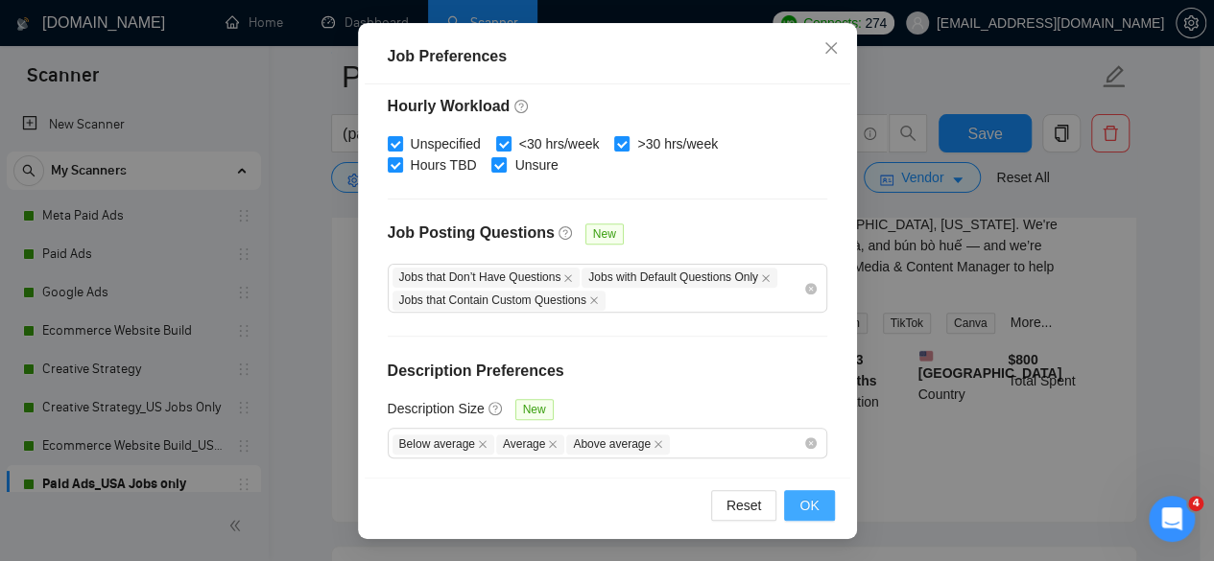
click at [786, 508] on button "OK" at bounding box center [809, 505] width 50 height 31
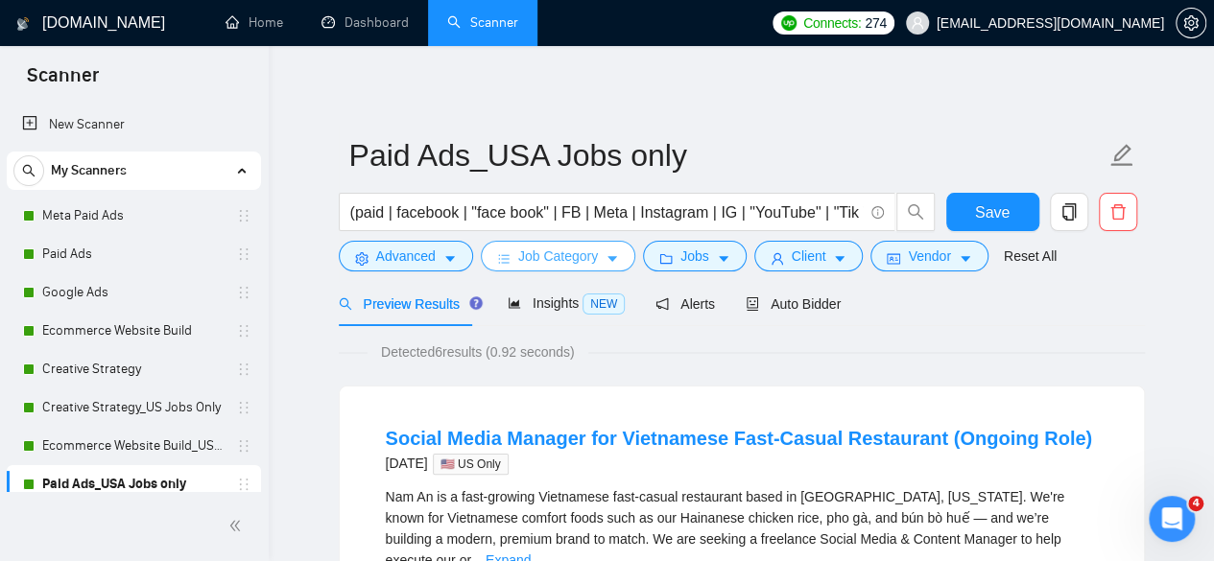
click at [594, 255] on button "Job Category" at bounding box center [558, 256] width 154 height 31
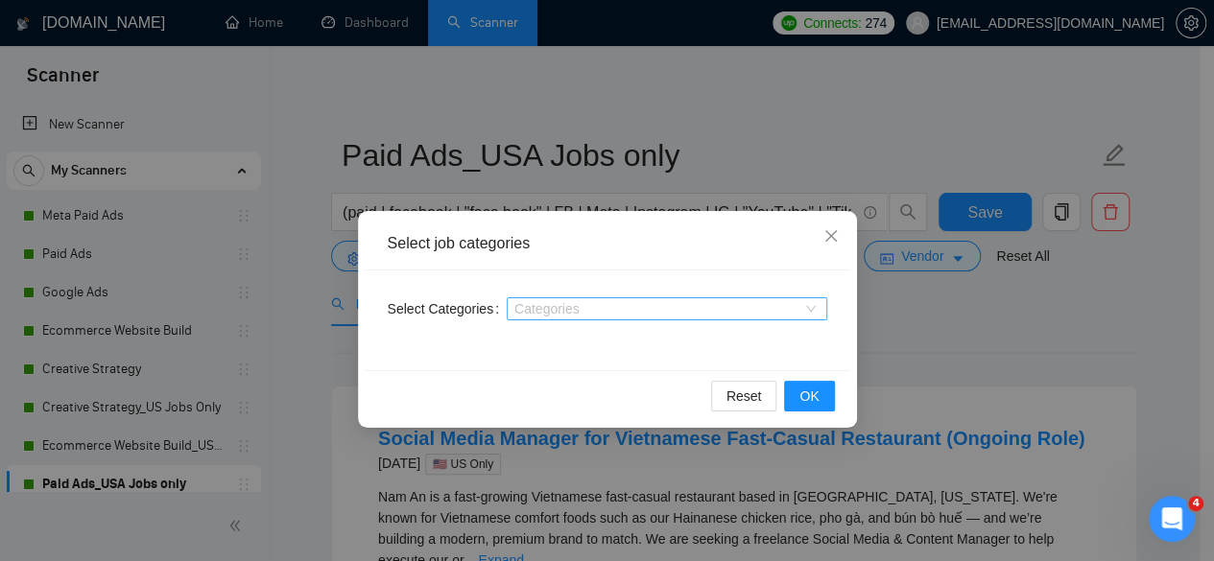
click at [708, 308] on div at bounding box center [657, 308] width 292 height 15
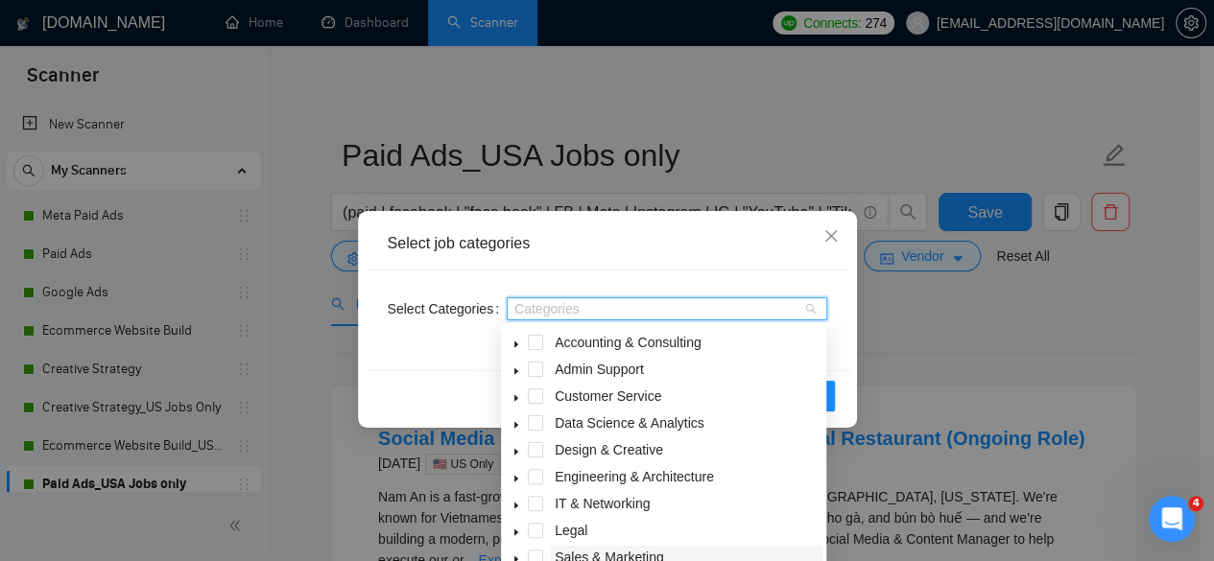
click at [621, 550] on span "Sales & Marketing" at bounding box center [609, 557] width 109 height 15
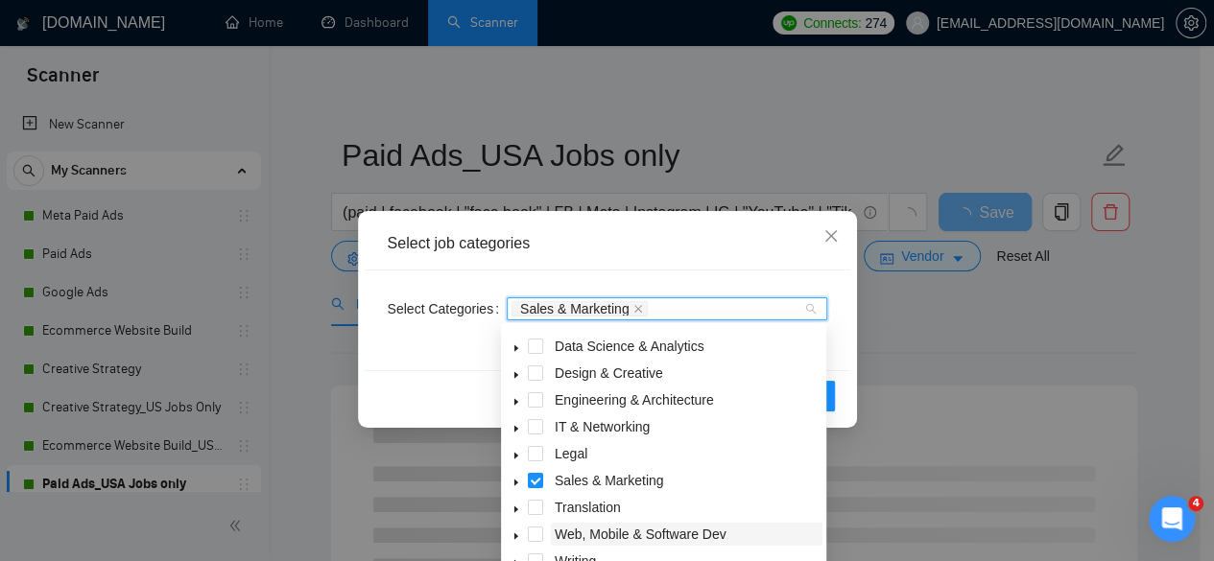
click at [629, 538] on span "Web, Mobile & Software Dev" at bounding box center [641, 534] width 172 height 15
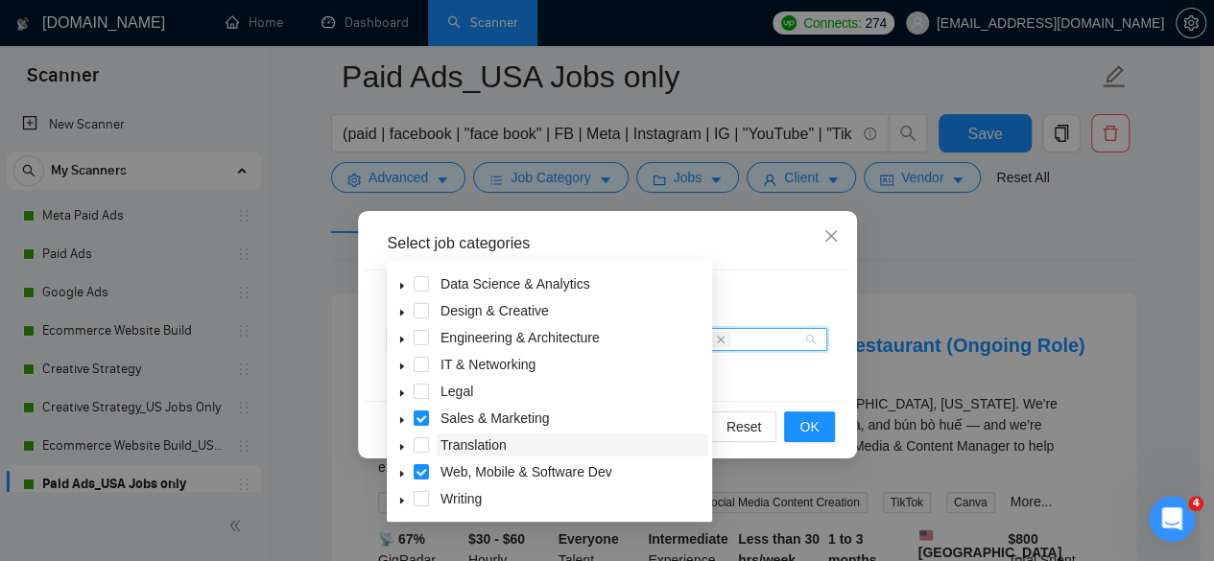
scroll to position [96, 0]
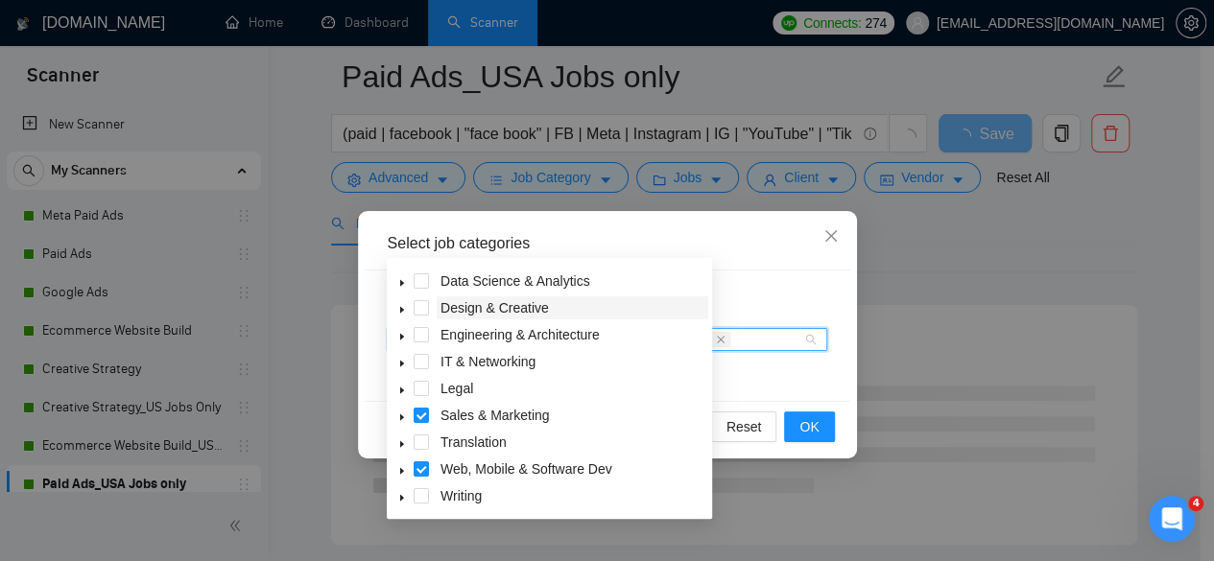
click at [489, 310] on span "Design & Creative" at bounding box center [494, 307] width 108 height 15
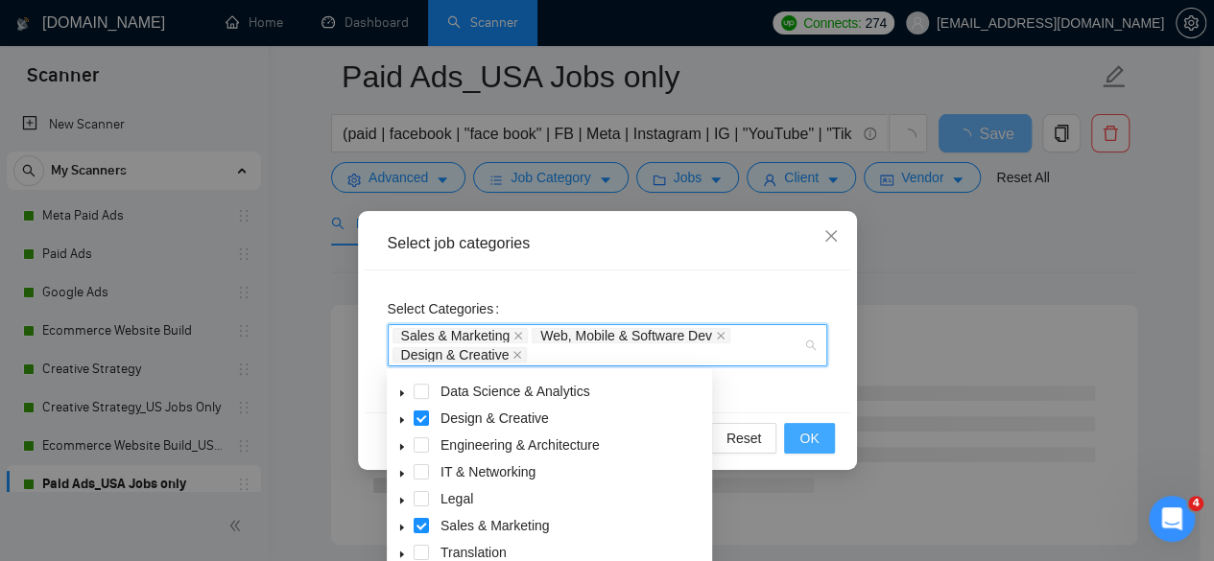
click at [810, 437] on span "OK" at bounding box center [808, 438] width 19 height 21
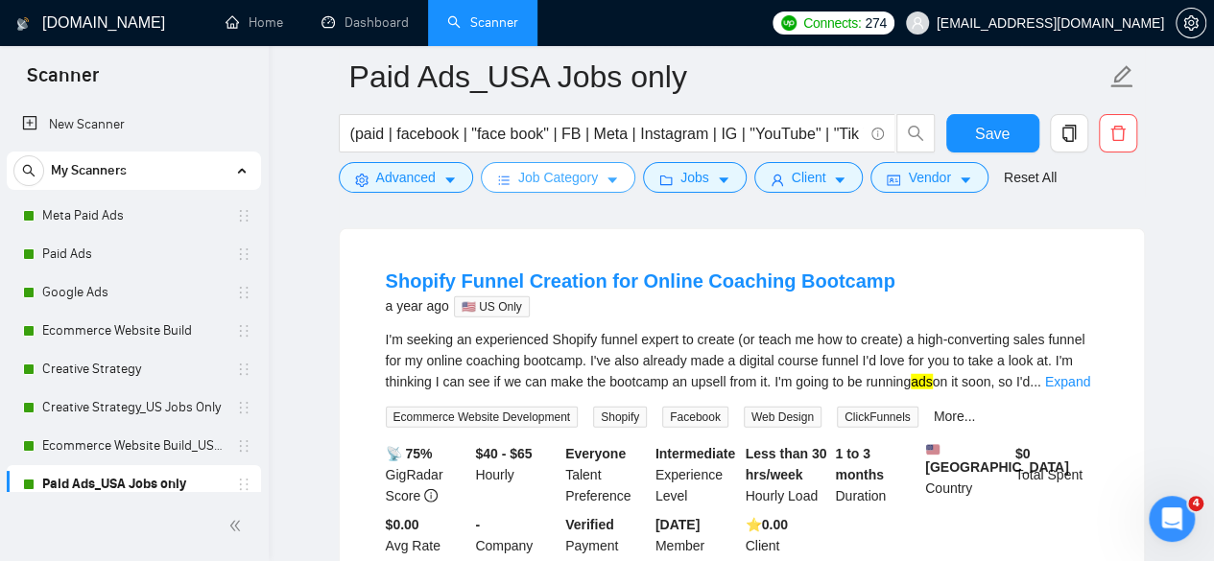
scroll to position [2303, 0]
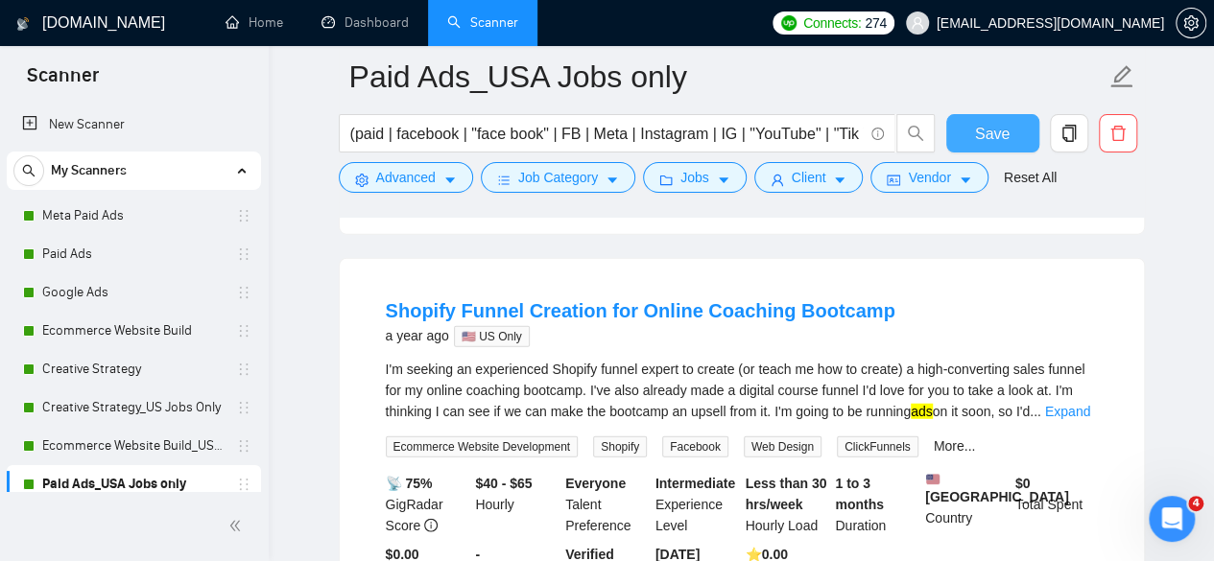
click at [985, 119] on button "Save" at bounding box center [992, 133] width 93 height 38
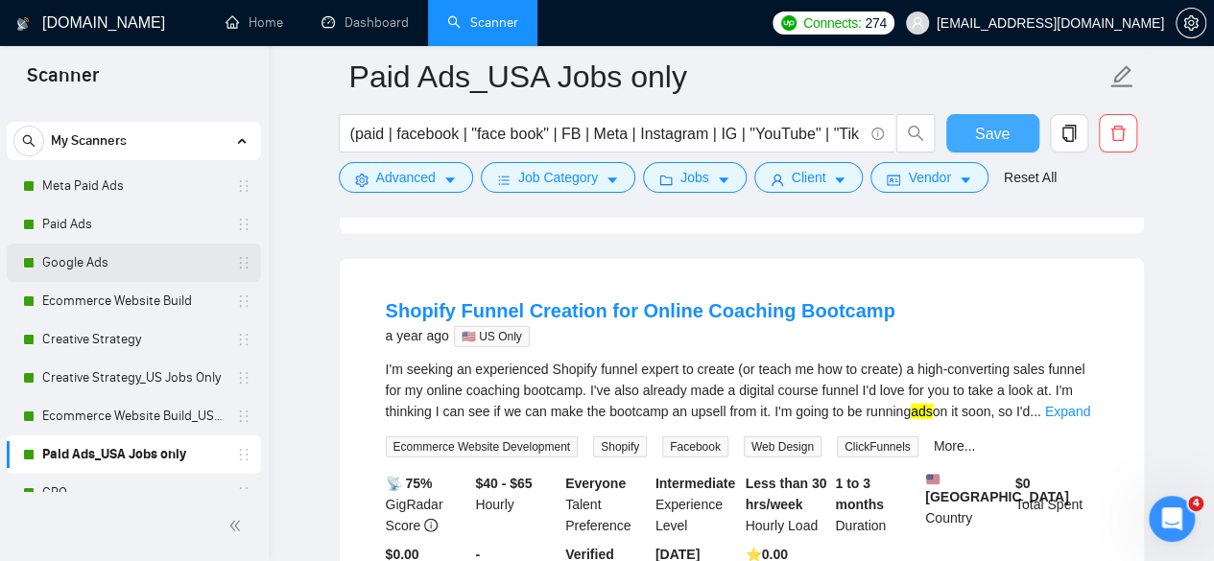
scroll to position [51, 0]
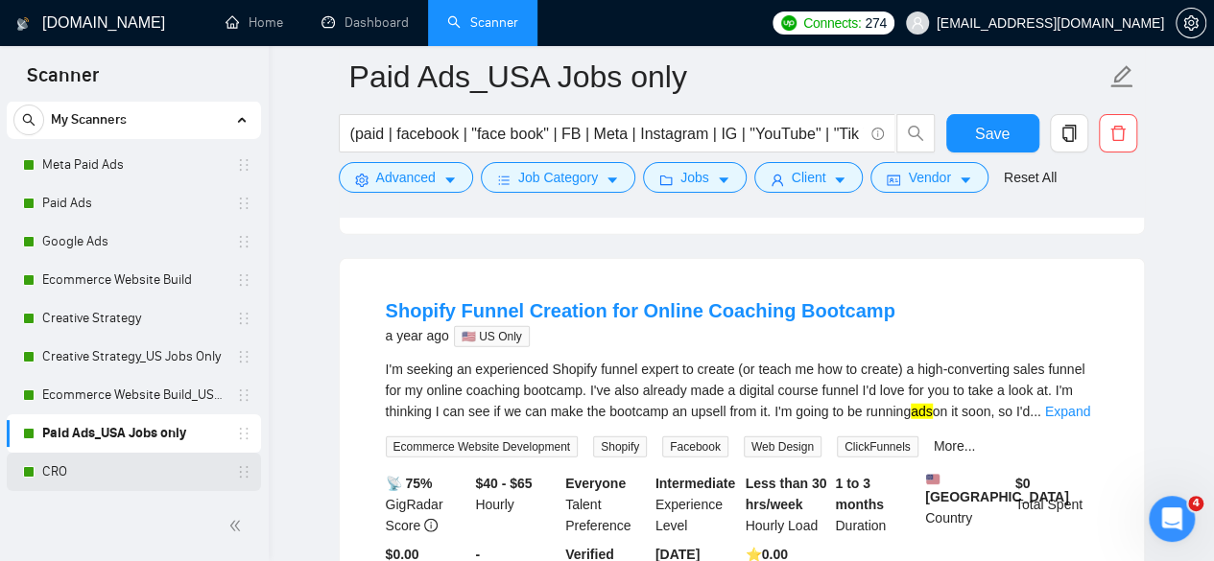
click at [127, 469] on link "CRO" at bounding box center [133, 472] width 182 height 38
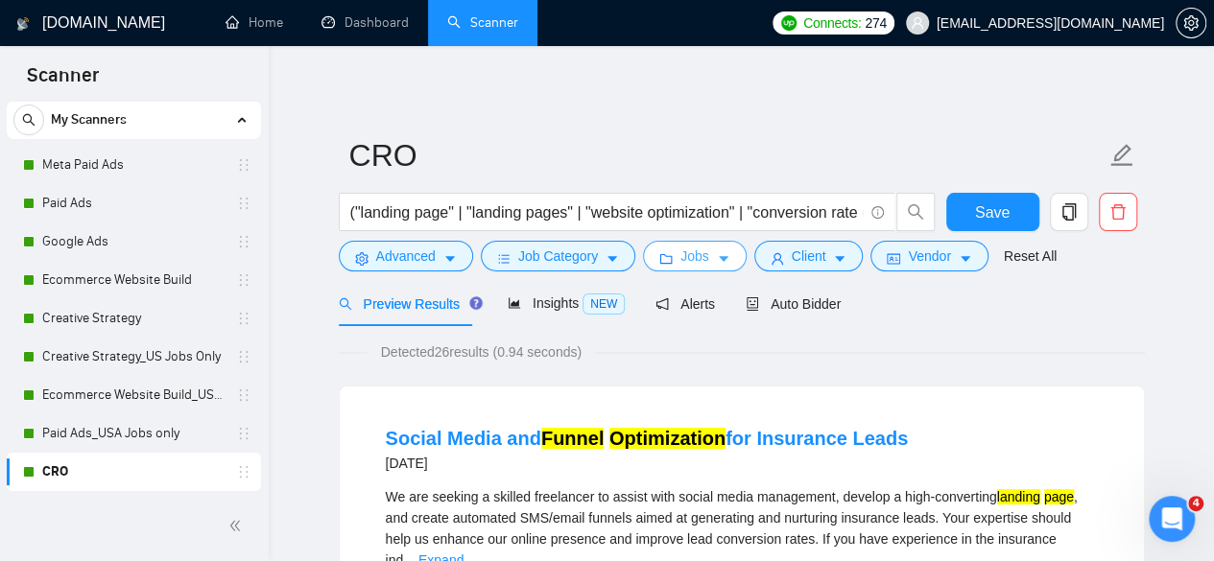
click at [680, 259] on span "Jobs" at bounding box center [694, 256] width 29 height 21
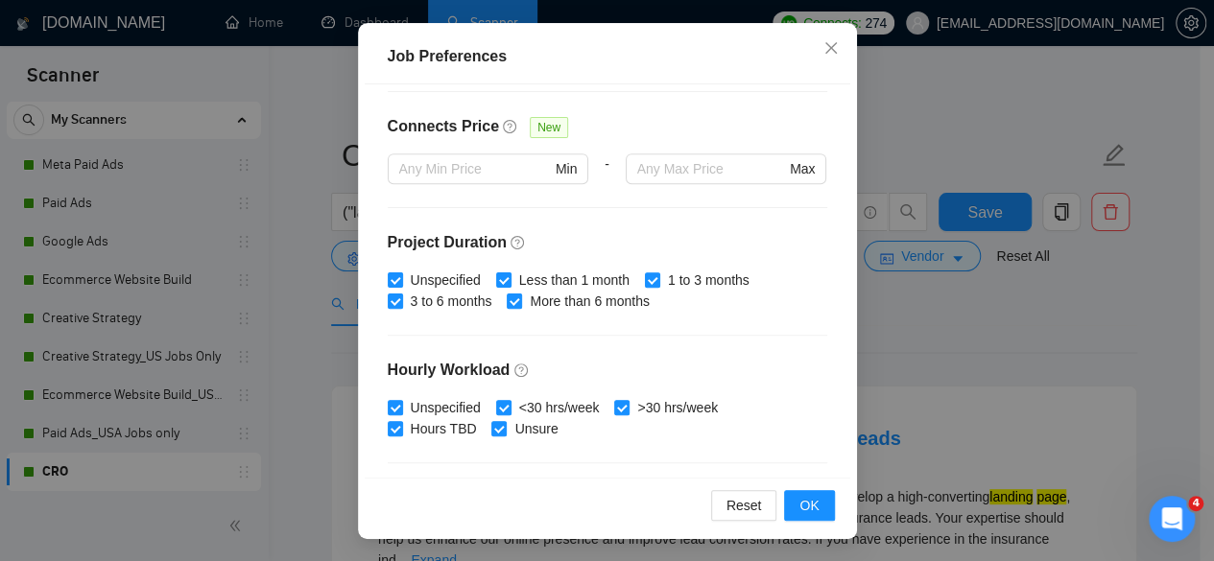
scroll to position [320, 0]
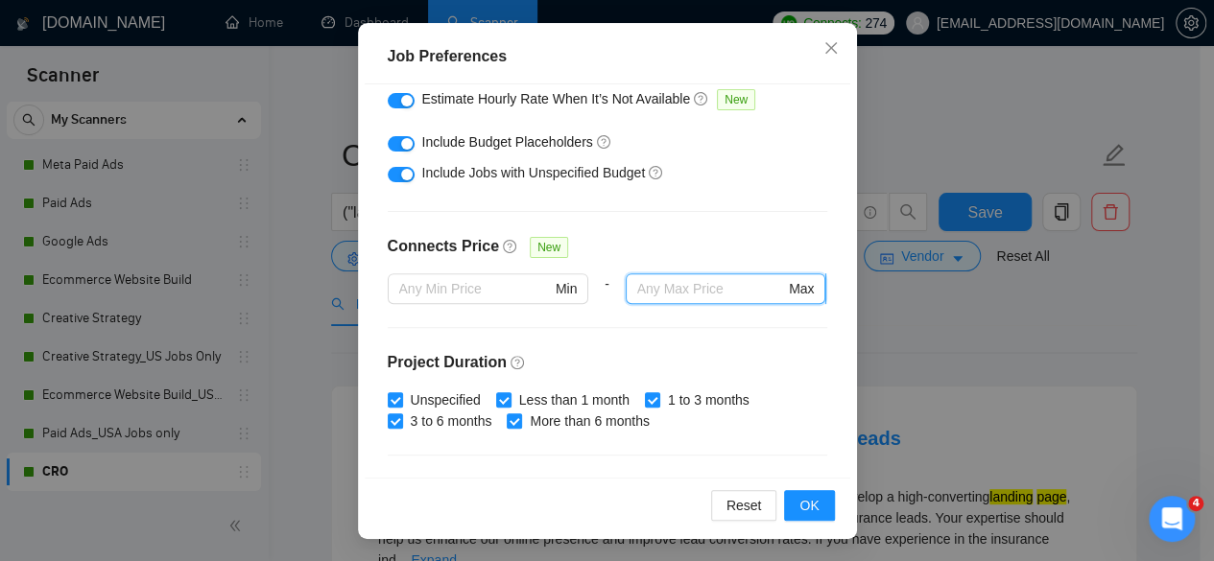
click at [652, 287] on input "text" at bounding box center [711, 288] width 148 height 21
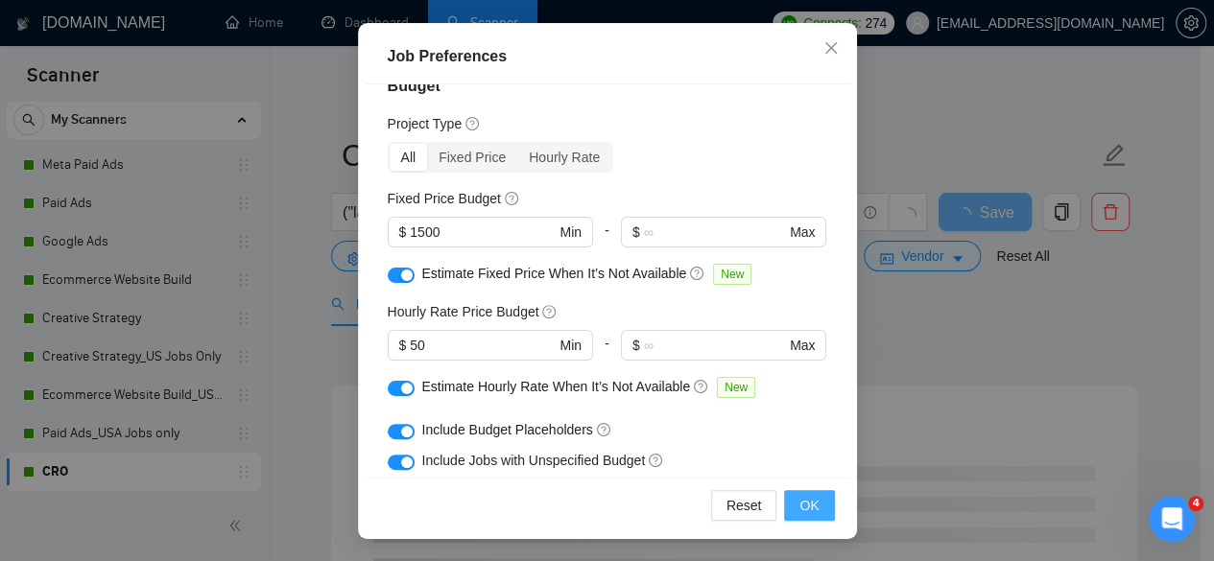
type input "200"
click at [816, 508] on button "OK" at bounding box center [809, 505] width 50 height 31
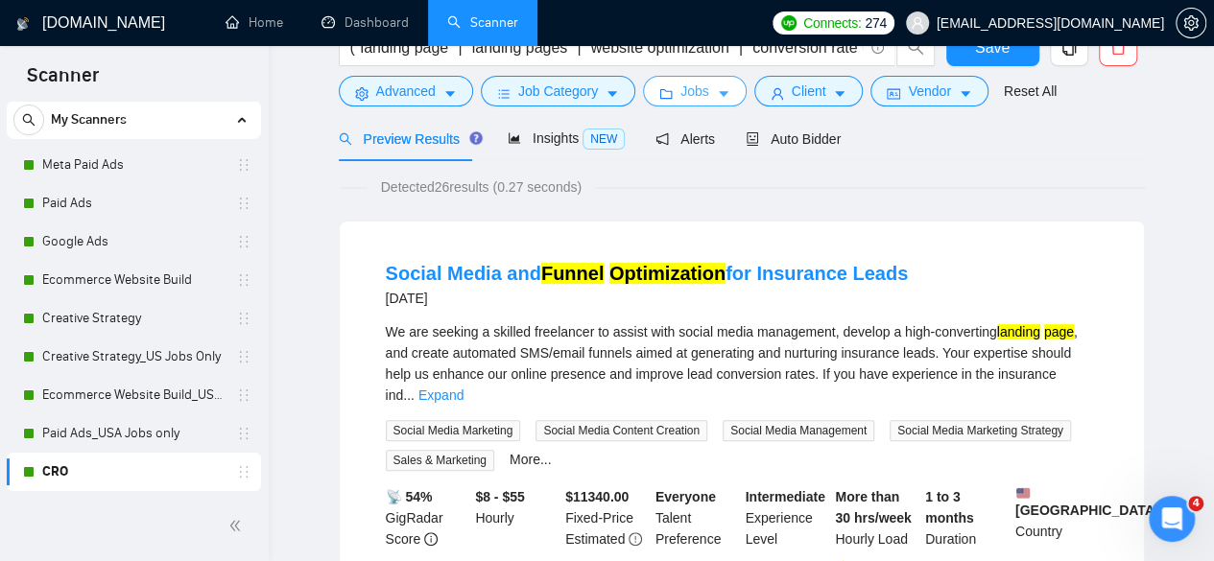
scroll to position [0, 0]
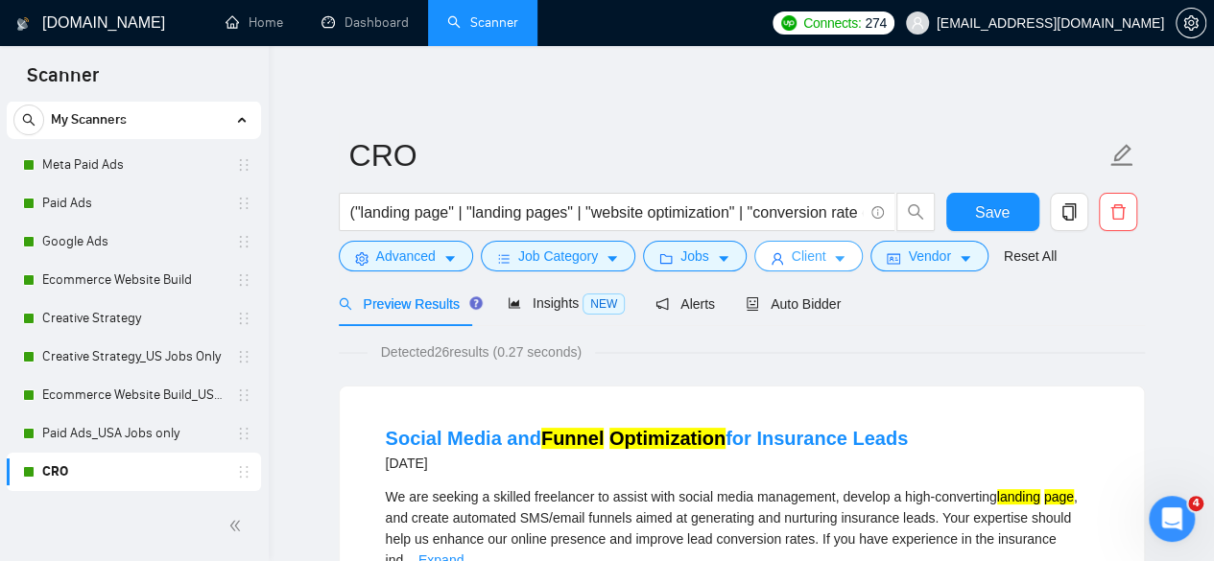
click at [781, 261] on button "Client" at bounding box center [808, 256] width 109 height 31
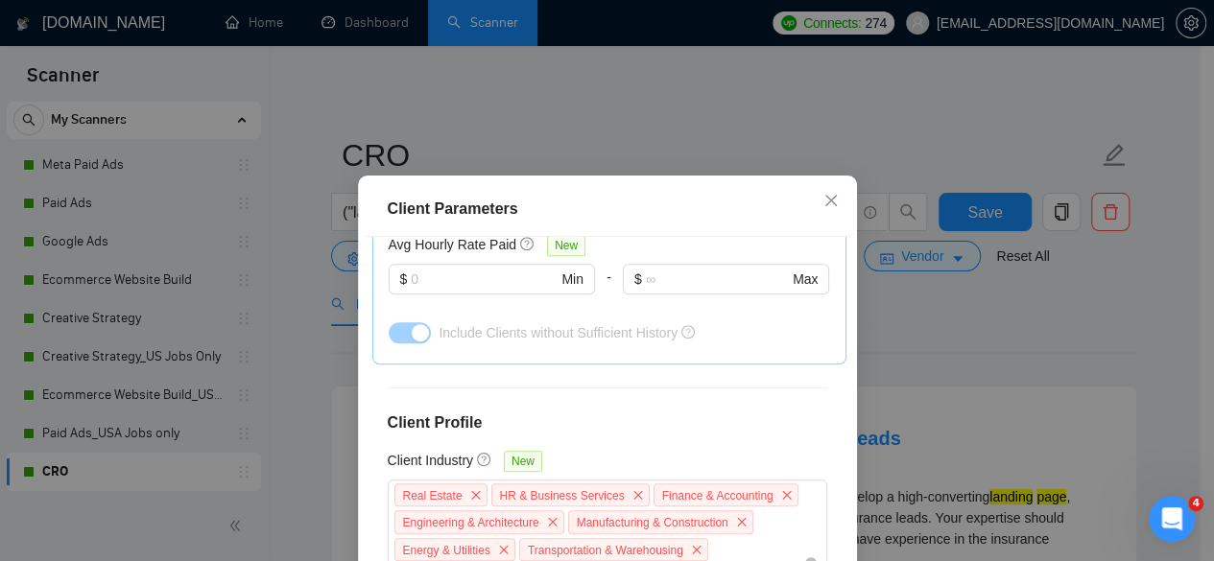
scroll to position [931, 0]
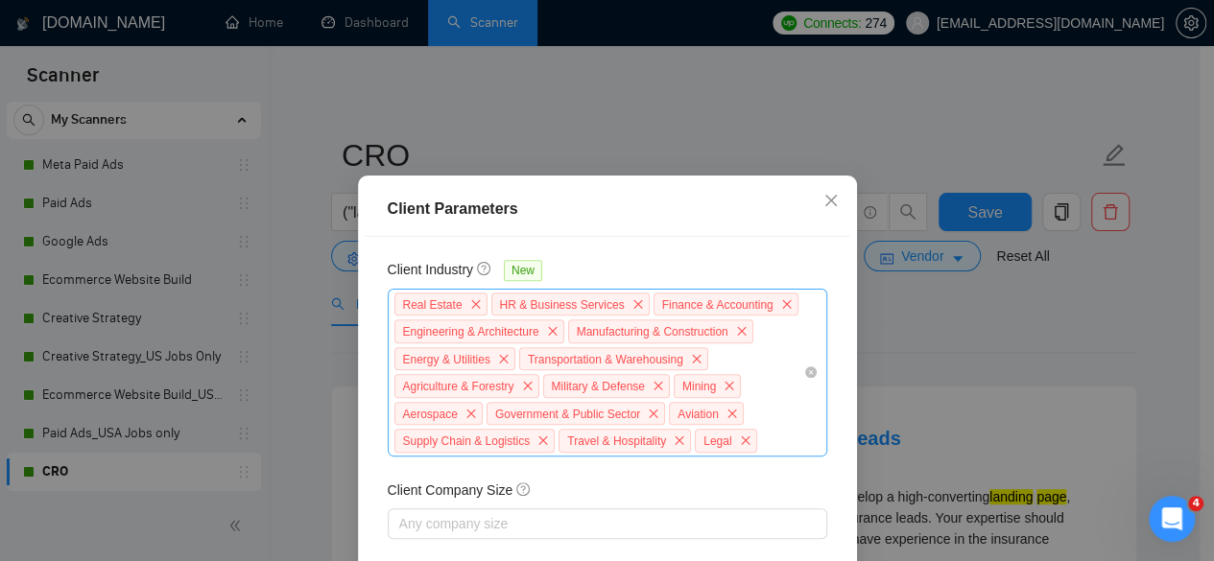
click at [775, 378] on div "Real Estate HR & Business Services Finance & Accounting Engineering & Architect…" at bounding box center [597, 373] width 411 height 164
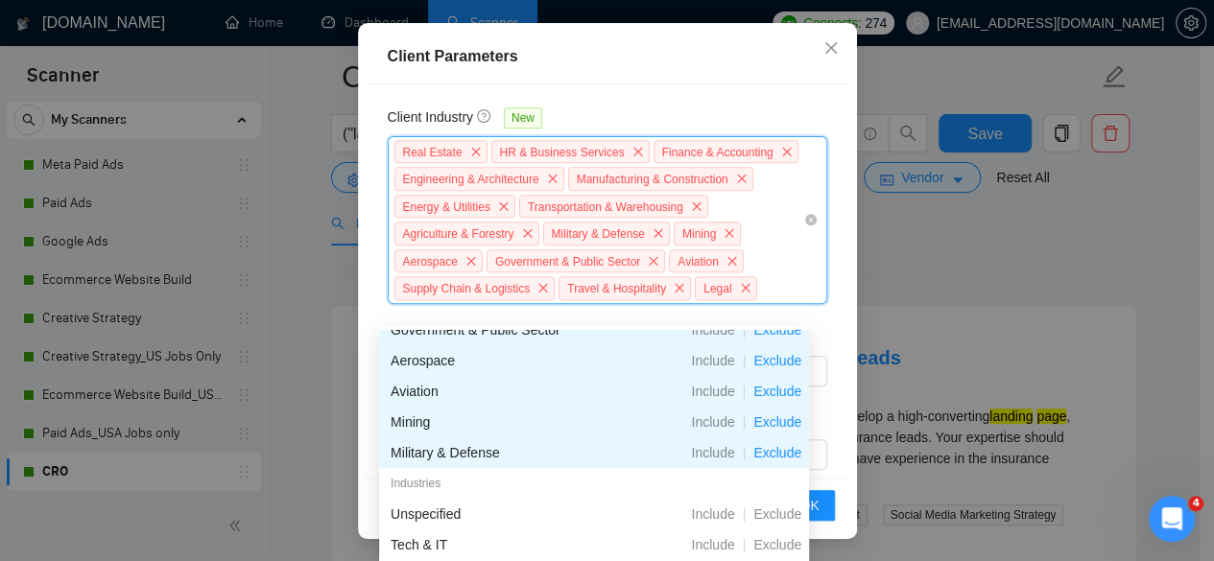
scroll to position [480, 0]
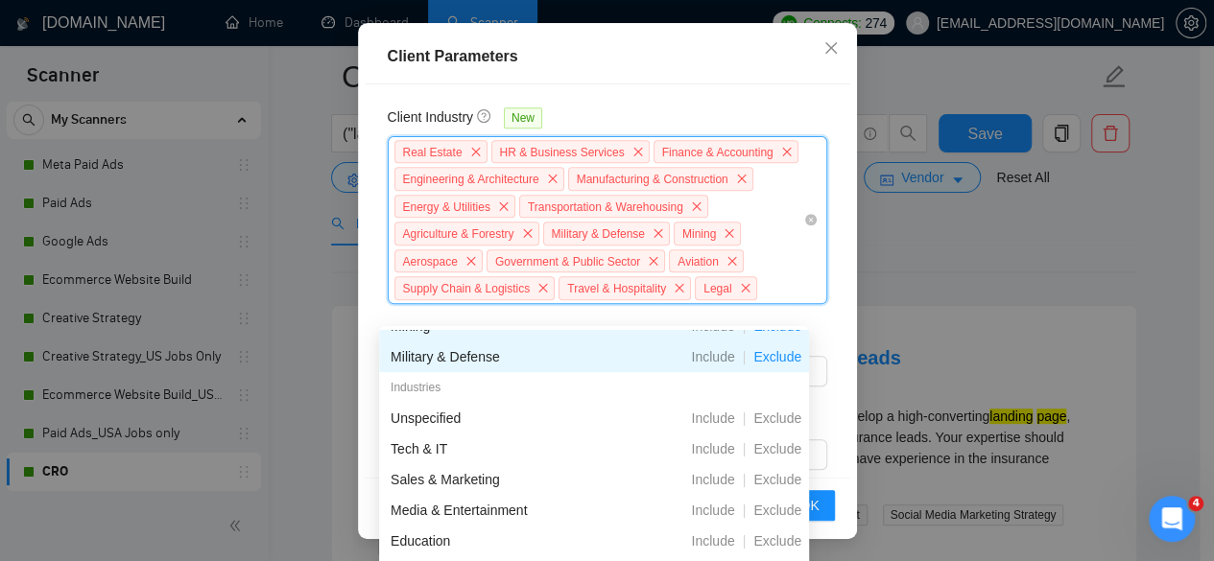
click at [824, 292] on div "Client Location Include Client Countries Select Exclude Client Countries [GEOGR…" at bounding box center [607, 280] width 485 height 393
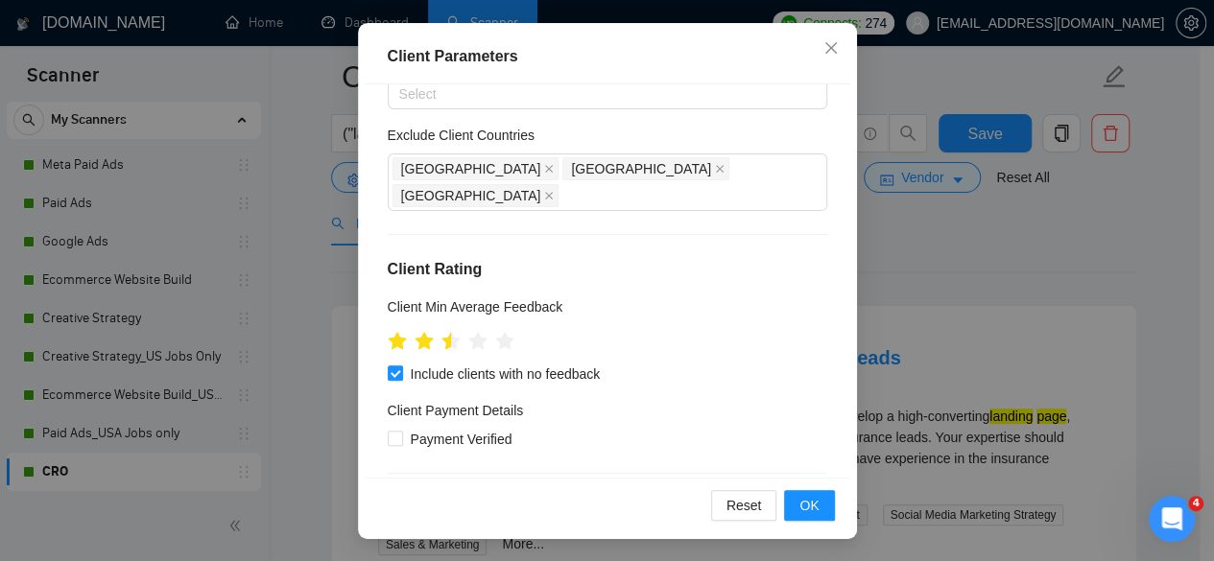
scroll to position [68, 0]
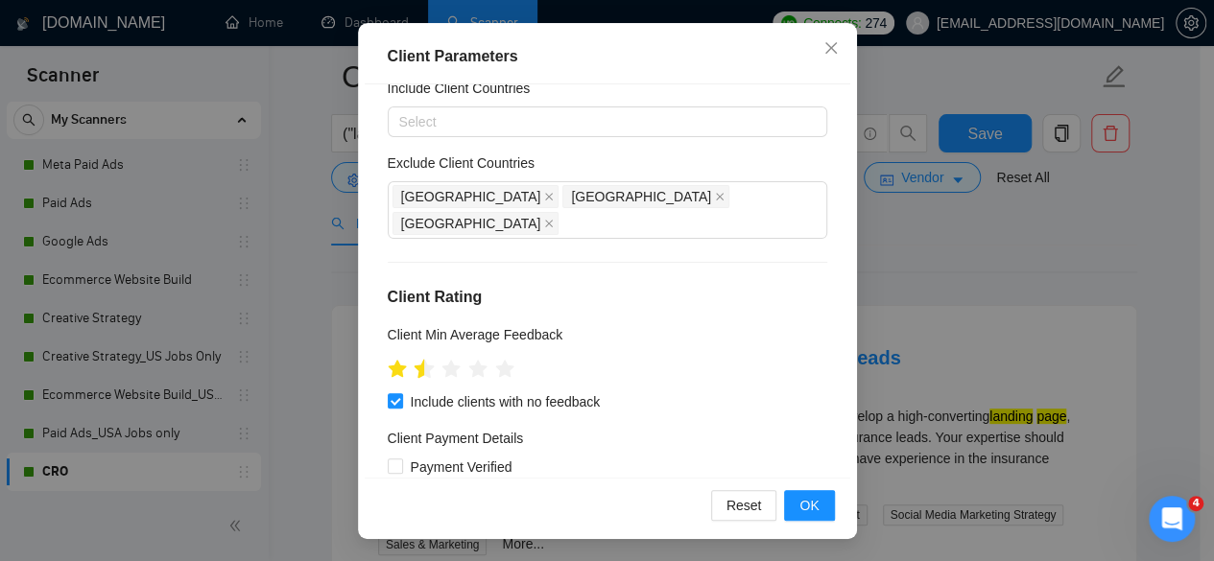
click at [414, 359] on icon "star" at bounding box center [424, 368] width 20 height 19
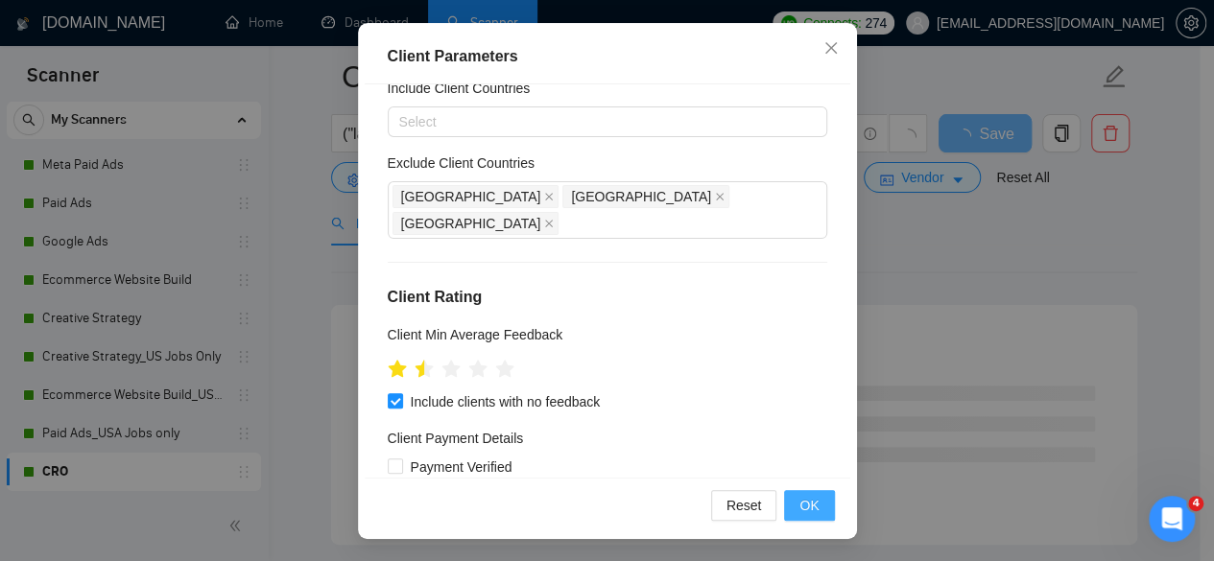
click at [822, 500] on button "OK" at bounding box center [809, 505] width 50 height 31
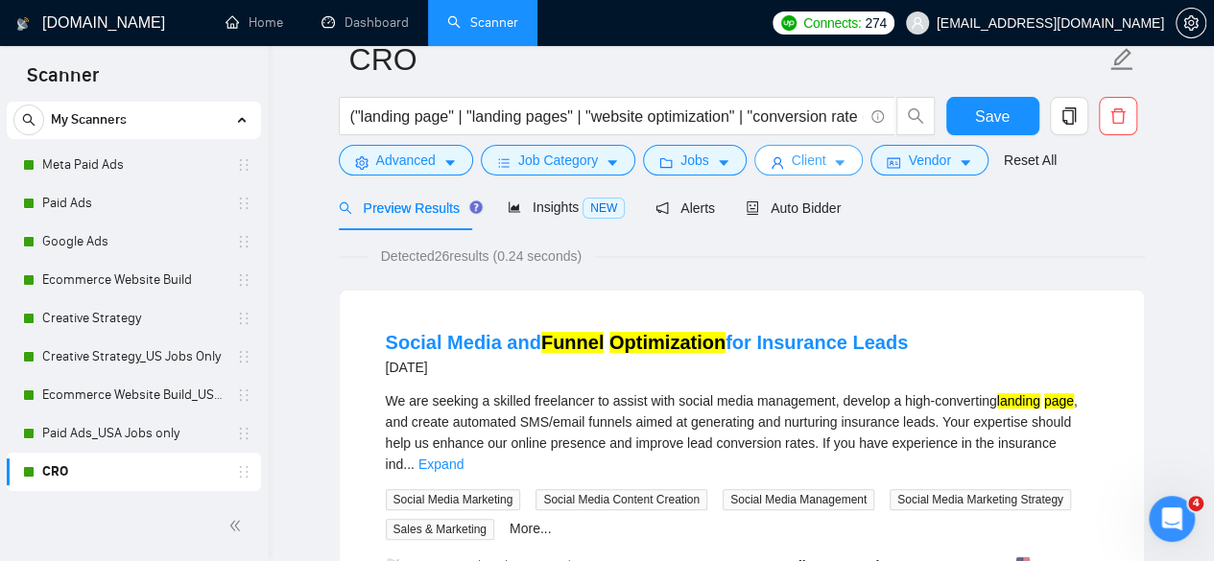
scroll to position [0, 0]
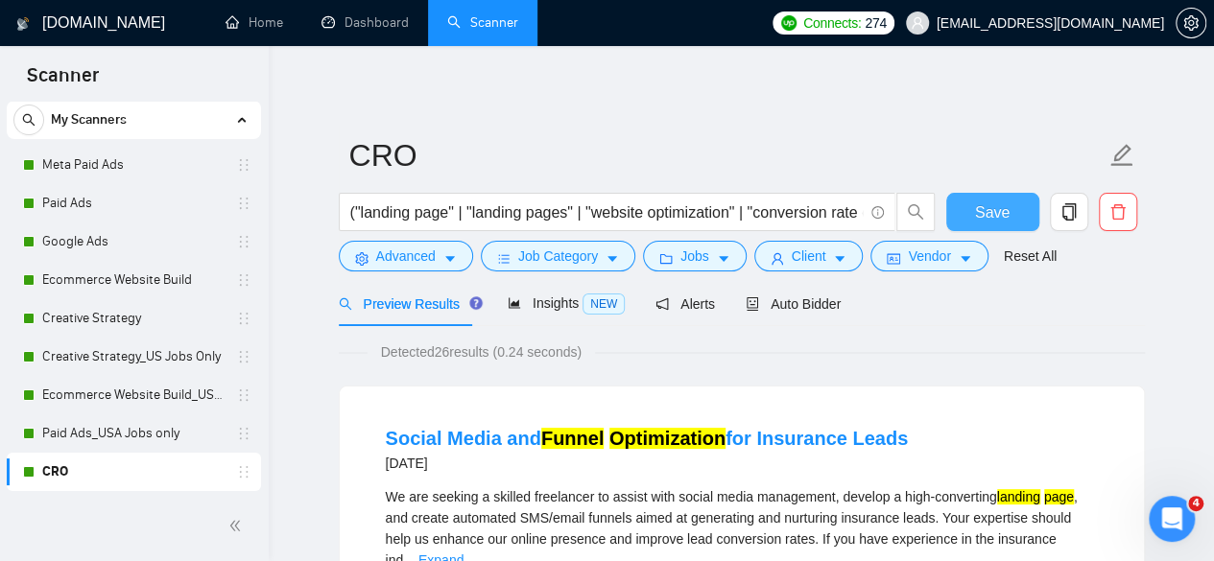
click at [987, 201] on span "Save" at bounding box center [992, 213] width 35 height 24
